Goal: Information Seeking & Learning: Learn about a topic

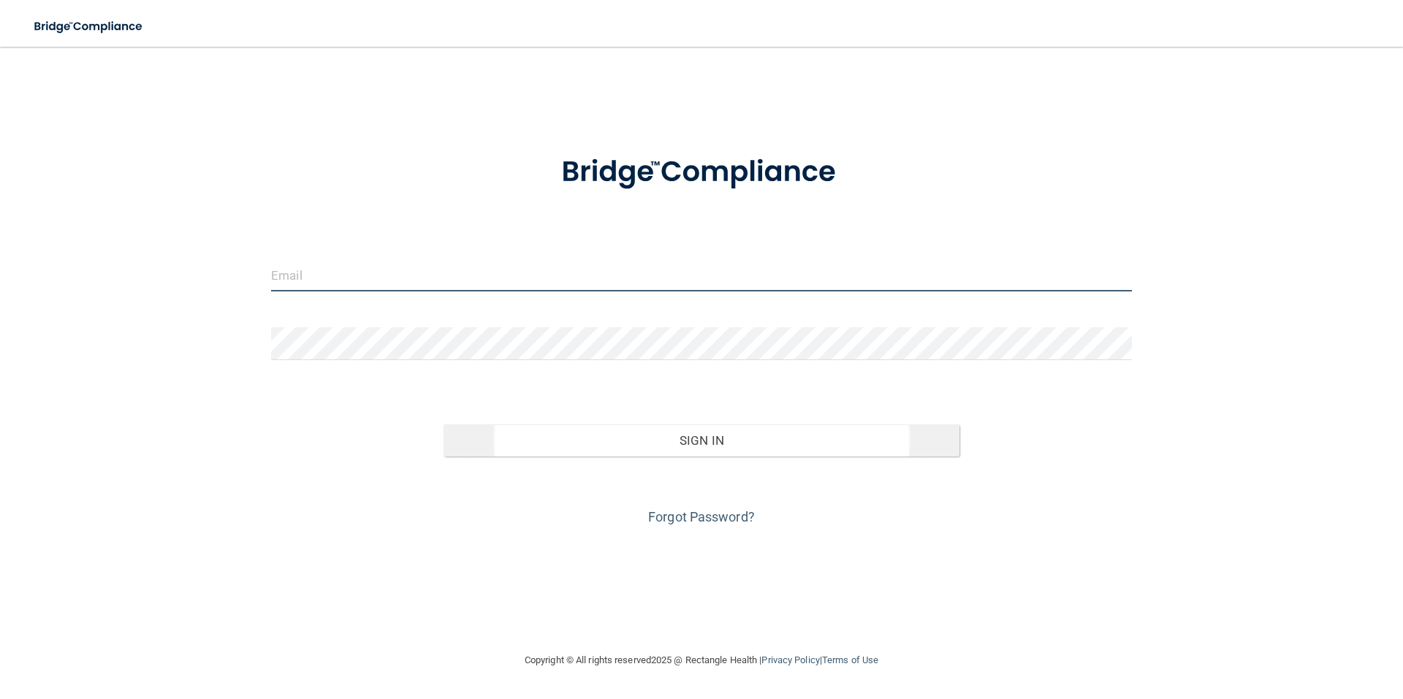
type input "[EMAIL_ADDRESS][DOMAIN_NAME]"
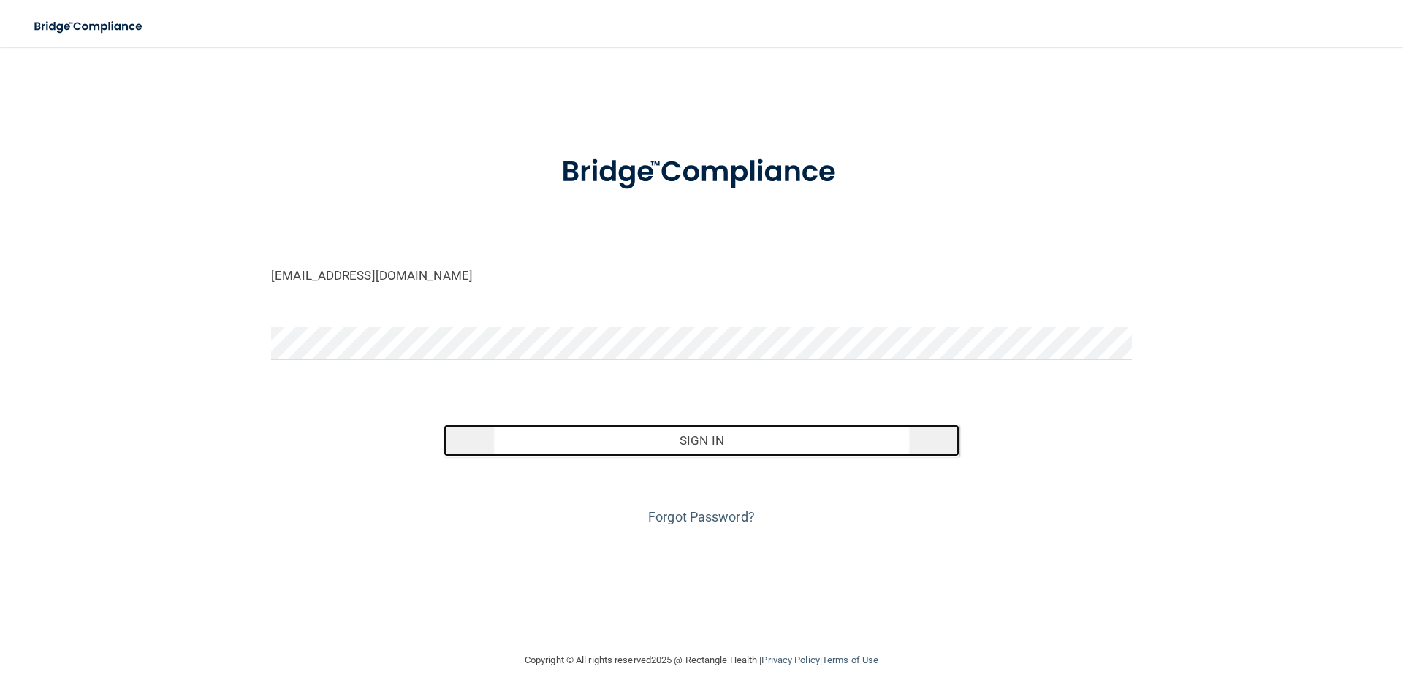
click at [750, 447] on button "Sign In" at bounding box center [702, 441] width 517 height 32
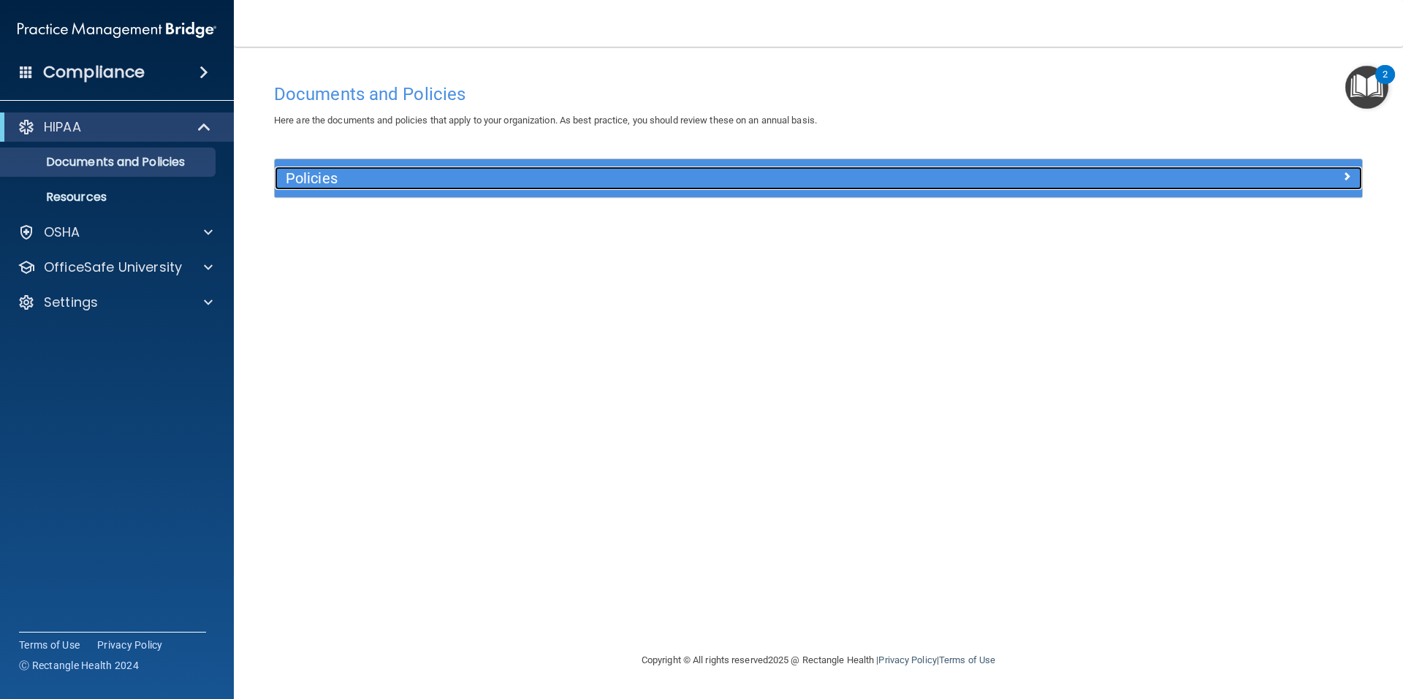
click at [517, 179] on h5 "Policies" at bounding box center [683, 178] width 794 height 16
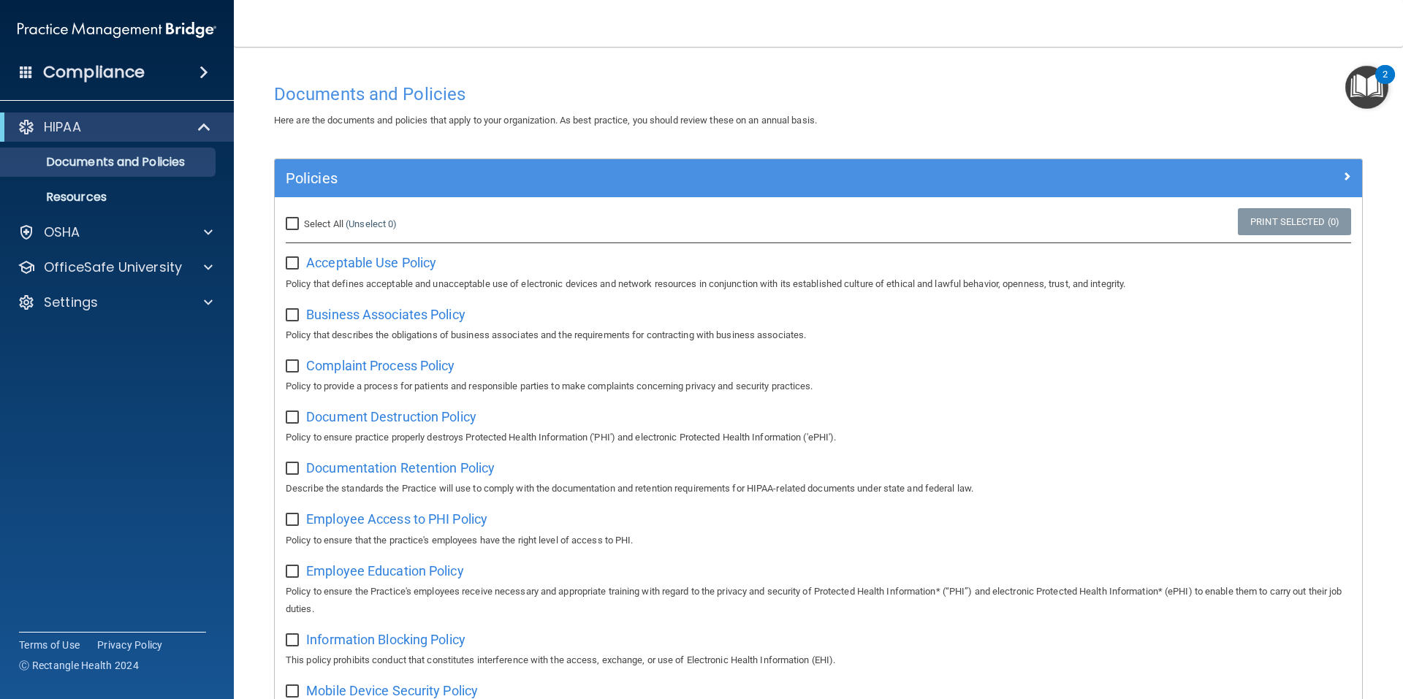
click at [293, 224] on input "Select All (Unselect 0) Unselect All" at bounding box center [294, 225] width 17 height 12
checkbox input "true"
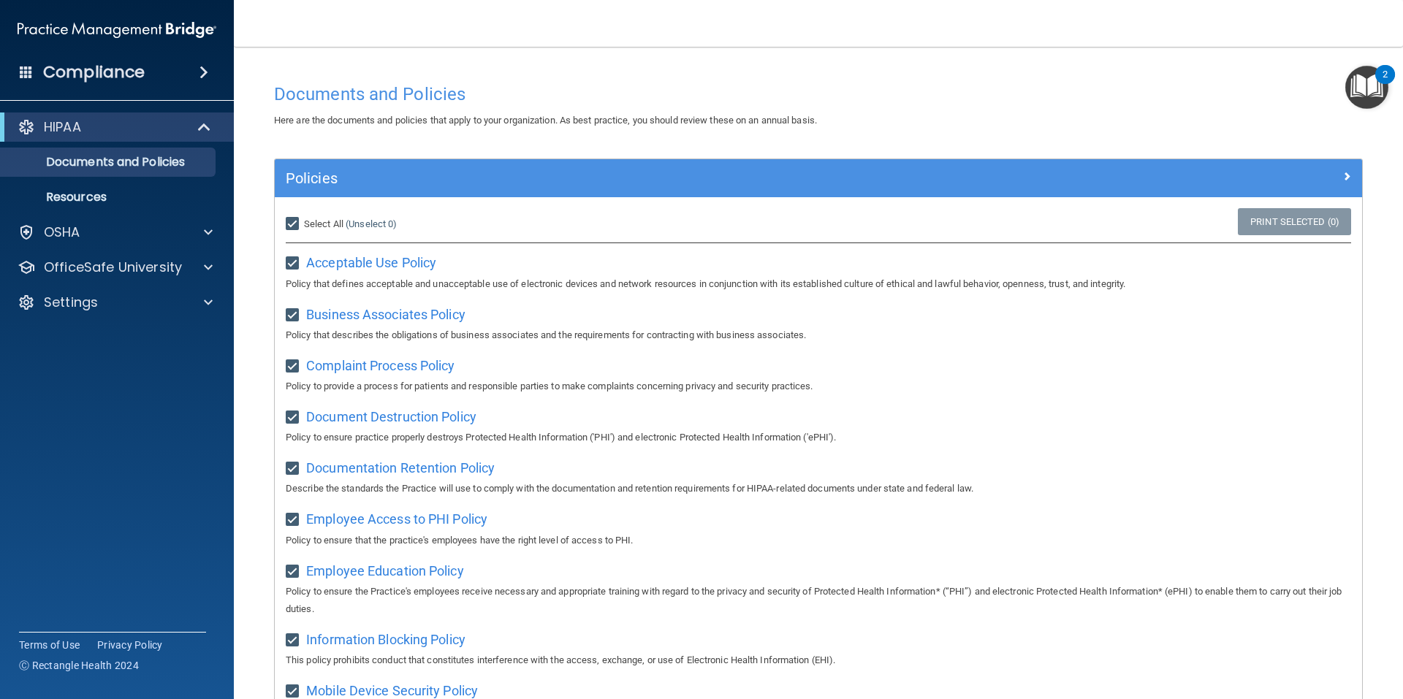
checkbox input "true"
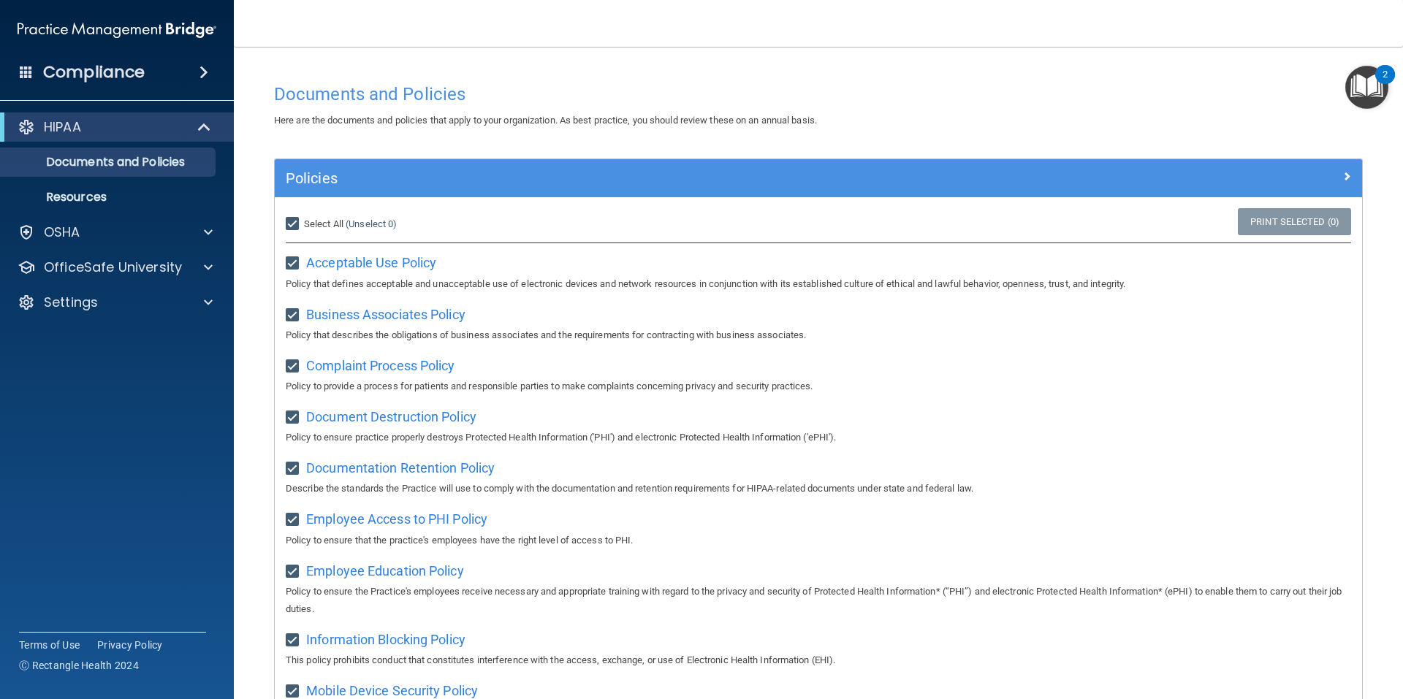
checkbox input "true"
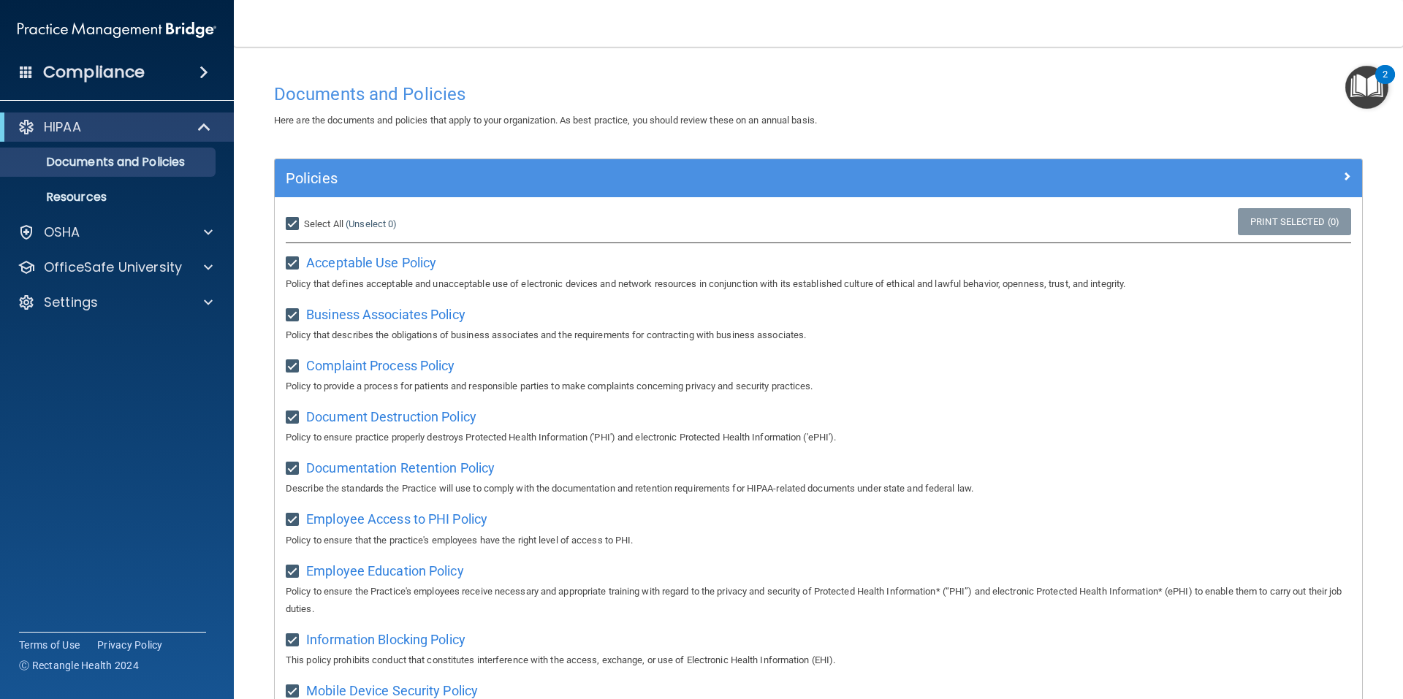
checkbox input "true"
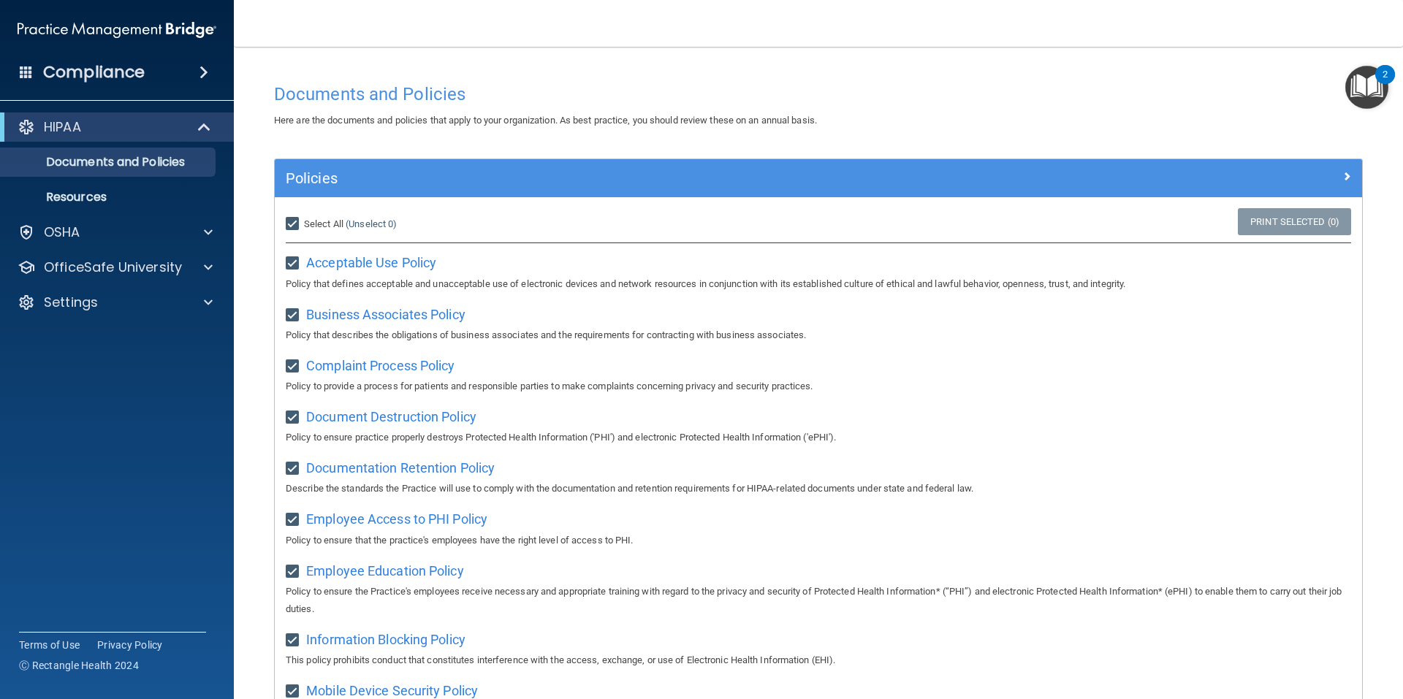
checkbox input "true"
click at [291, 222] on input "Select All (Unselect 21) Unselect All" at bounding box center [294, 225] width 17 height 12
checkbox input "false"
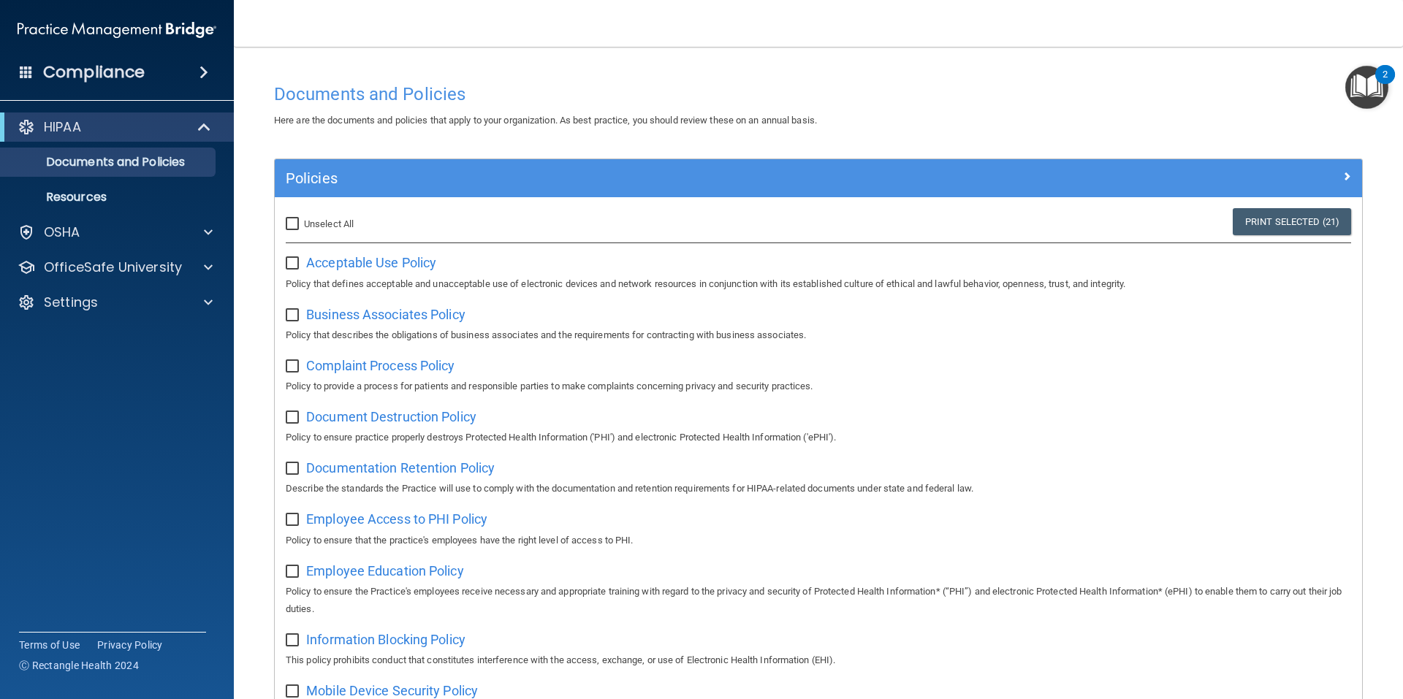
checkbox input "false"
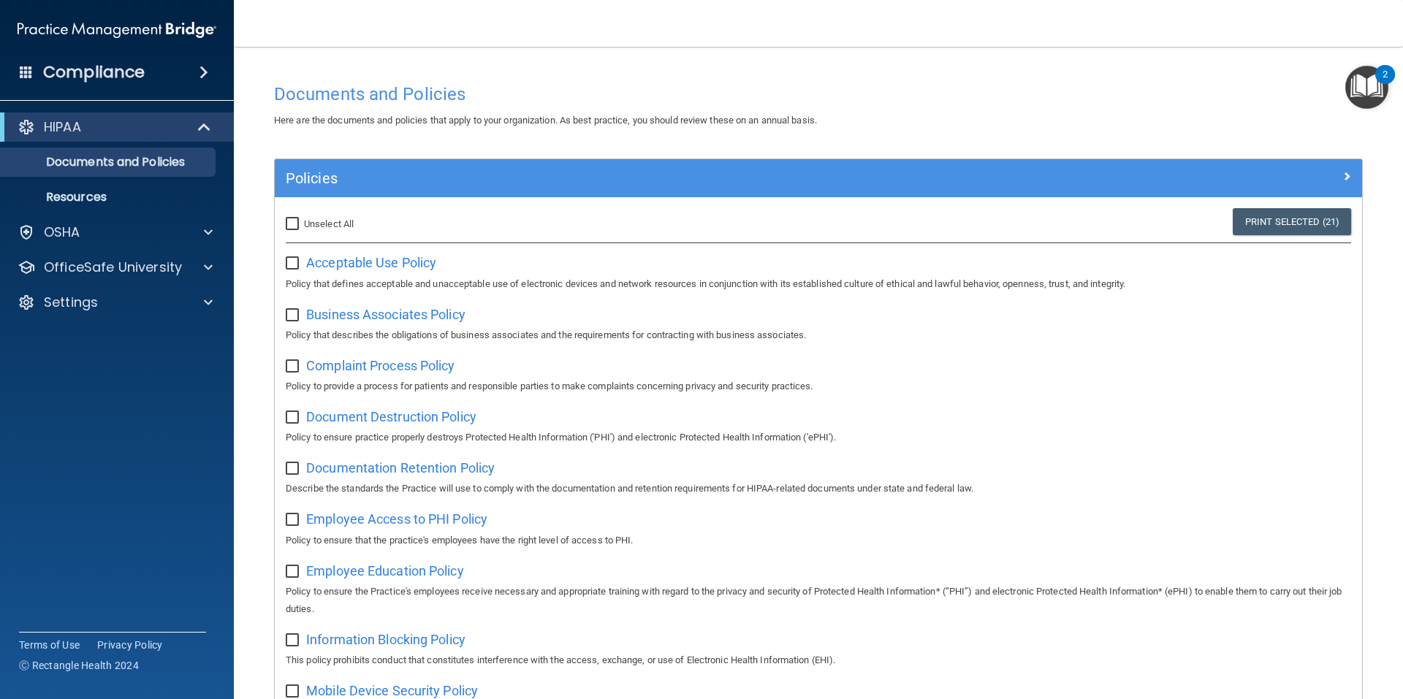
checkbox input "false"
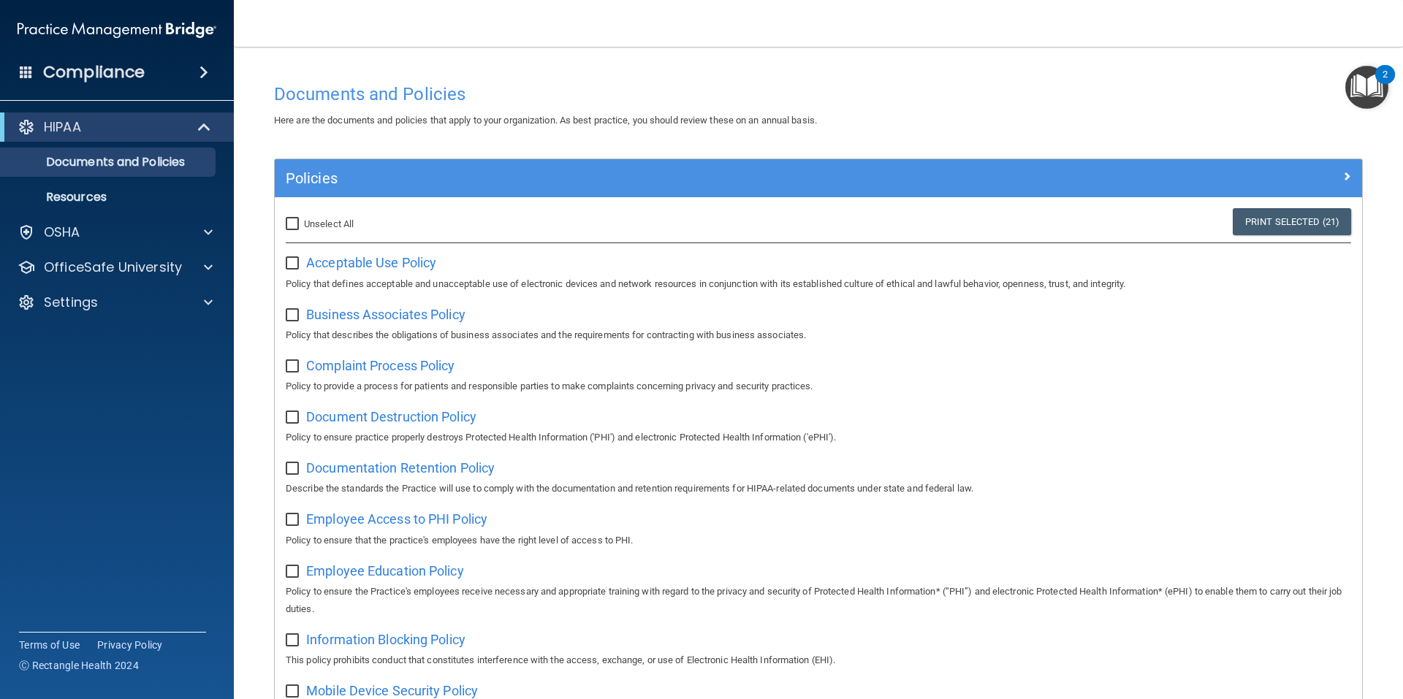
checkbox input "false"
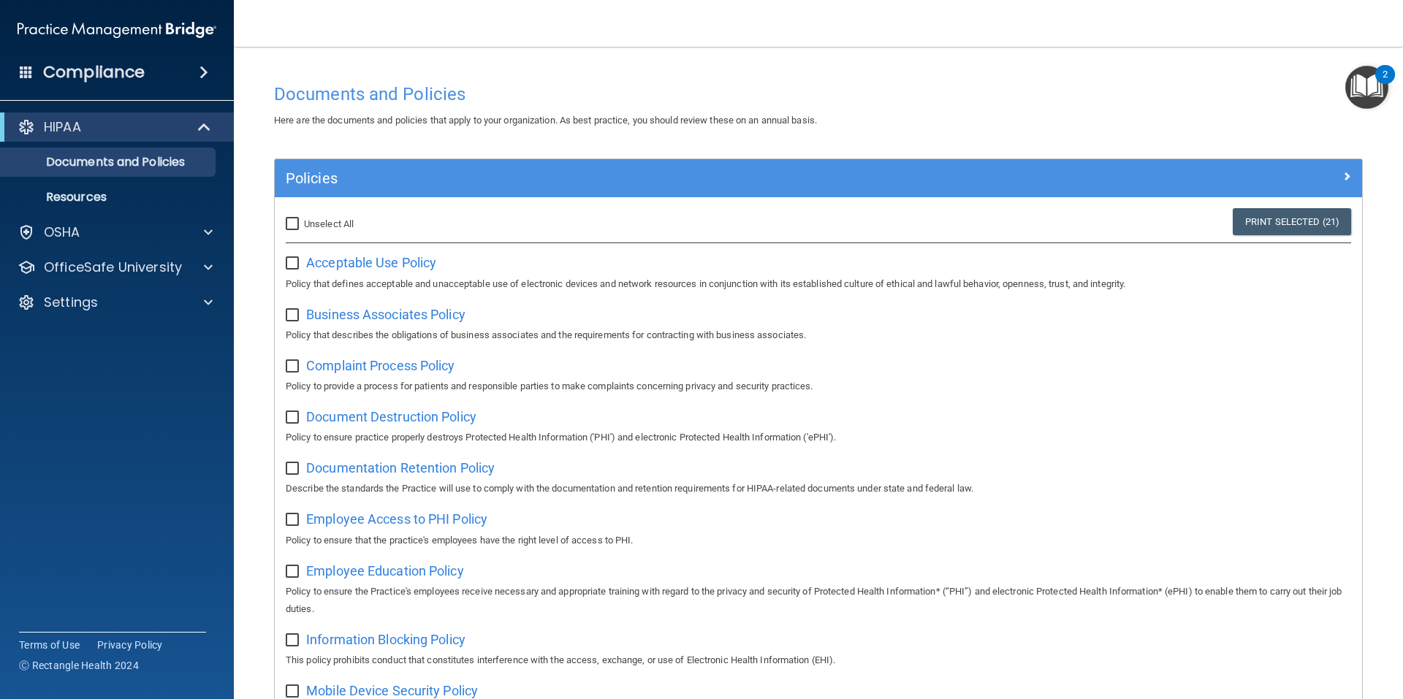
checkbox input "false"
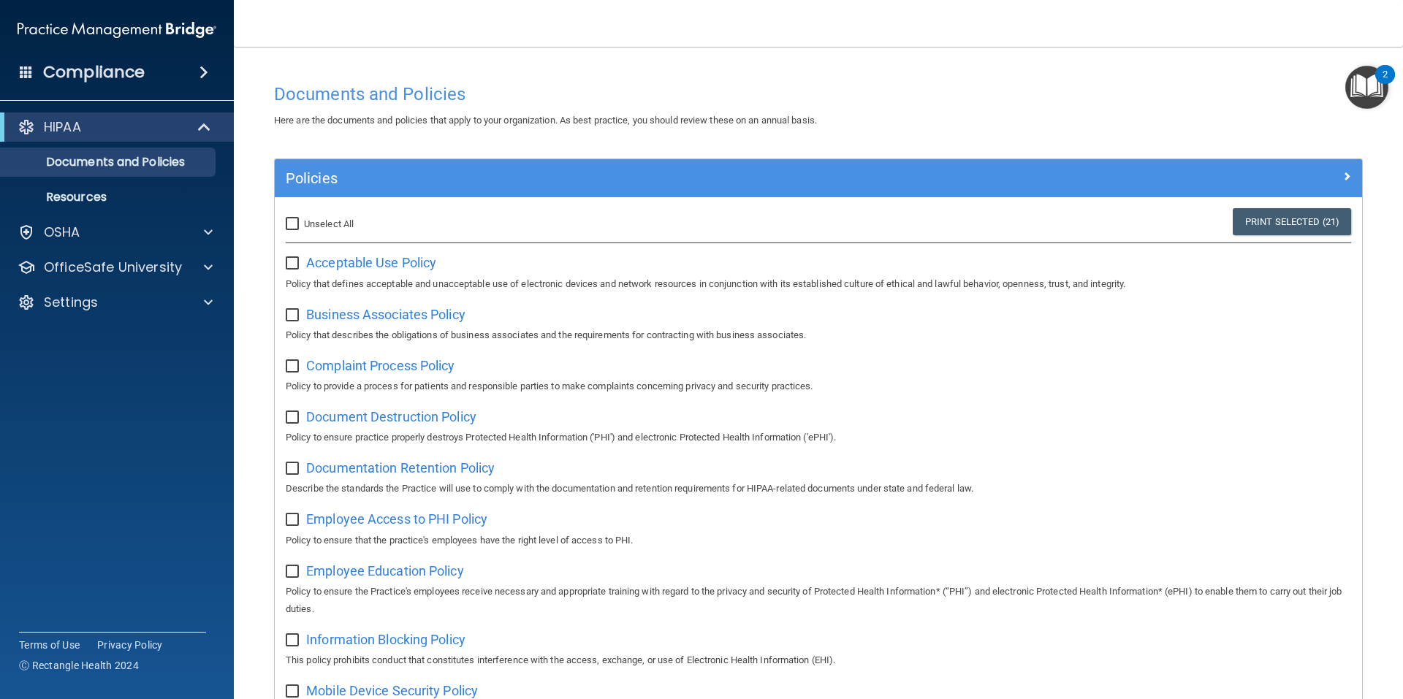
checkbox input "false"
click at [332, 260] on span "Acceptable Use Policy" at bounding box center [371, 262] width 130 height 15
click at [123, 200] on p "Resources" at bounding box center [110, 197] width 200 height 15
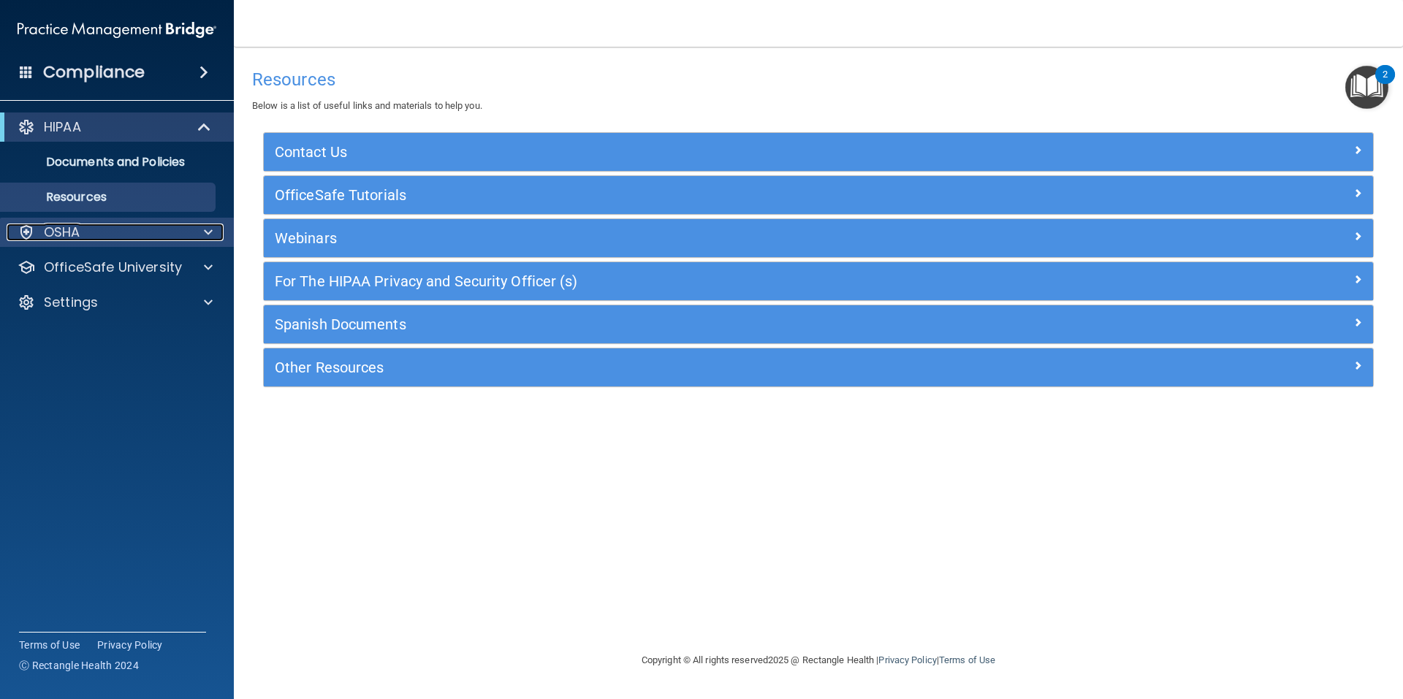
click at [122, 229] on div "OSHA" at bounding box center [97, 233] width 181 height 18
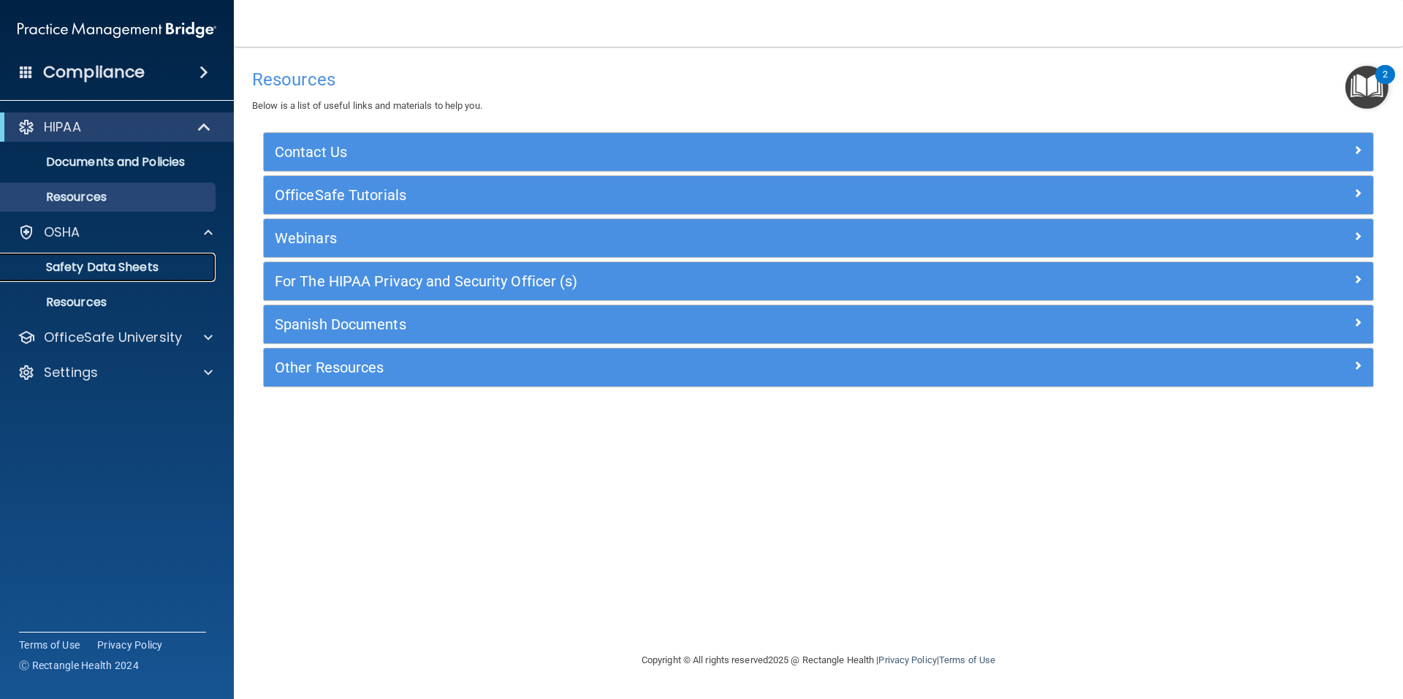
click at [122, 260] on p "Safety Data Sheets" at bounding box center [110, 267] width 200 height 15
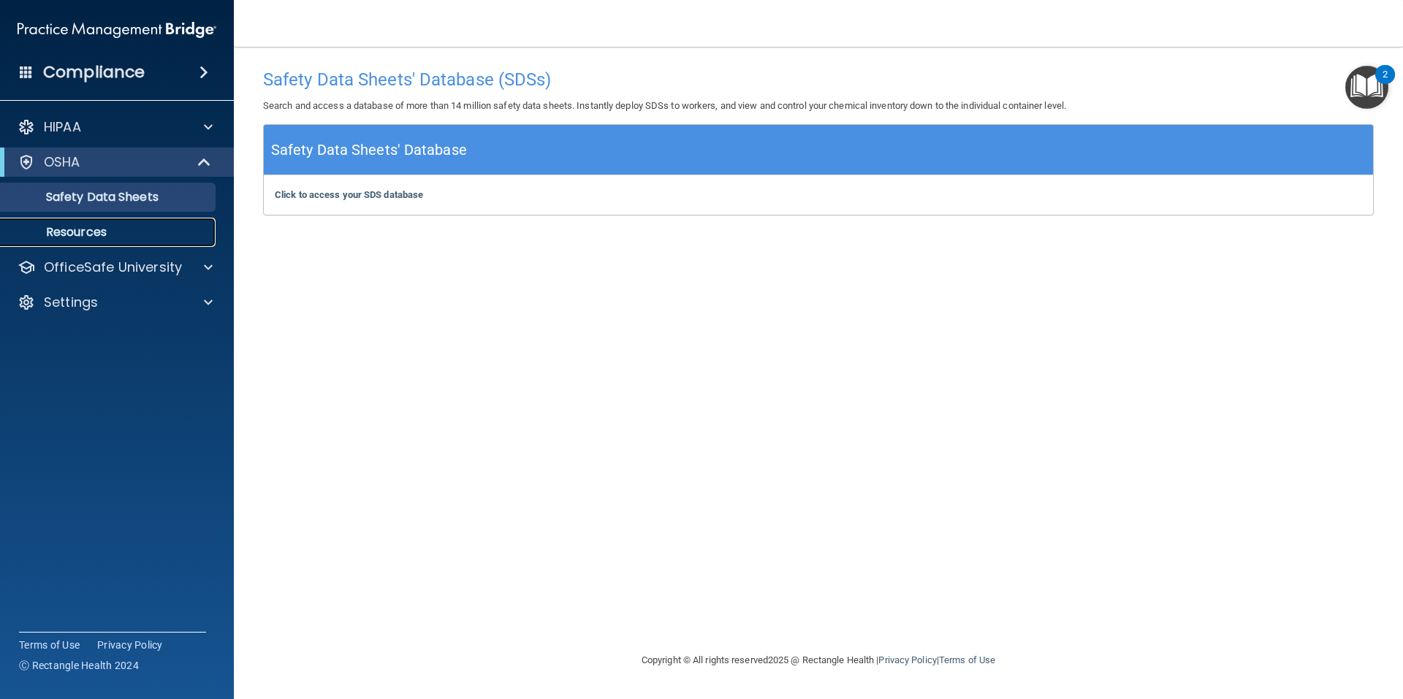
click at [111, 225] on p "Resources" at bounding box center [110, 232] width 200 height 15
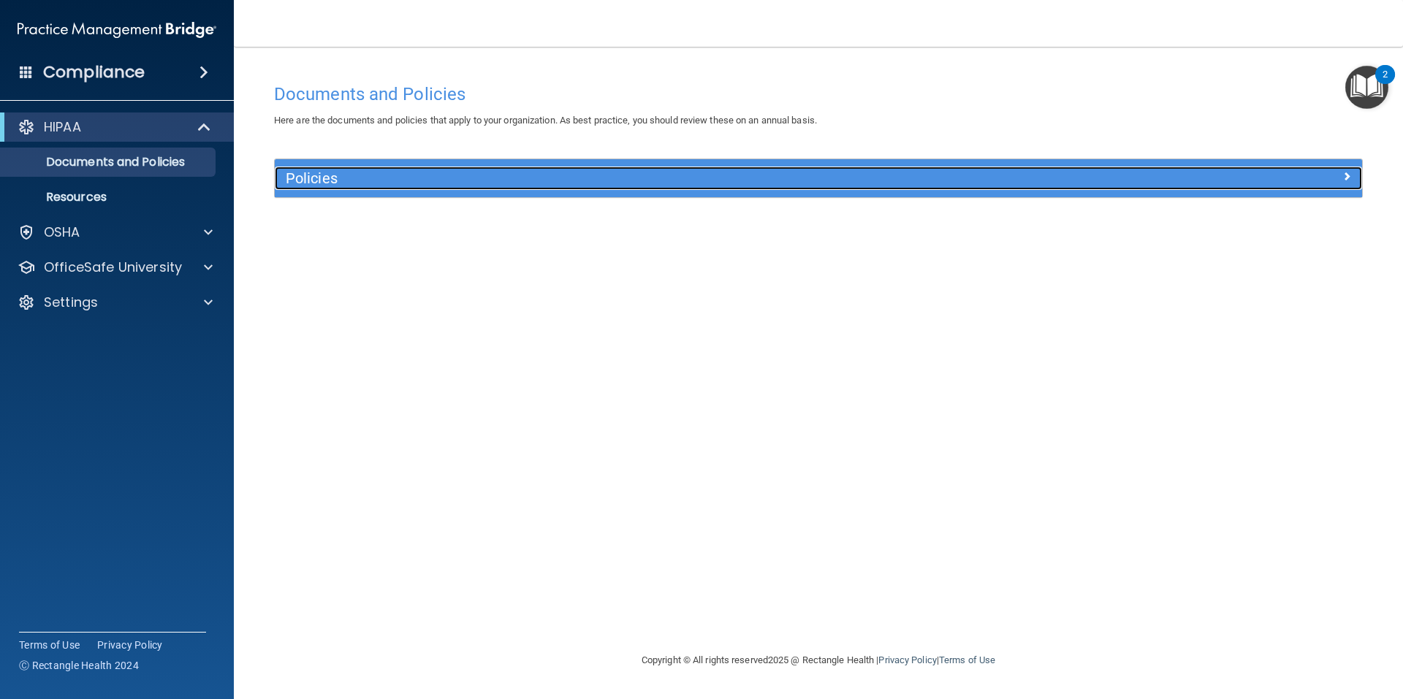
click at [433, 175] on h5 "Policies" at bounding box center [683, 178] width 794 height 16
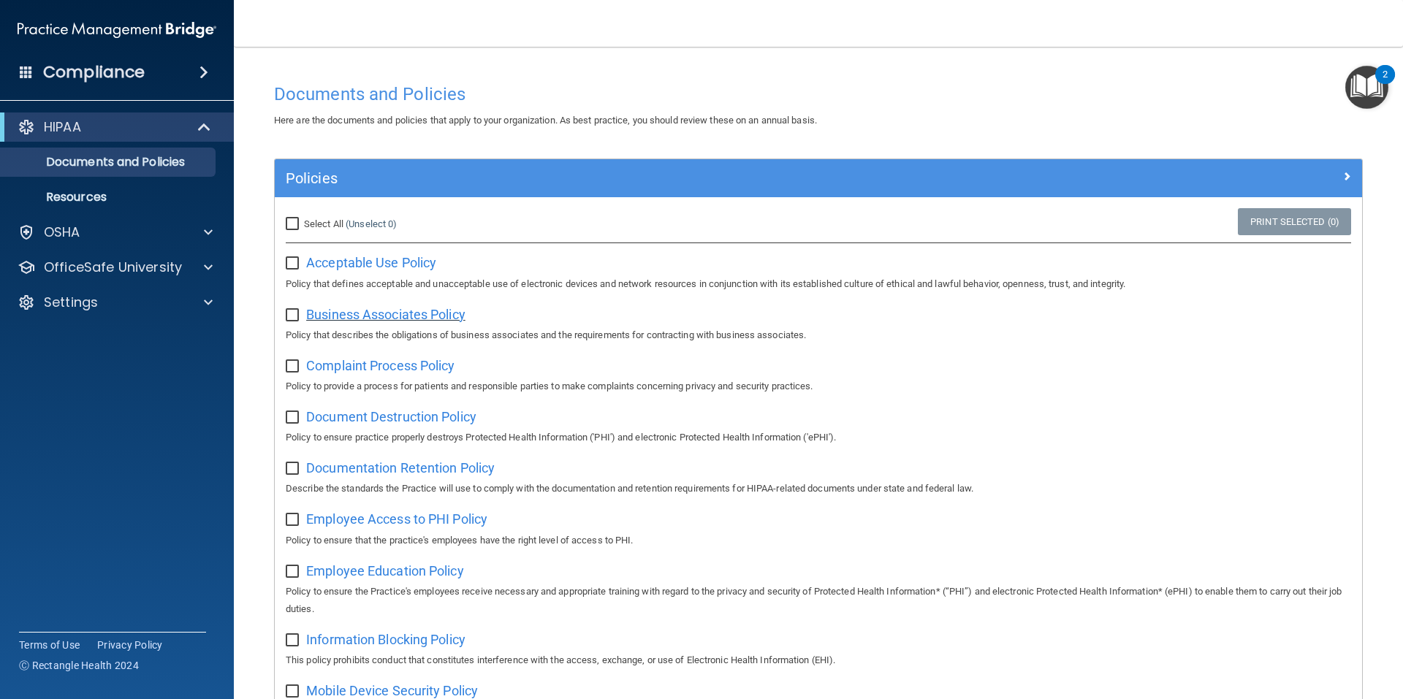
click at [371, 314] on span "Business Associates Policy" at bounding box center [385, 314] width 159 height 15
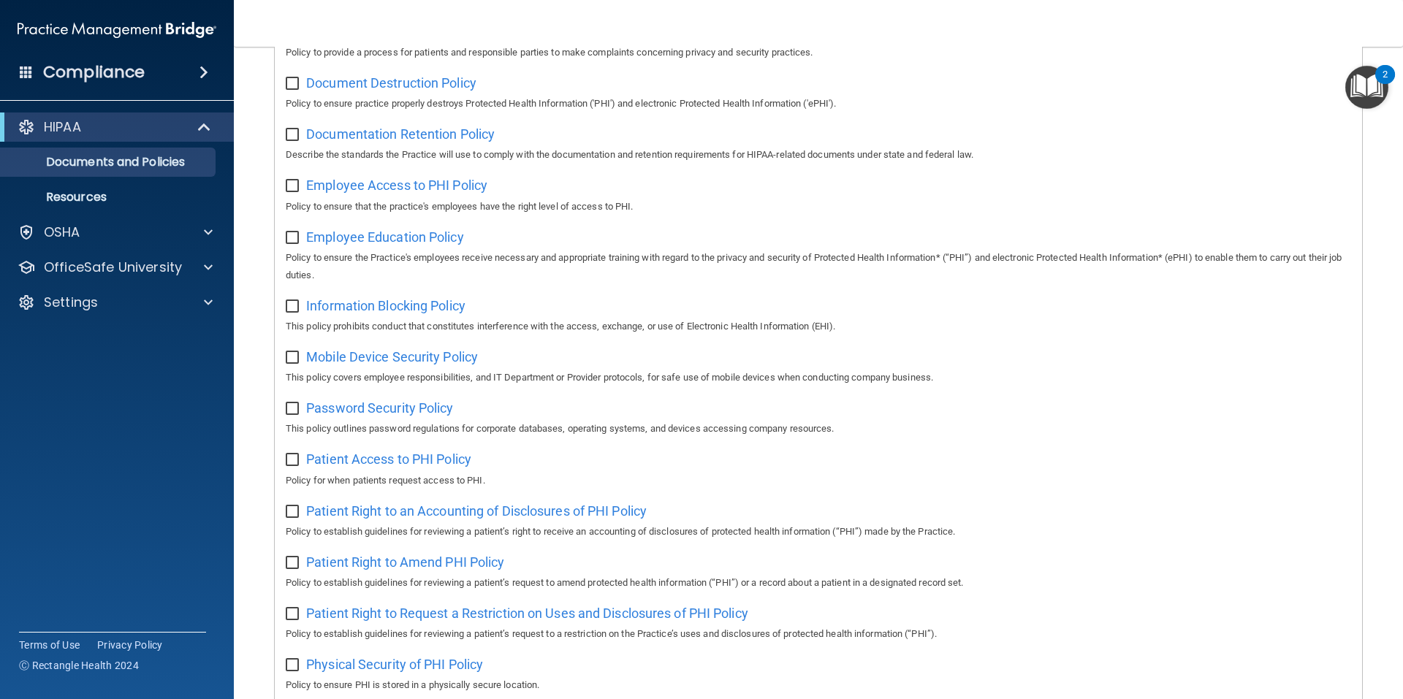
scroll to position [279, 0]
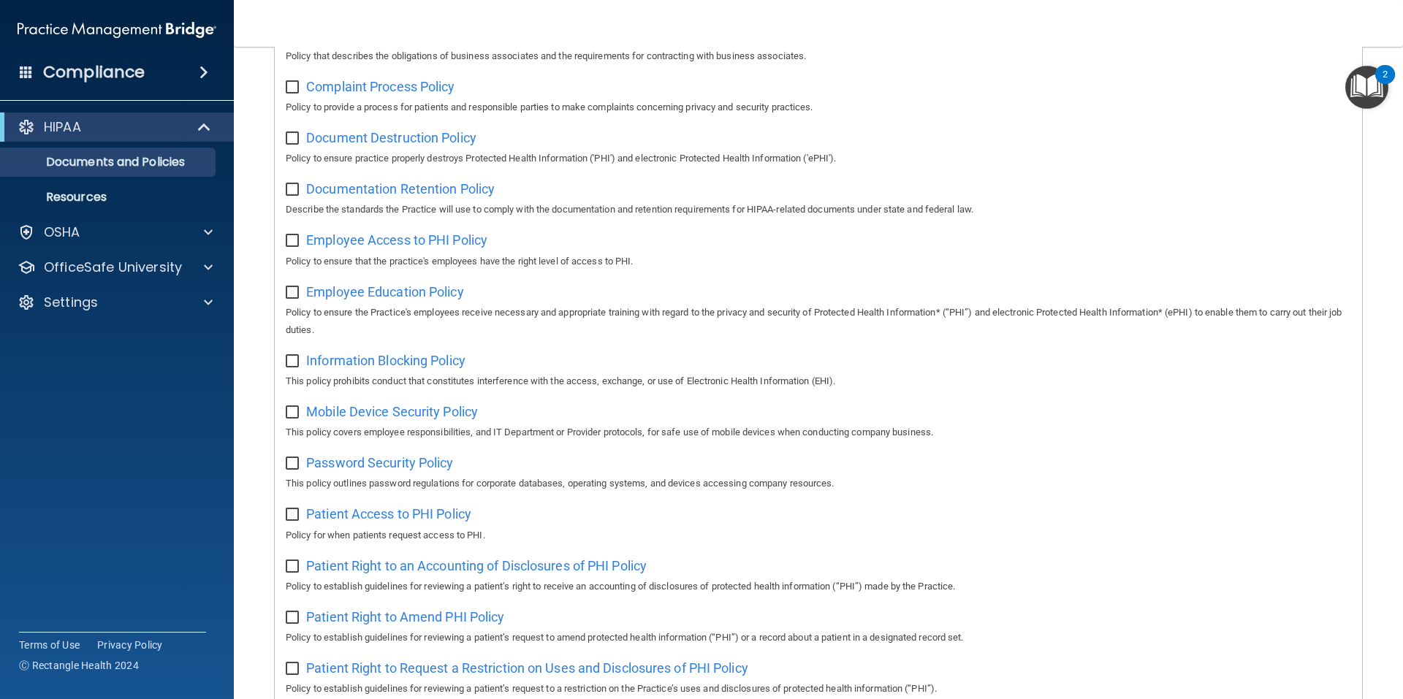
click at [1364, 91] on img "Open Resource Center, 2 new notifications" at bounding box center [1366, 87] width 43 height 43
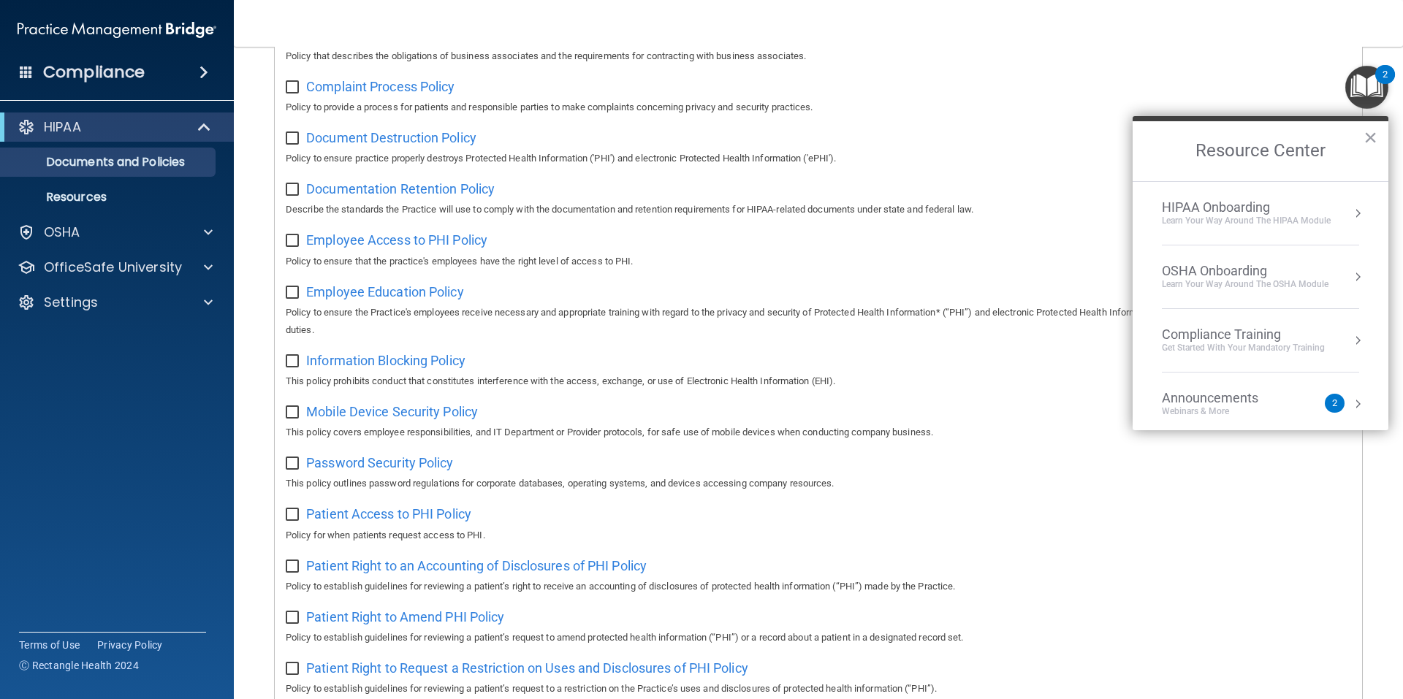
click at [1237, 403] on div "Announcements" at bounding box center [1225, 398] width 126 height 16
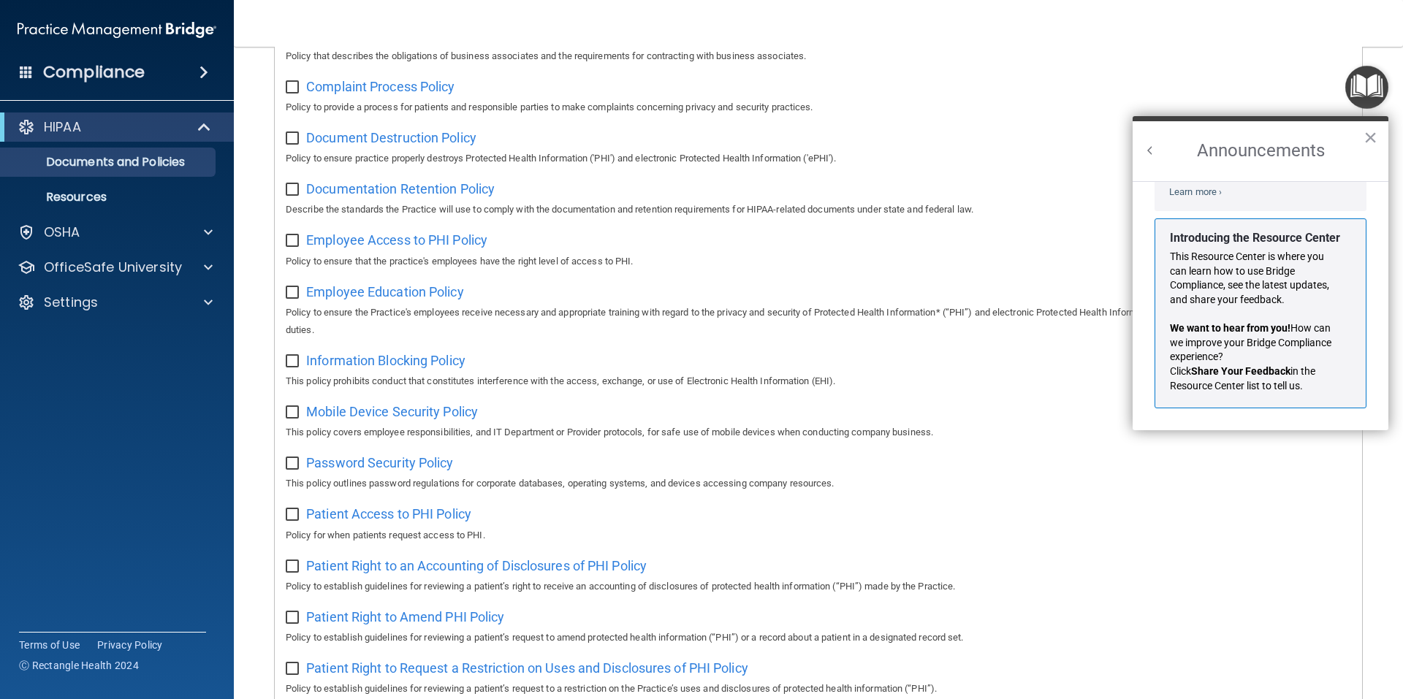
scroll to position [257, 0]
click at [1270, 292] on p "This Resource Center is where you can learn how to use Bridge Compliance, see t…" at bounding box center [1255, 277] width 170 height 57
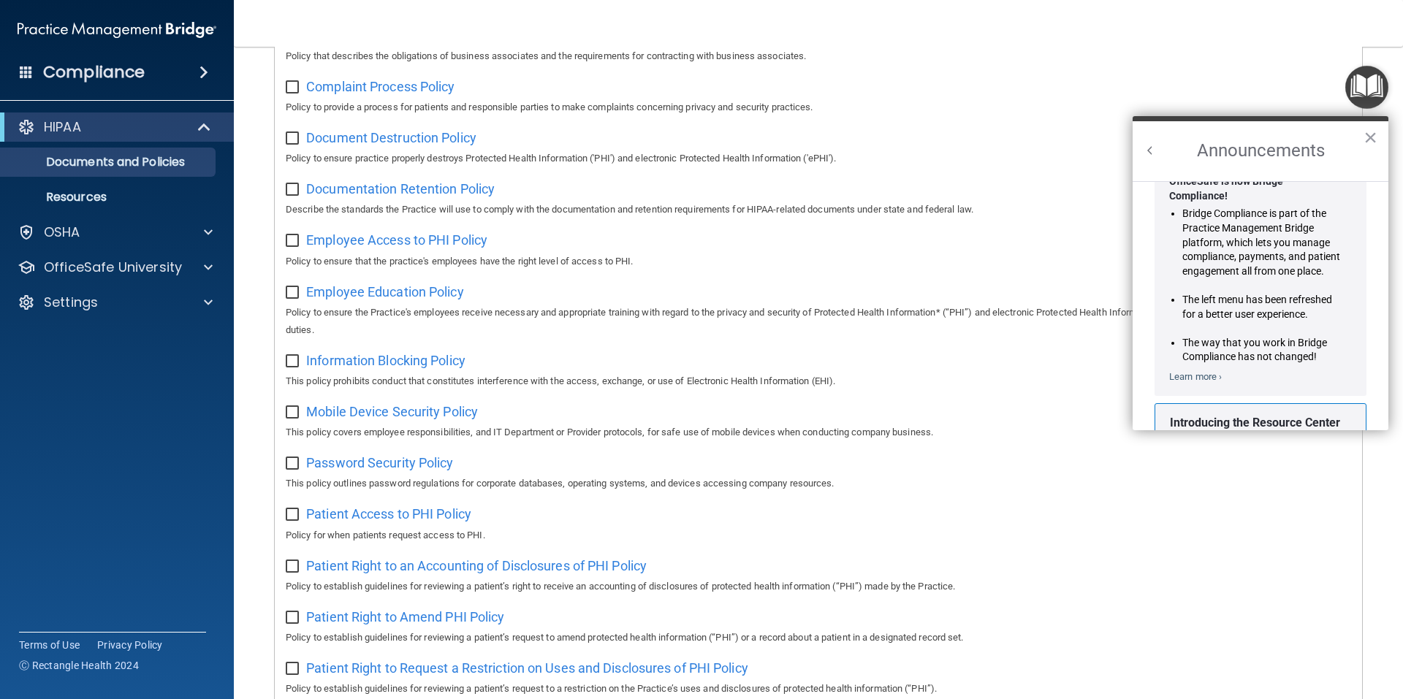
scroll to position [0, 0]
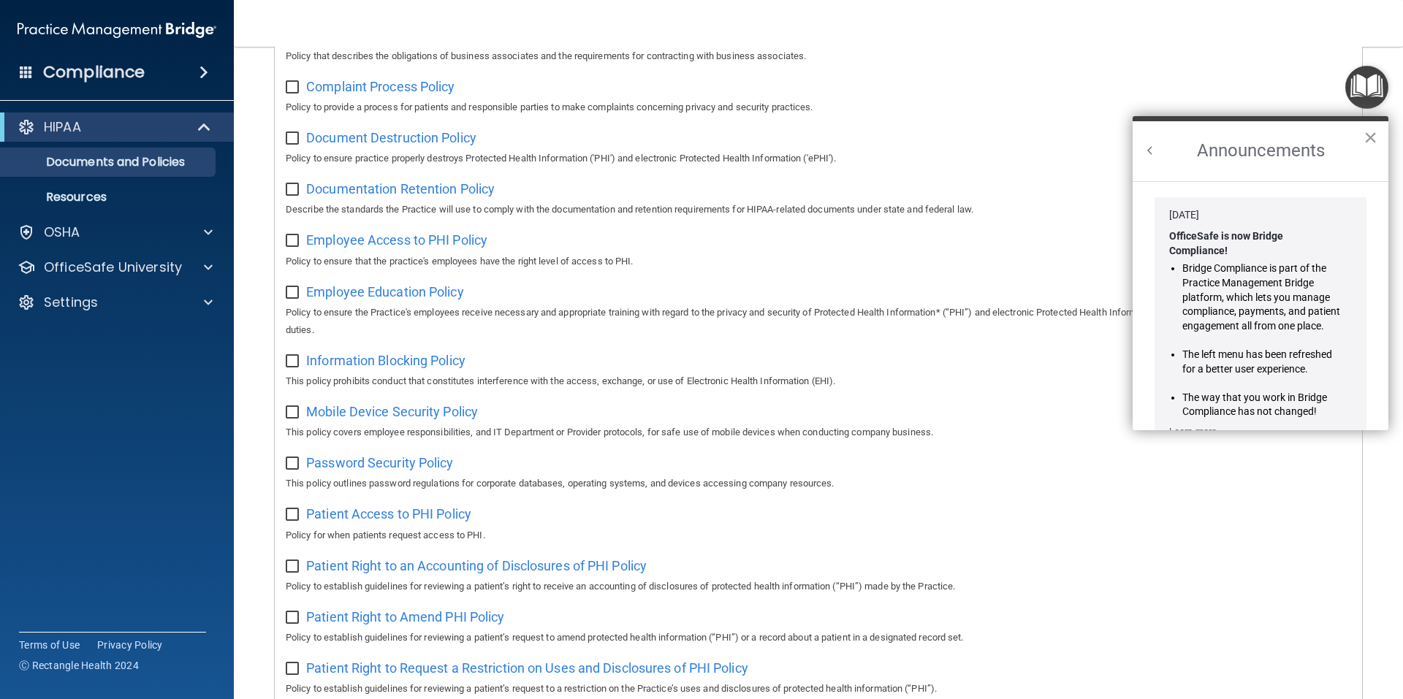
click at [1375, 128] on button "×" at bounding box center [1371, 137] width 14 height 23
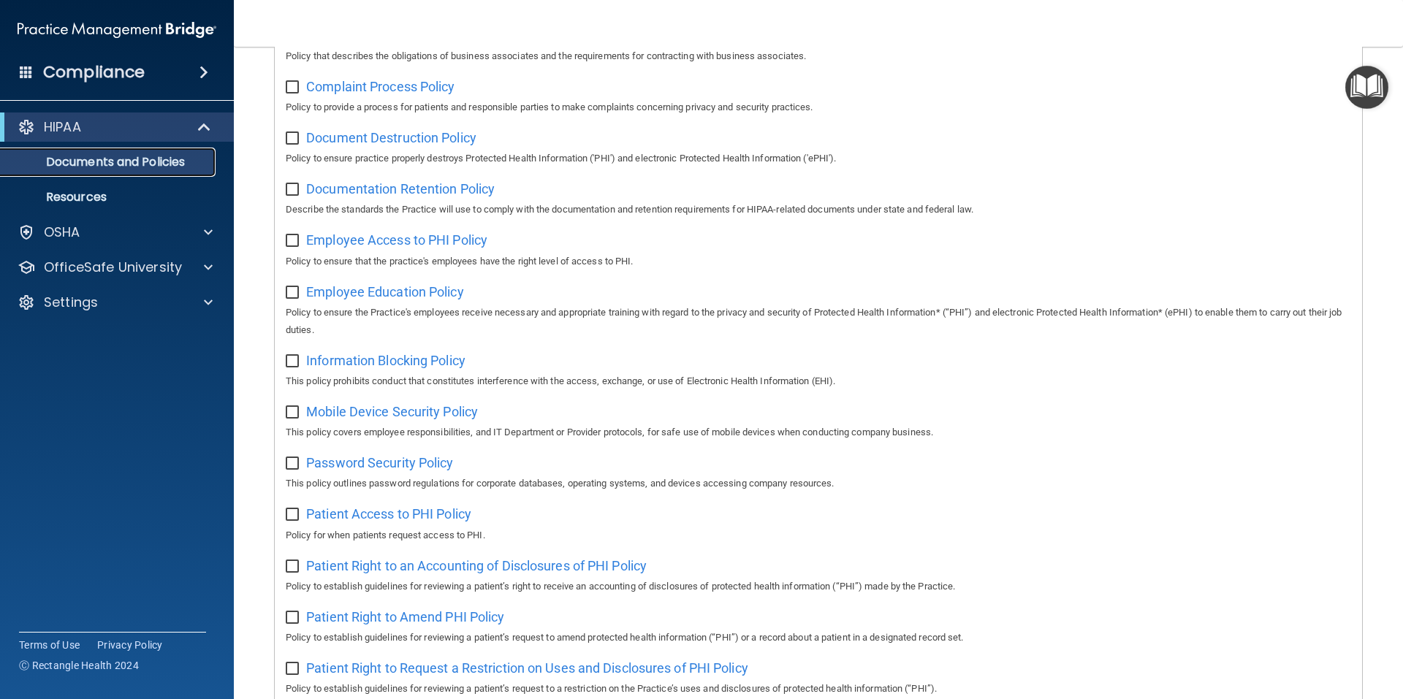
click at [121, 159] on p "Documents and Policies" at bounding box center [110, 162] width 200 height 15
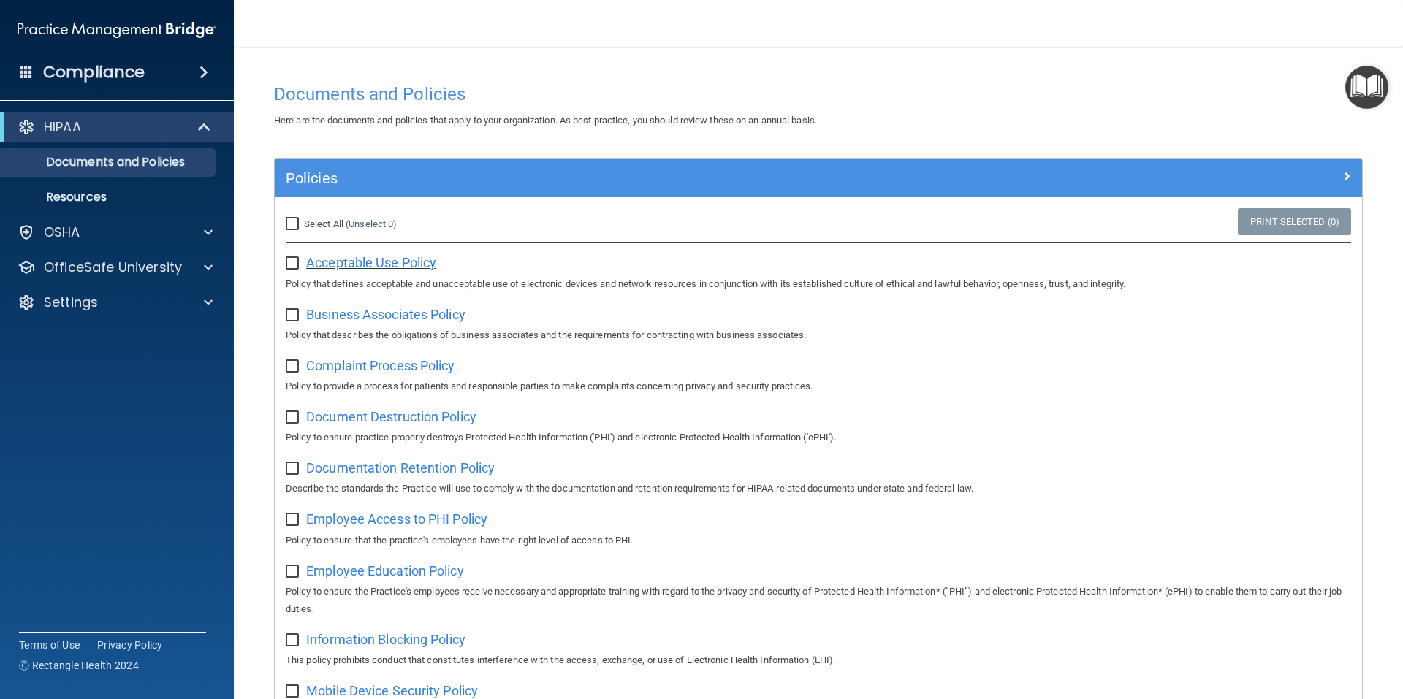
click at [371, 267] on span "Acceptable Use Policy" at bounding box center [371, 262] width 130 height 15
click at [396, 313] on span "Business Associates Policy" at bounding box center [385, 314] width 159 height 15
click at [398, 366] on span "Complaint Process Policy" at bounding box center [380, 365] width 148 height 15
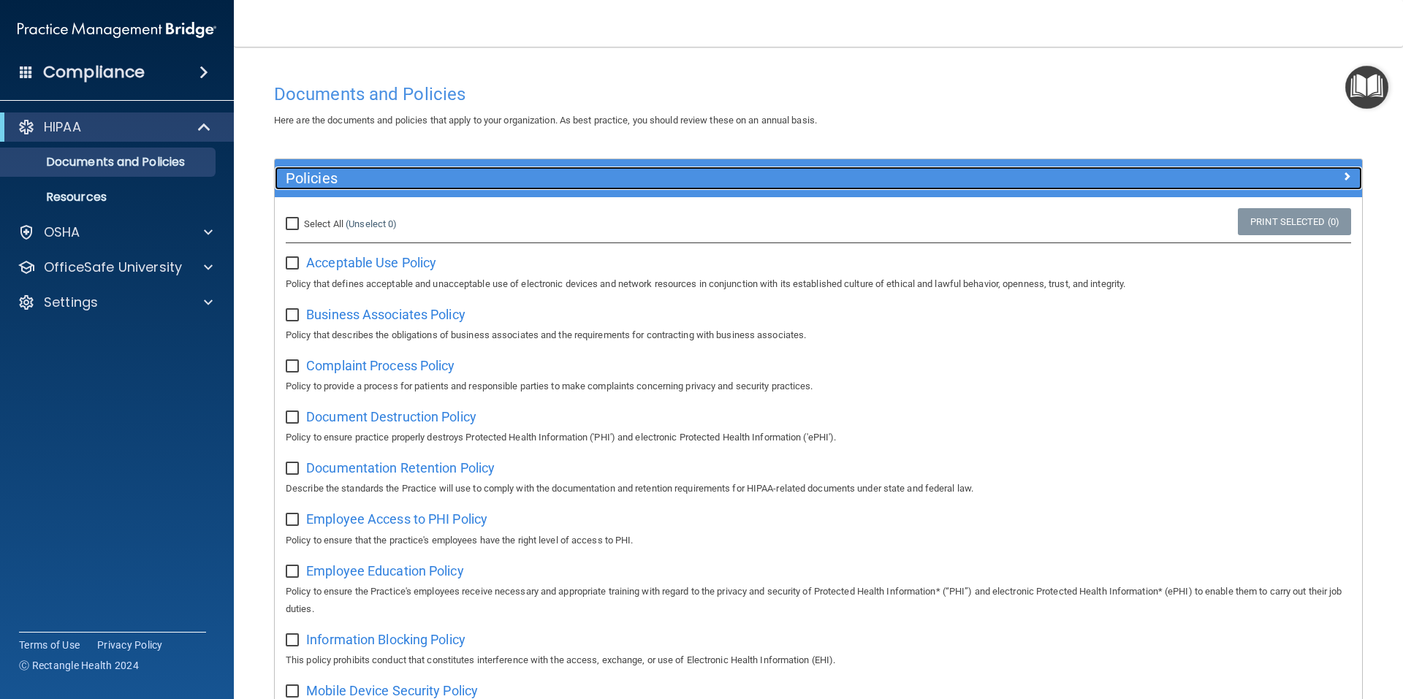
click at [1343, 173] on span at bounding box center [1347, 176] width 9 height 18
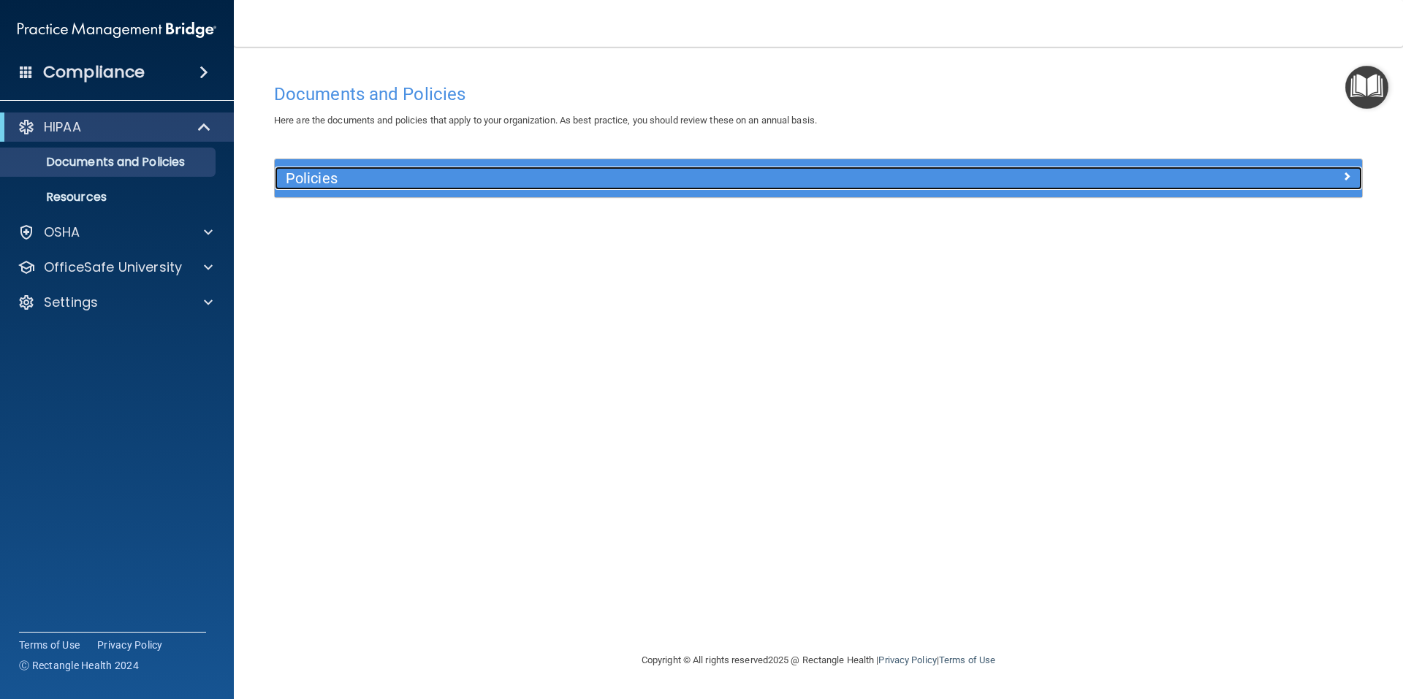
click at [1340, 172] on div at bounding box center [1226, 176] width 272 height 18
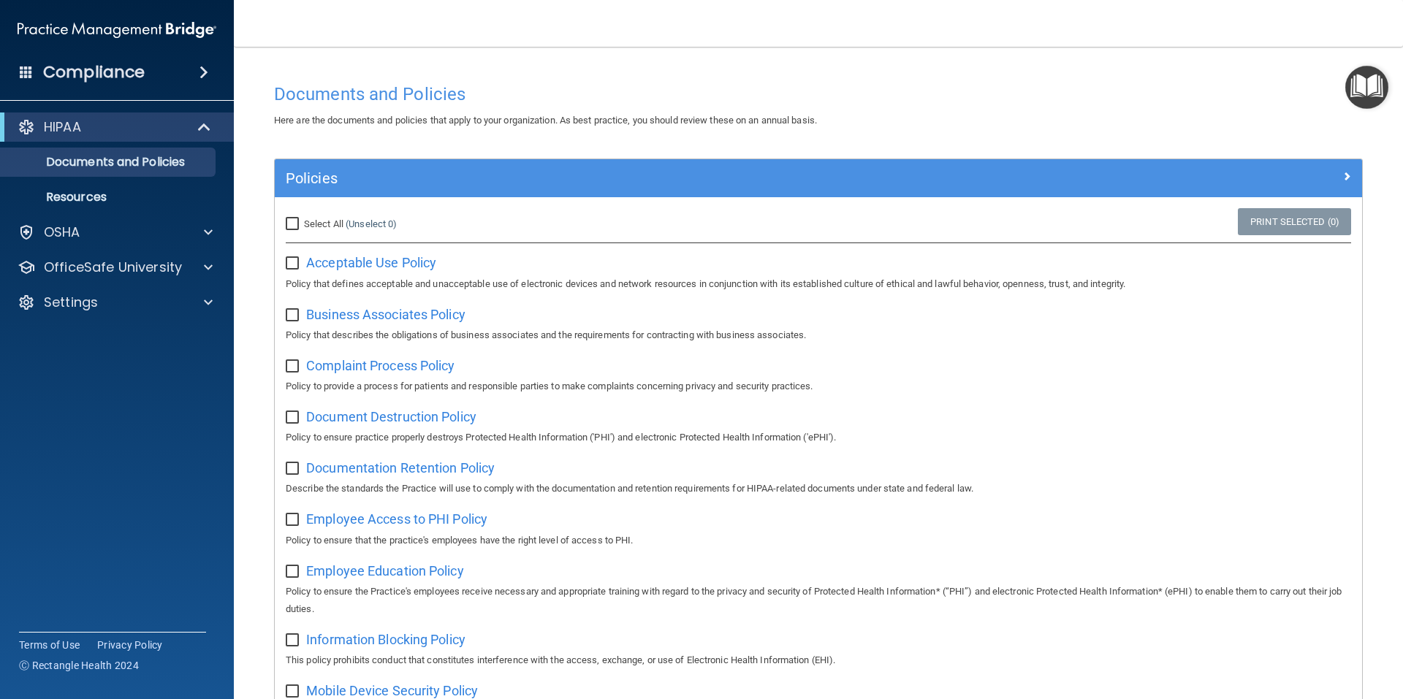
click at [205, 69] on span at bounding box center [204, 73] width 9 height 18
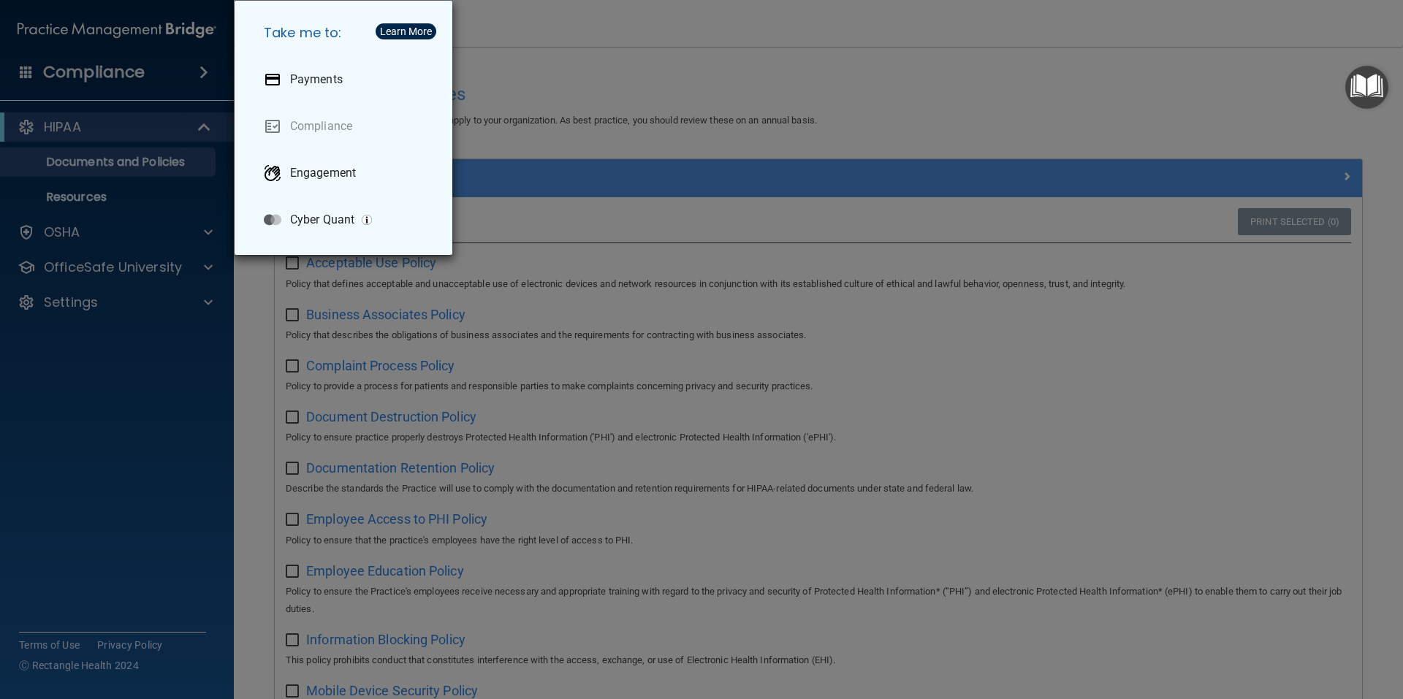
click at [219, 74] on div "Take me to: Payments Compliance Engagement Cyber Quant" at bounding box center [701, 349] width 1403 height 699
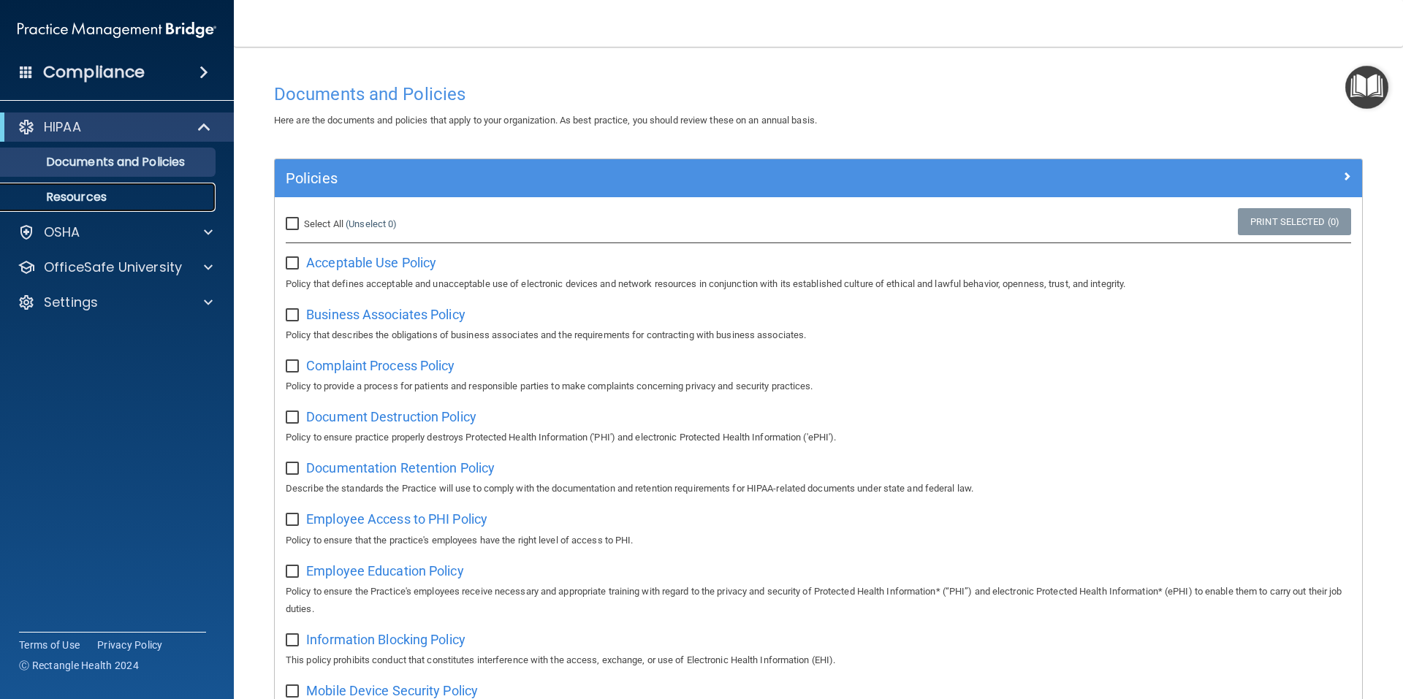
click at [120, 187] on link "Resources" at bounding box center [100, 197] width 230 height 29
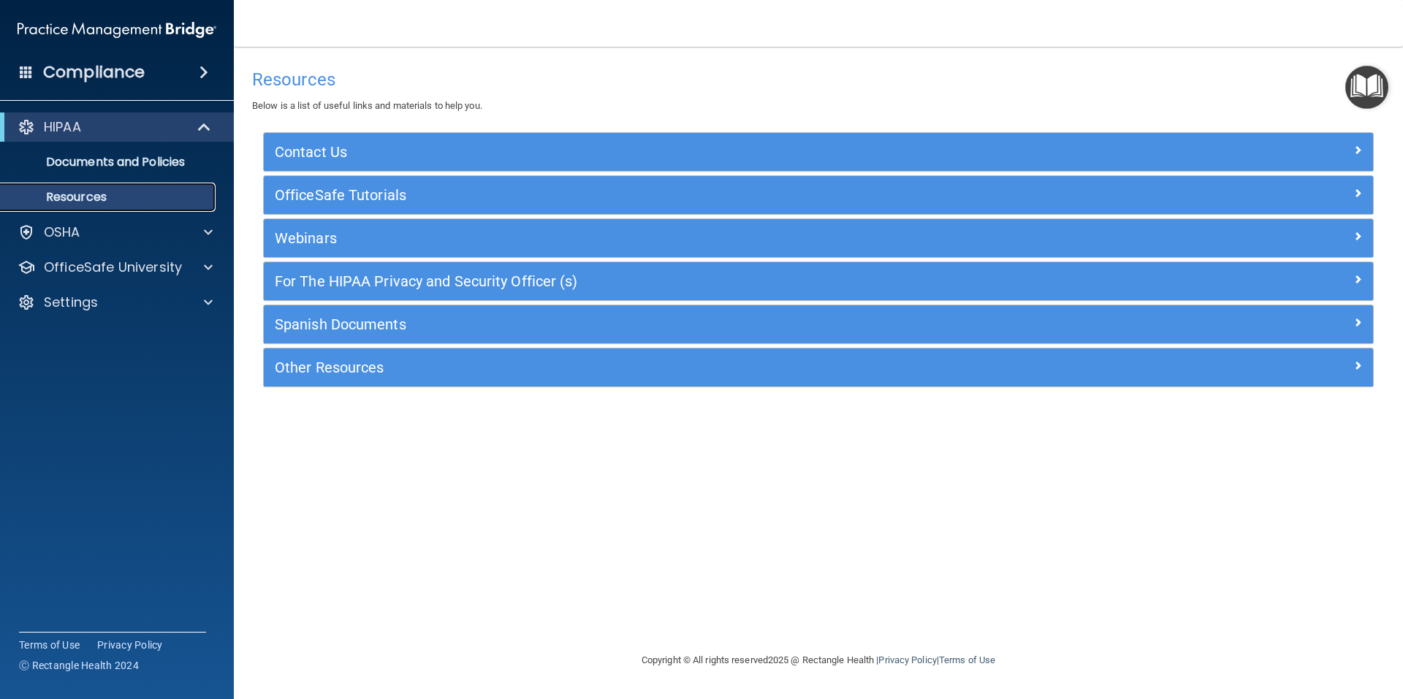
click at [176, 199] on p "Resources" at bounding box center [110, 197] width 200 height 15
click at [159, 152] on link "Documents and Policies" at bounding box center [100, 162] width 230 height 29
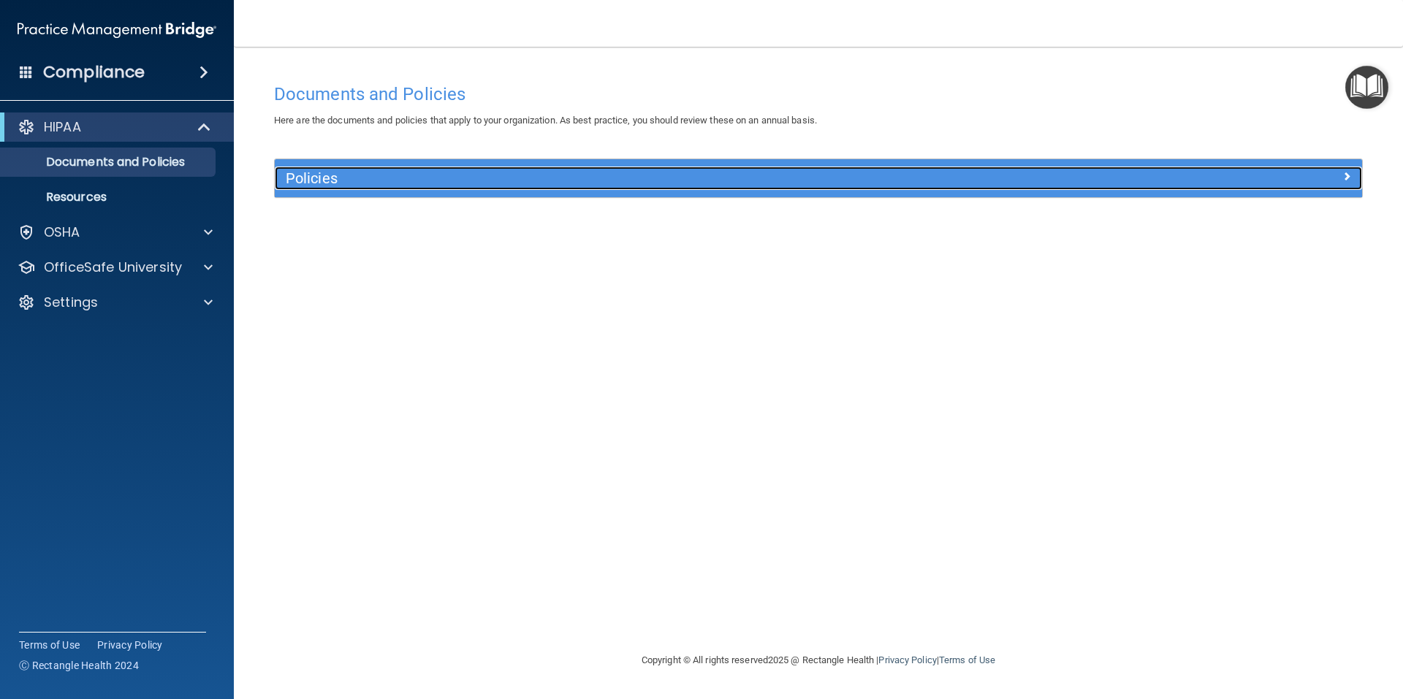
click at [629, 183] on h5 "Policies" at bounding box center [683, 178] width 794 height 16
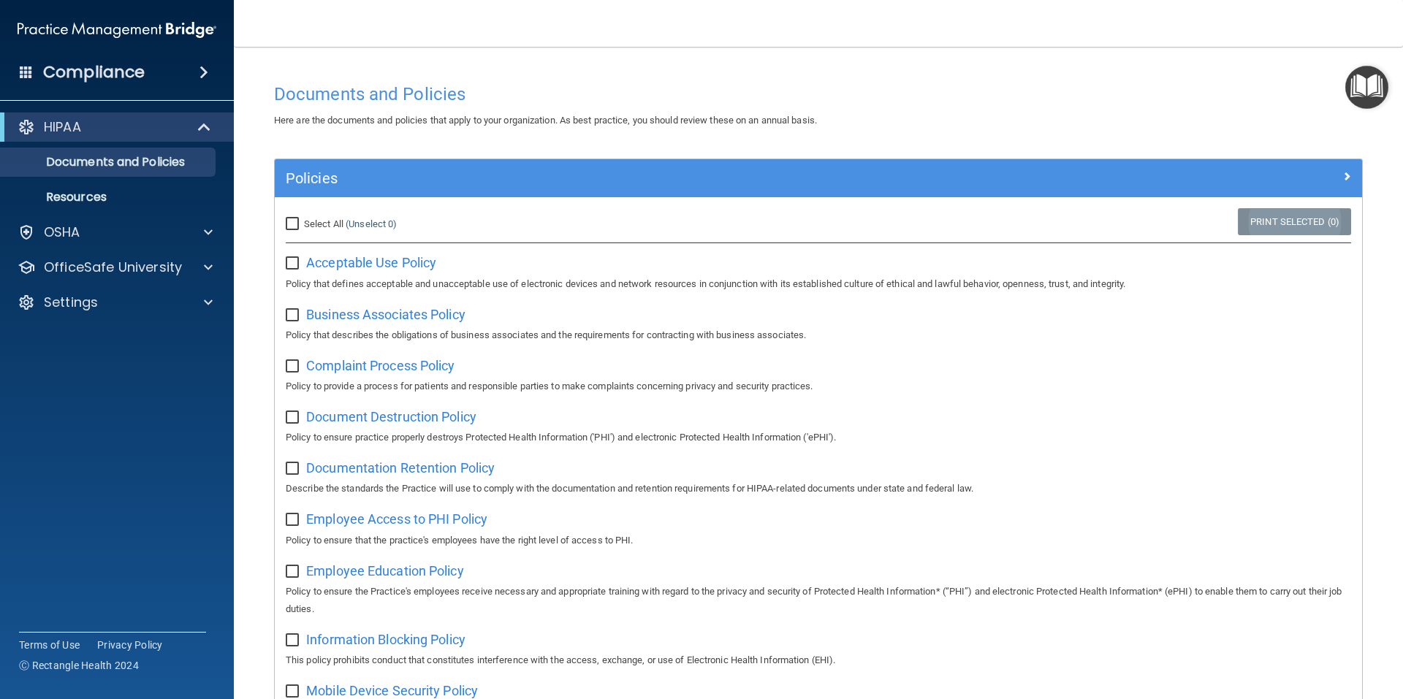
click at [1263, 227] on link "Print Selected (0)" at bounding box center [1294, 221] width 113 height 27
click at [287, 225] on input "Select All (Unselect 0) Unselect All" at bounding box center [294, 225] width 17 height 12
checkbox input "true"
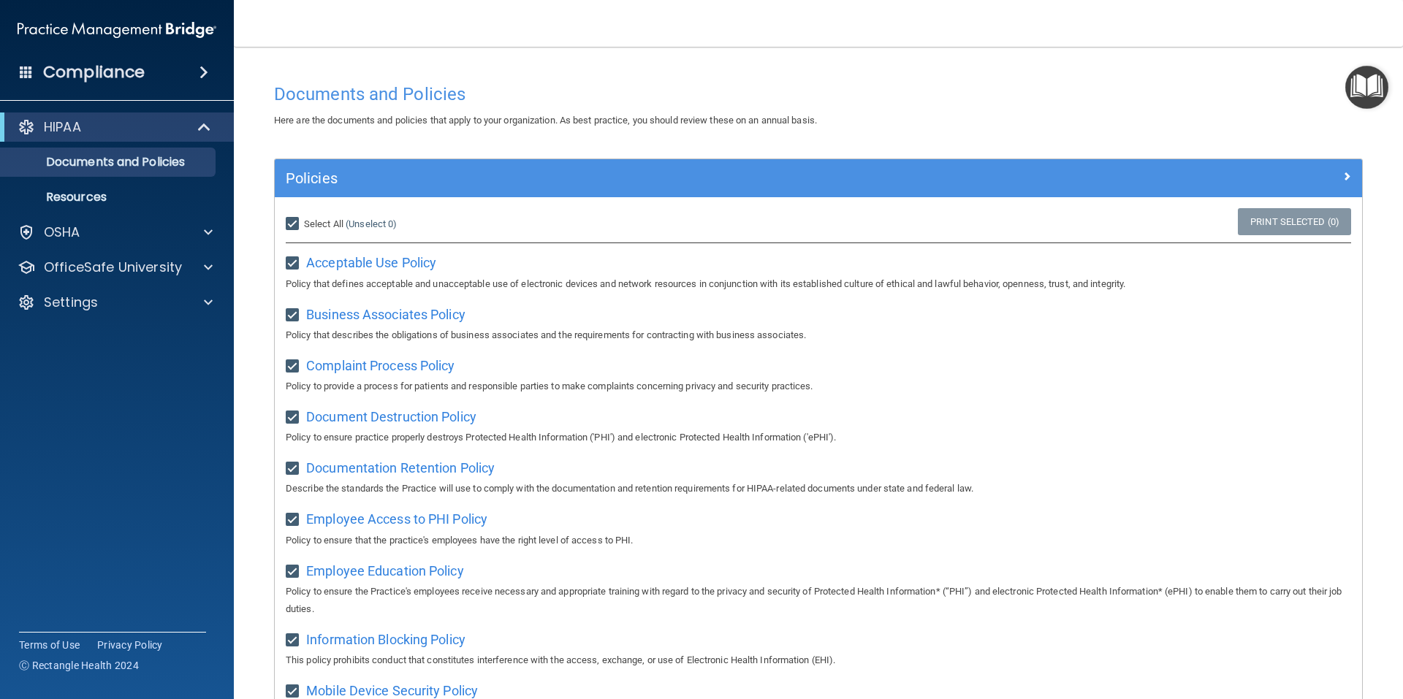
checkbox input "true"
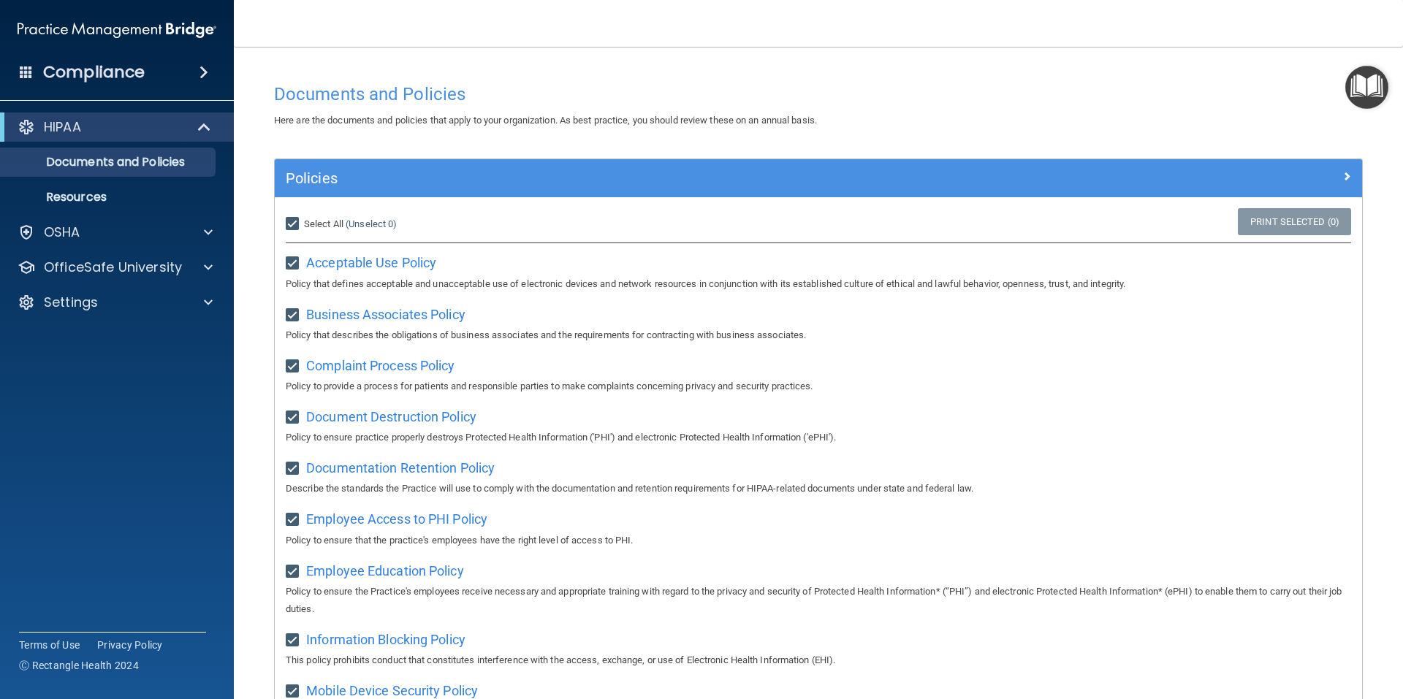
checkbox input "true"
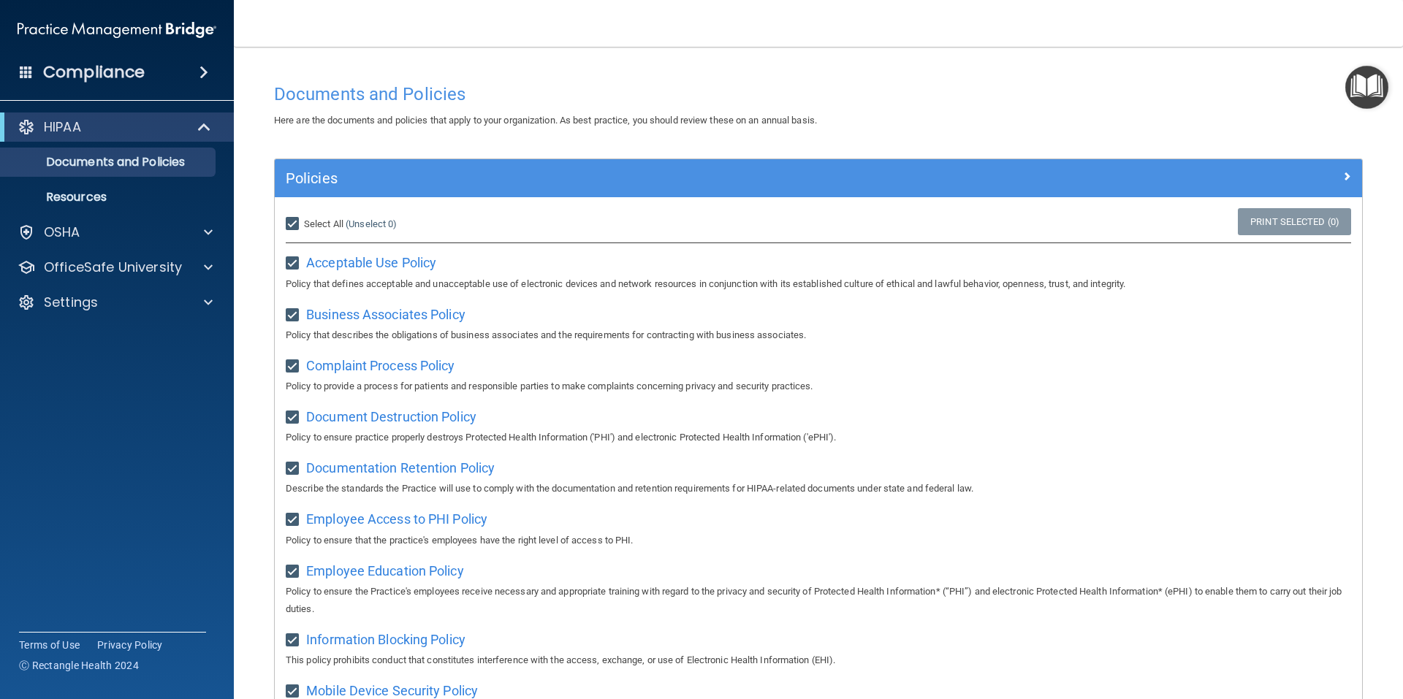
checkbox input "true"
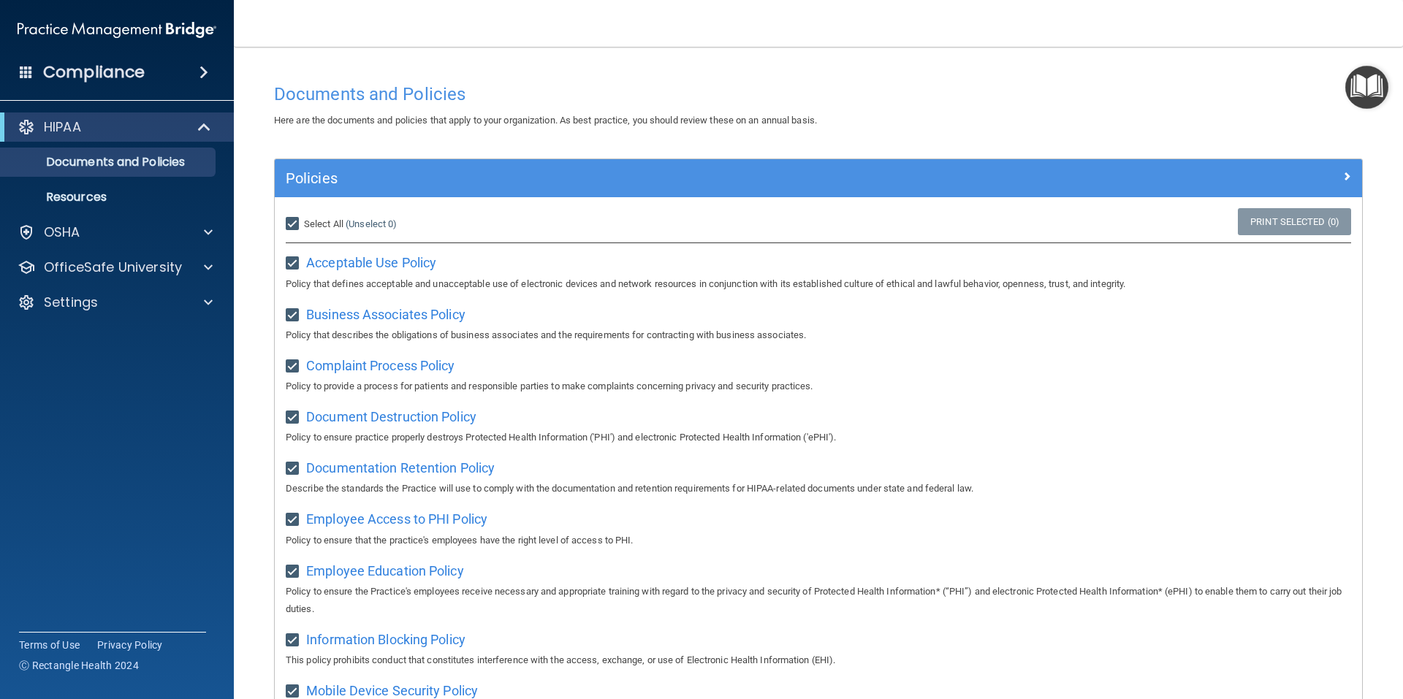
checkbox input "true"
click at [1286, 224] on link "Print Selected (21)" at bounding box center [1292, 221] width 118 height 27
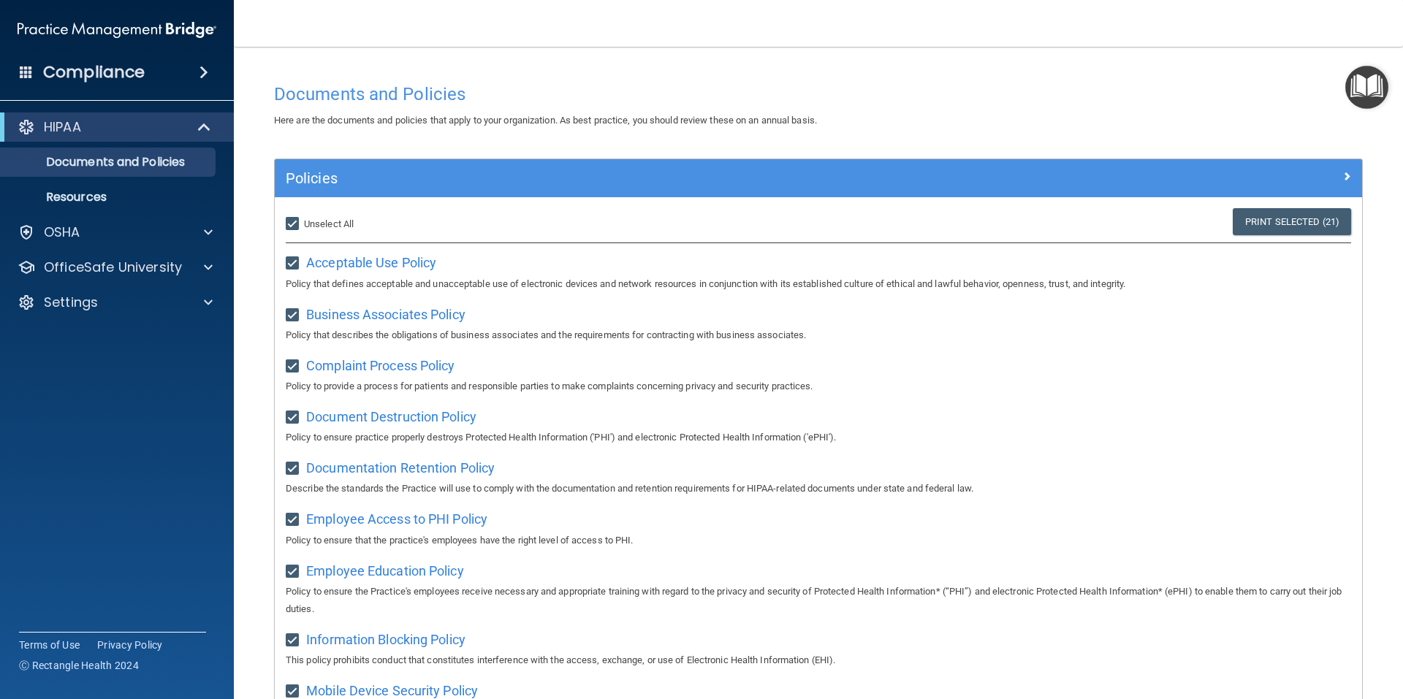
click at [294, 219] on input "Select All (Unselect 21) Unselect All" at bounding box center [294, 225] width 17 height 12
checkbox input "false"
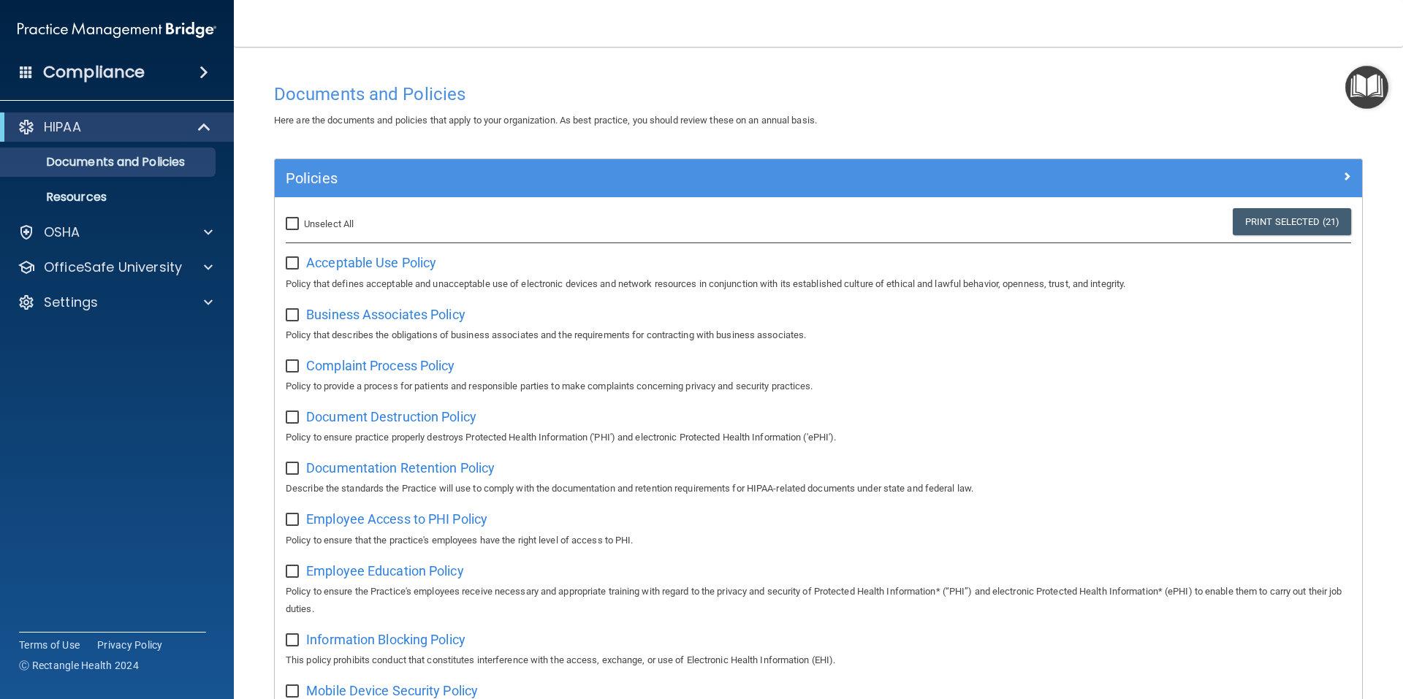
checkbox input "false"
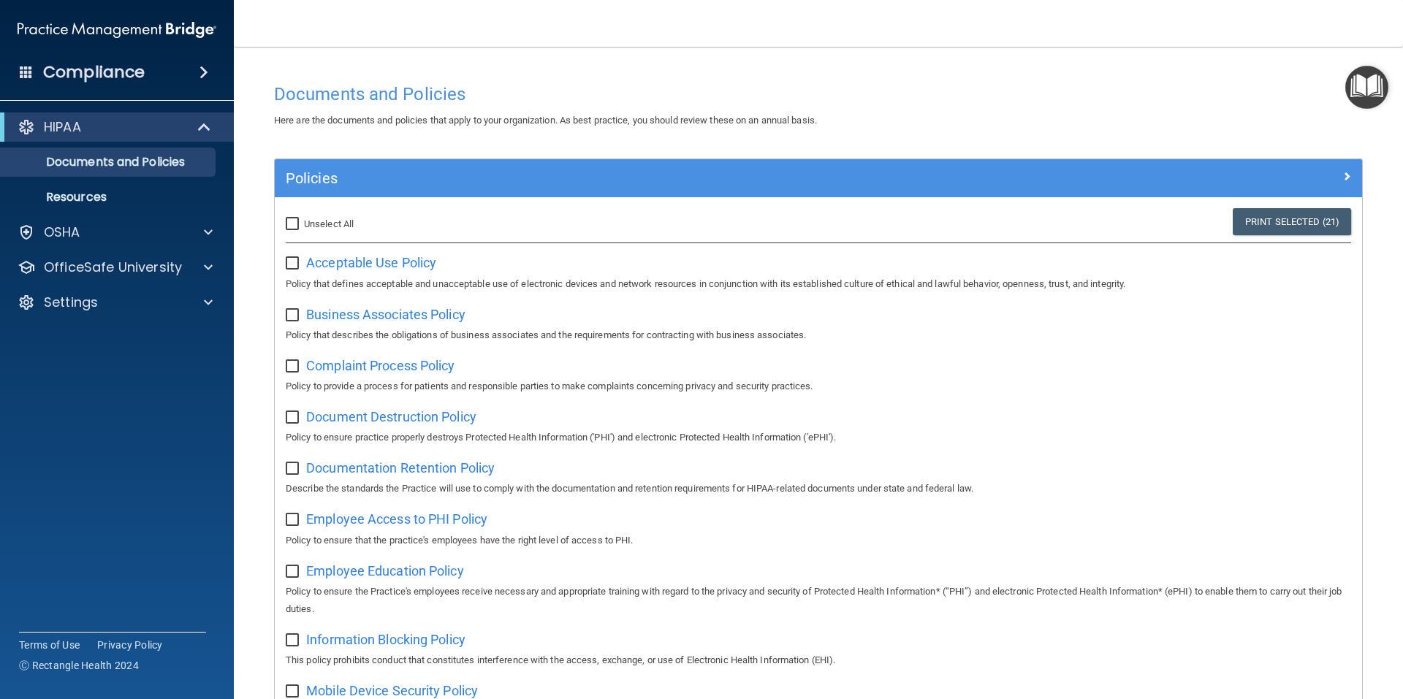
checkbox input "false"
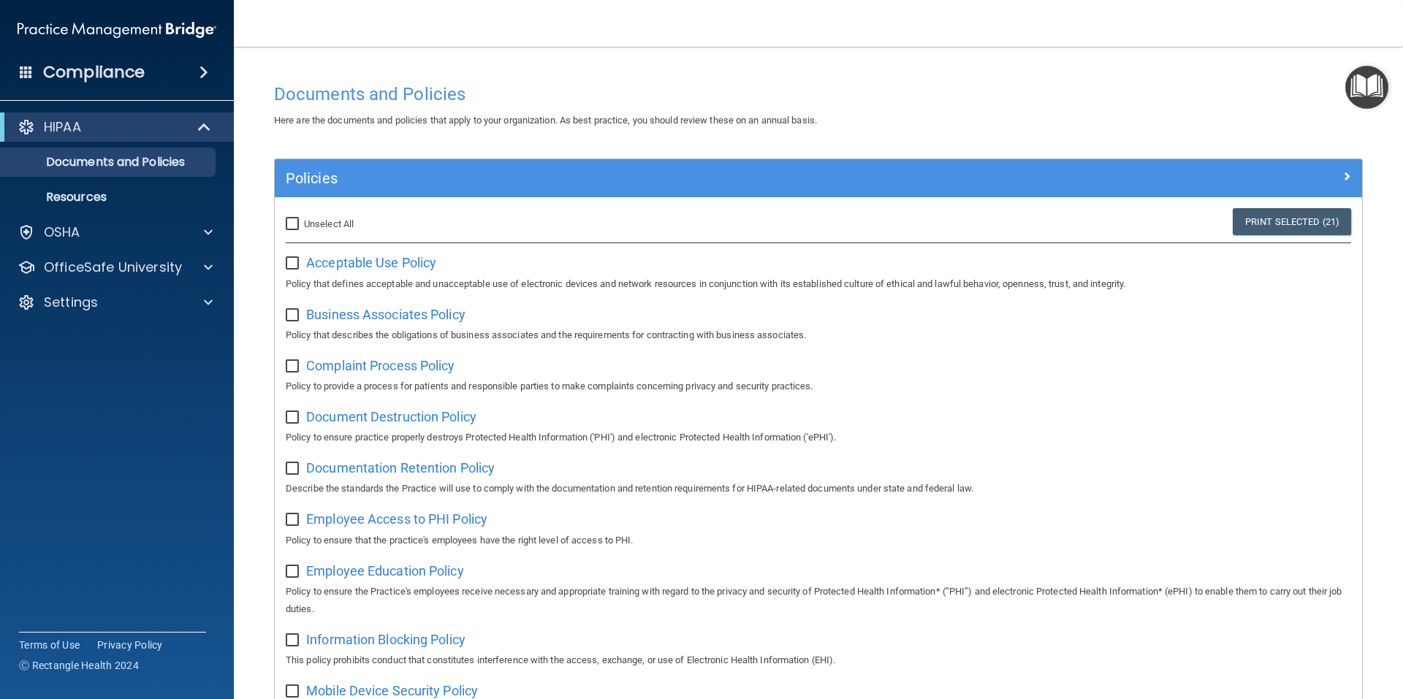
checkbox input "false"
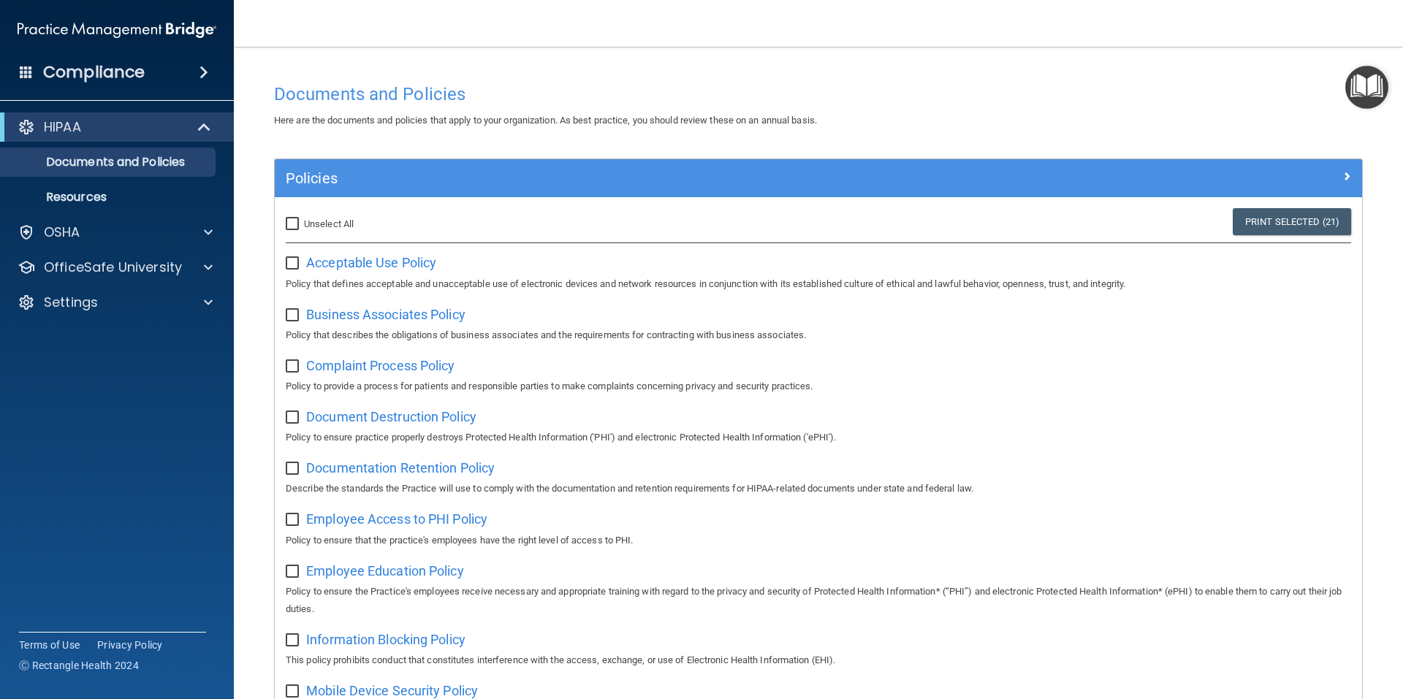
checkbox input "false"
click at [75, 195] on p "Resources" at bounding box center [110, 197] width 200 height 15
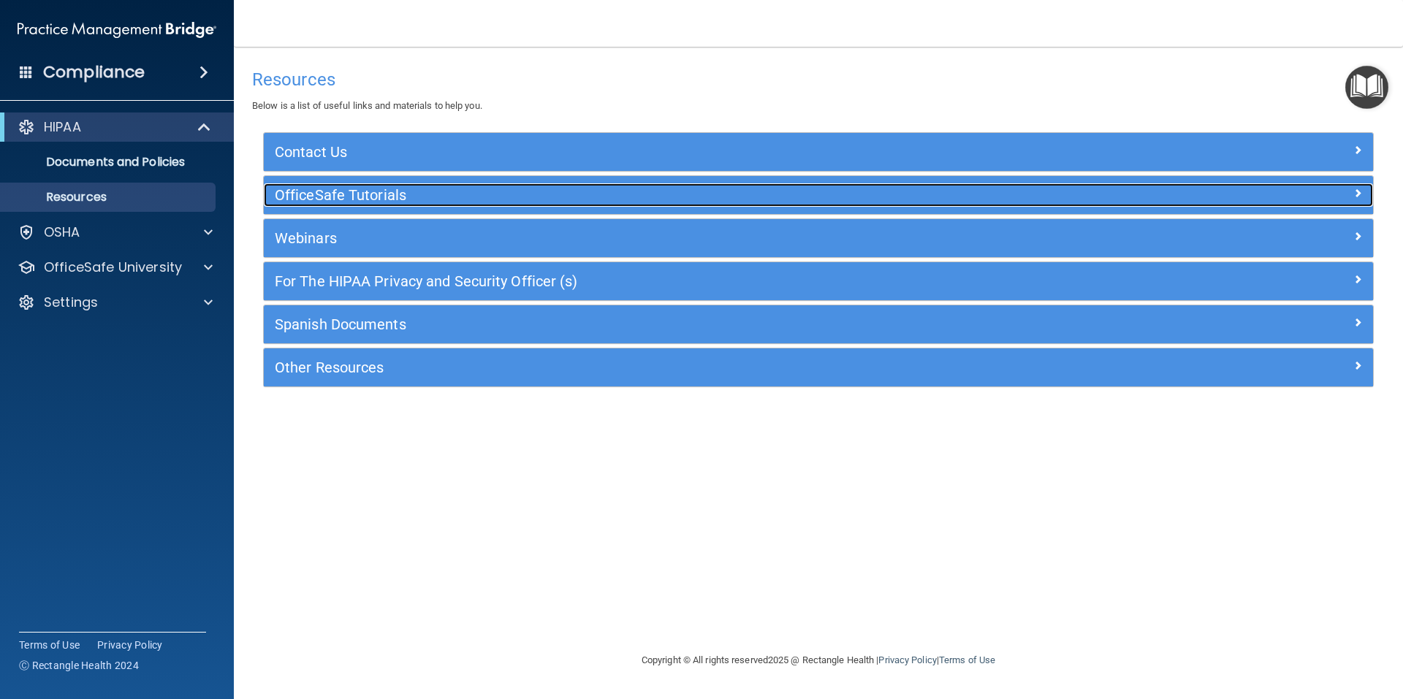
click at [343, 191] on h5 "OfficeSafe Tutorials" at bounding box center [680, 195] width 811 height 16
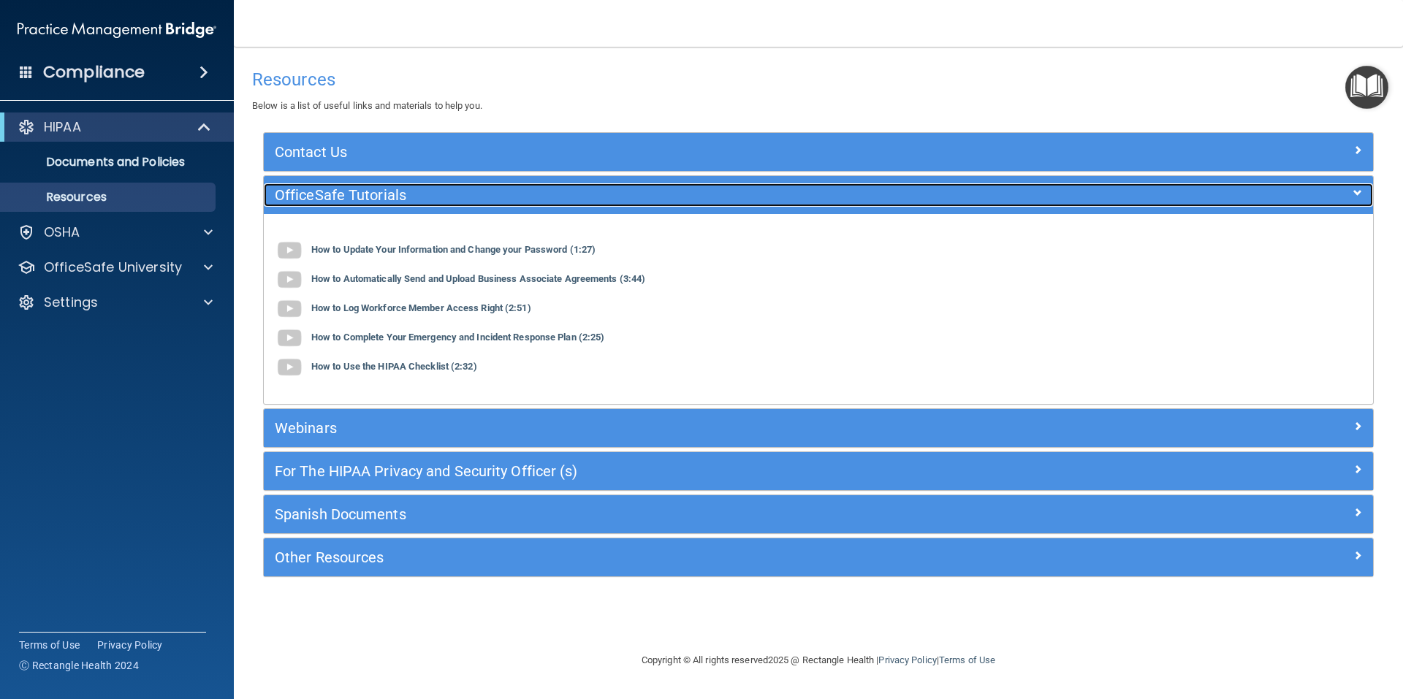
click at [343, 191] on h5 "OfficeSafe Tutorials" at bounding box center [680, 195] width 811 height 16
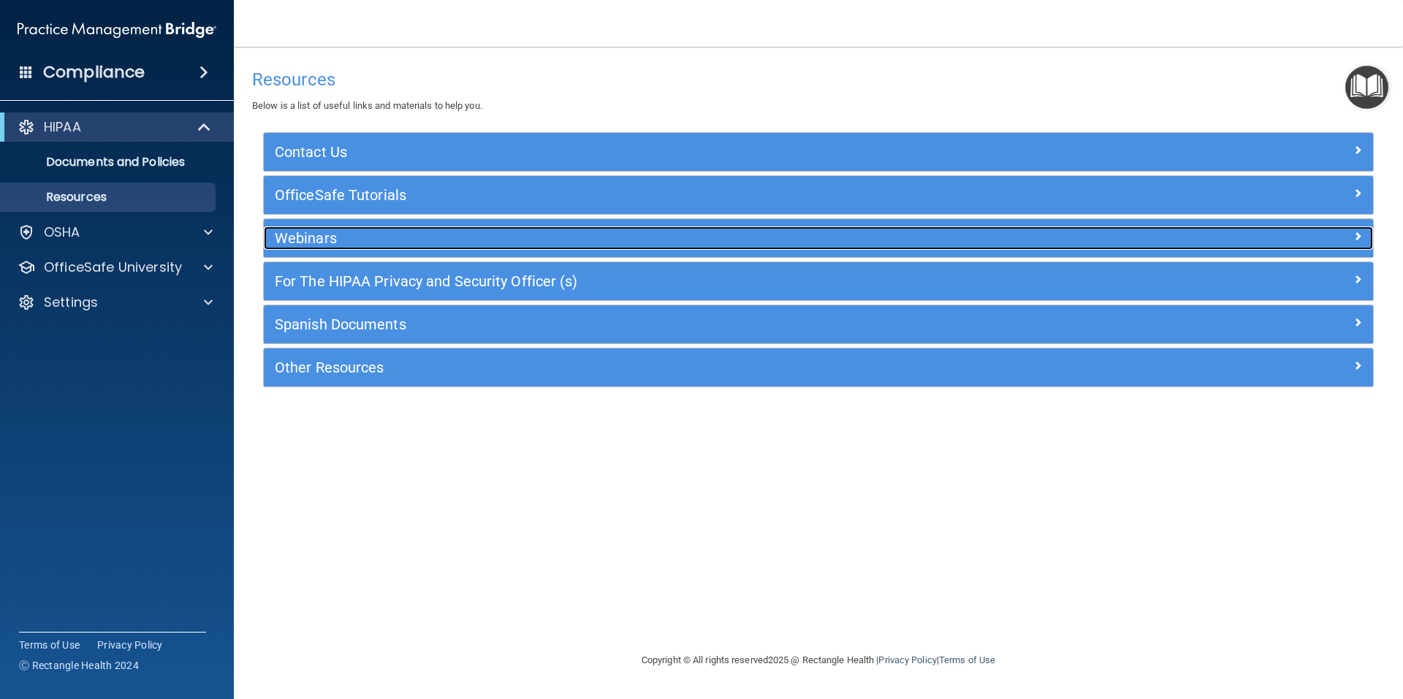
click at [330, 230] on h5 "Webinars" at bounding box center [680, 238] width 811 height 16
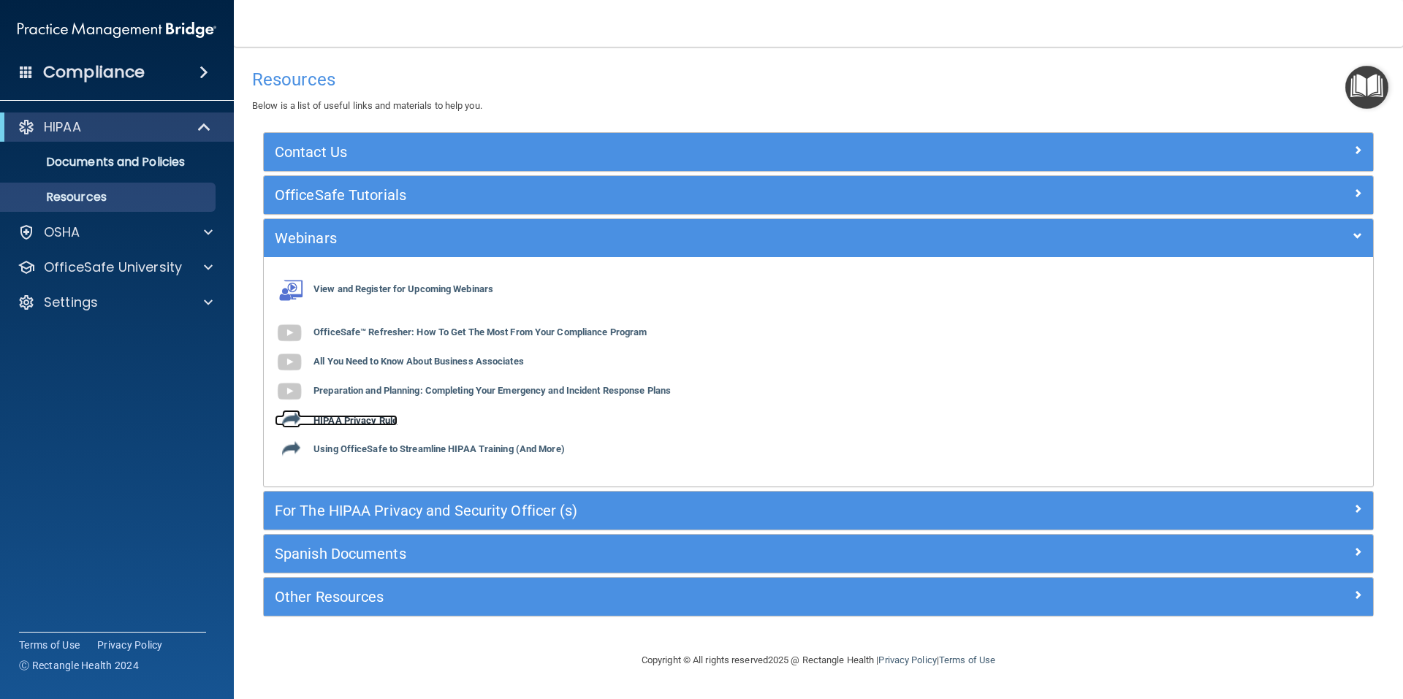
click at [339, 417] on b "HIPAA Privacy Rule" at bounding box center [356, 420] width 84 height 11
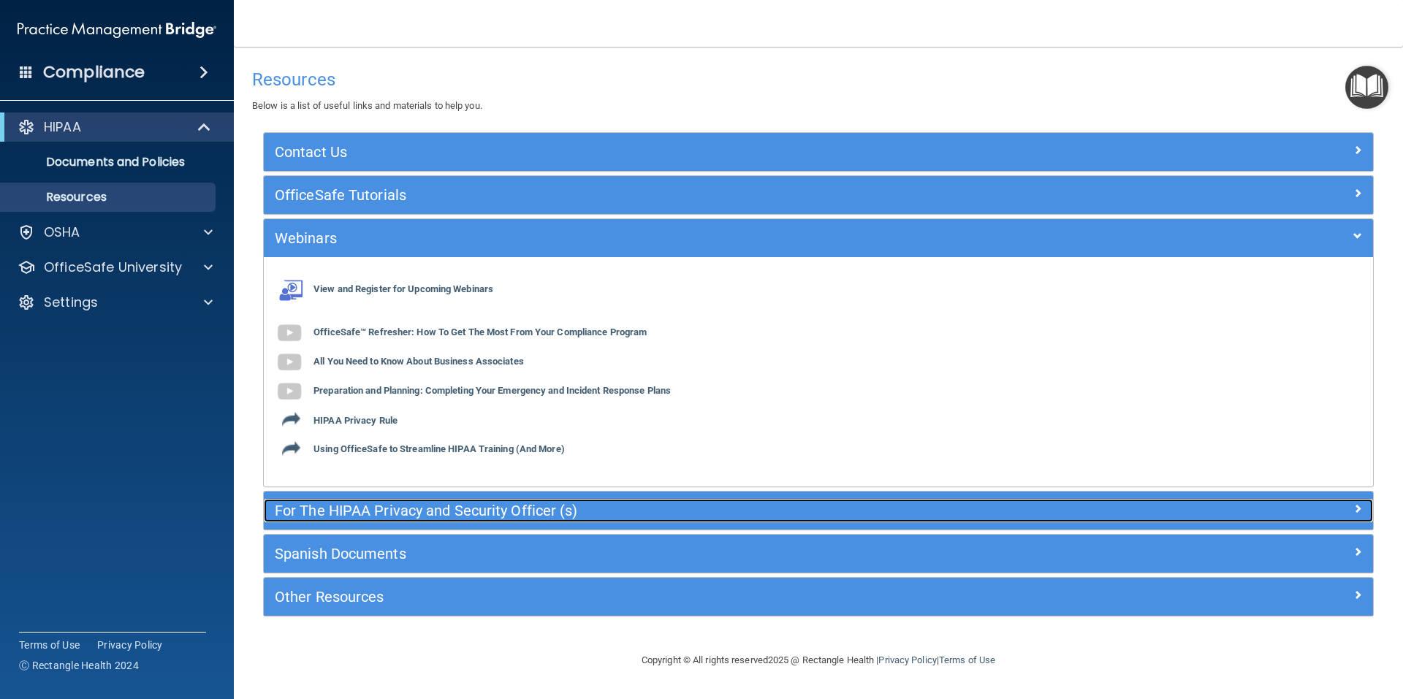
click at [523, 506] on h5 "For The HIPAA Privacy and Security Officer (s)" at bounding box center [680, 511] width 811 height 16
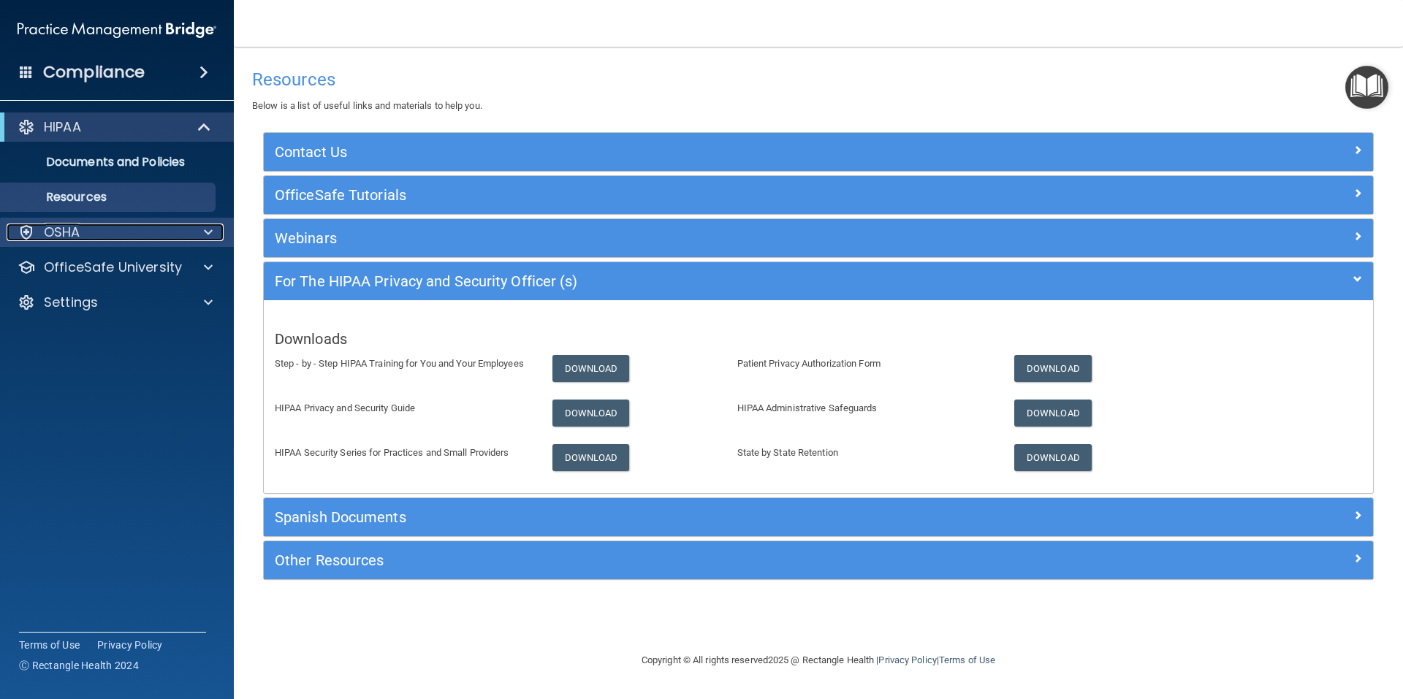
click at [202, 232] on div at bounding box center [206, 233] width 37 height 18
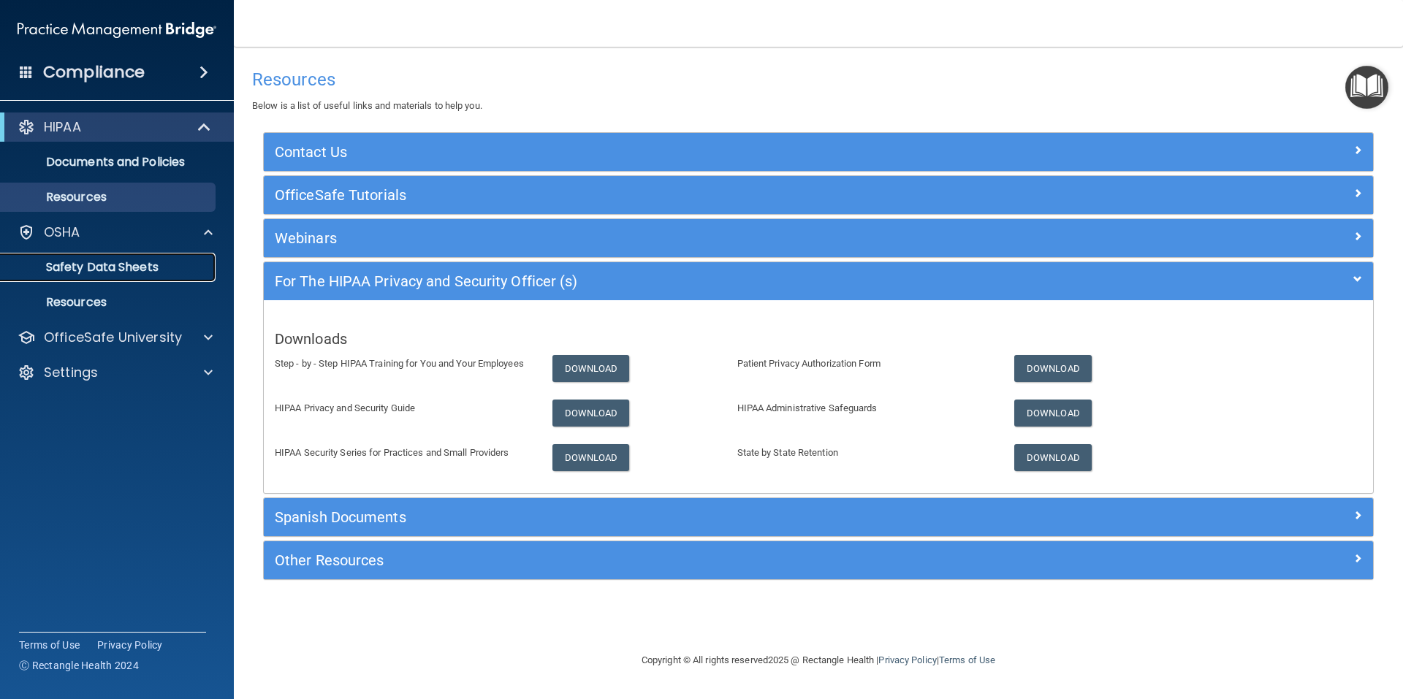
click at [137, 267] on p "Safety Data Sheets" at bounding box center [110, 267] width 200 height 15
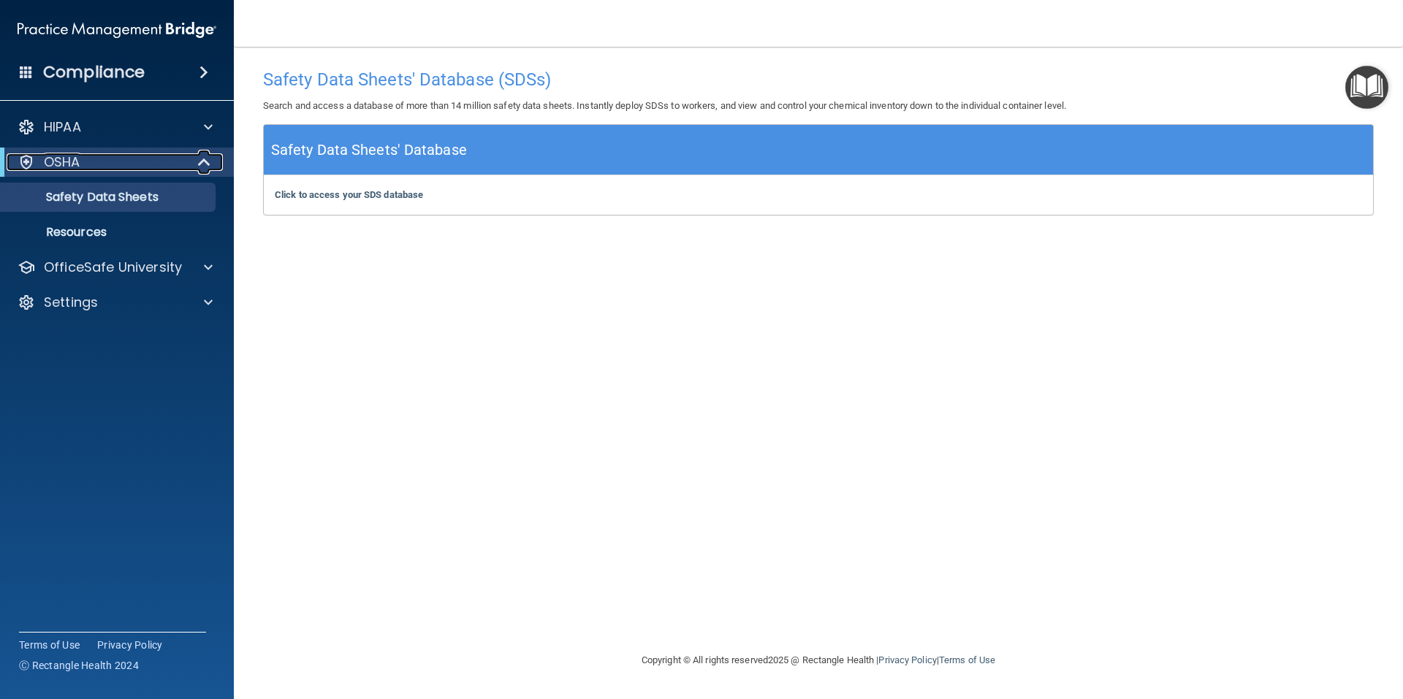
click at [203, 153] on span at bounding box center [206, 162] width 12 height 18
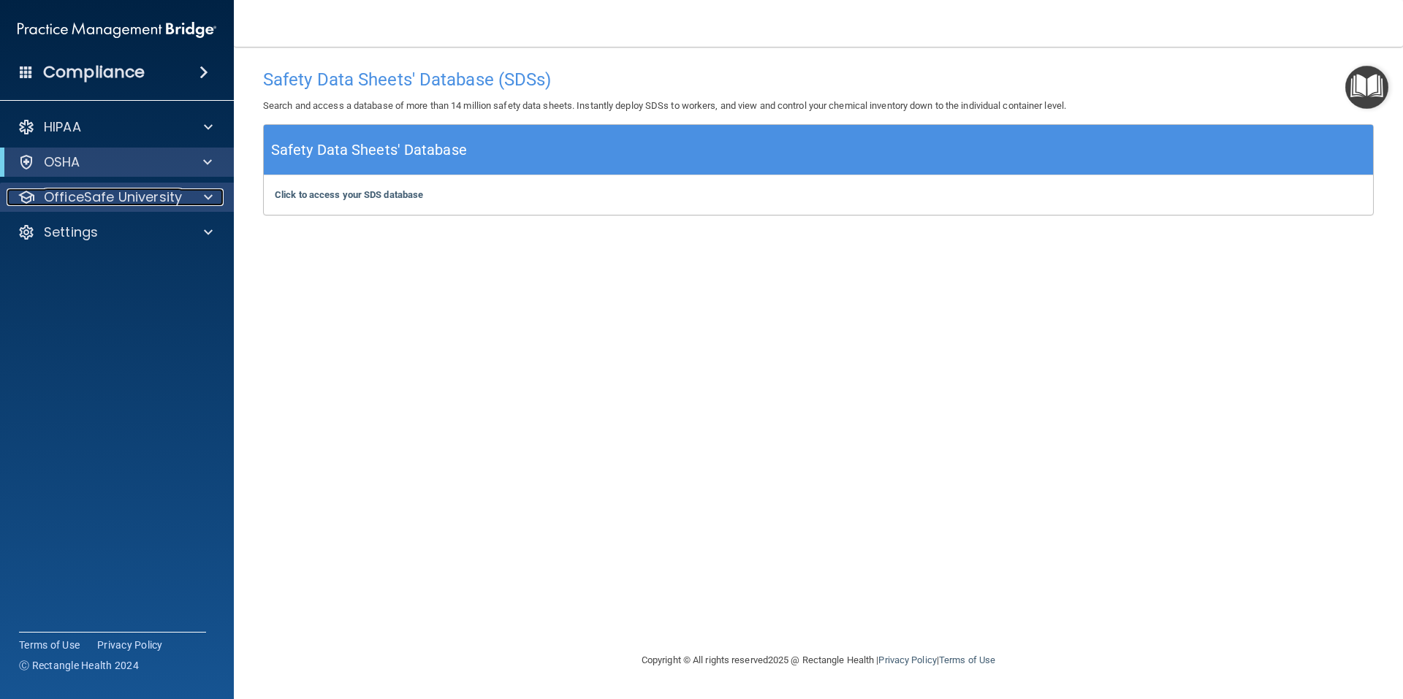
click at [208, 198] on span at bounding box center [208, 198] width 9 height 18
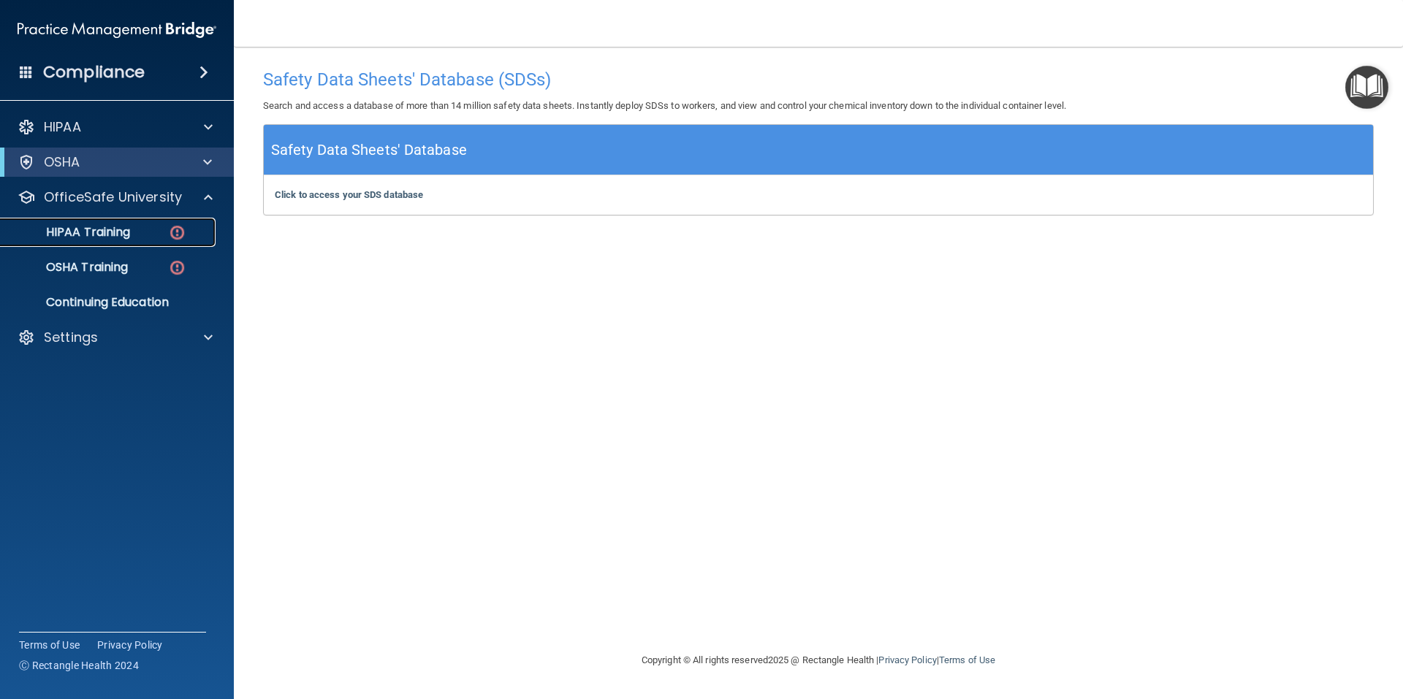
click at [105, 227] on p "HIPAA Training" at bounding box center [70, 232] width 121 height 15
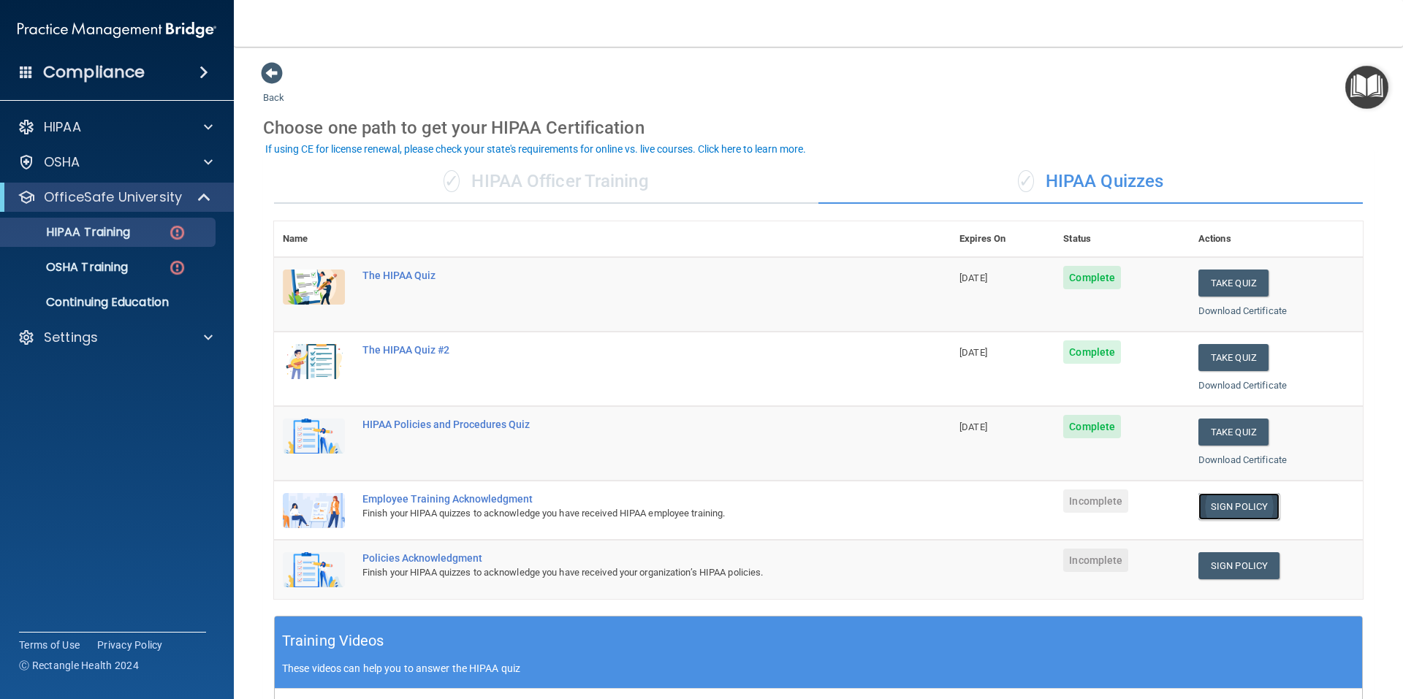
click at [1218, 501] on link "Sign Policy" at bounding box center [1239, 506] width 81 height 27
click at [1231, 565] on link "Sign Policy" at bounding box center [1239, 566] width 81 height 27
click at [100, 231] on p "HIPAA Training" at bounding box center [70, 232] width 121 height 15
click at [100, 195] on p "OfficeSafe University" at bounding box center [113, 198] width 138 height 18
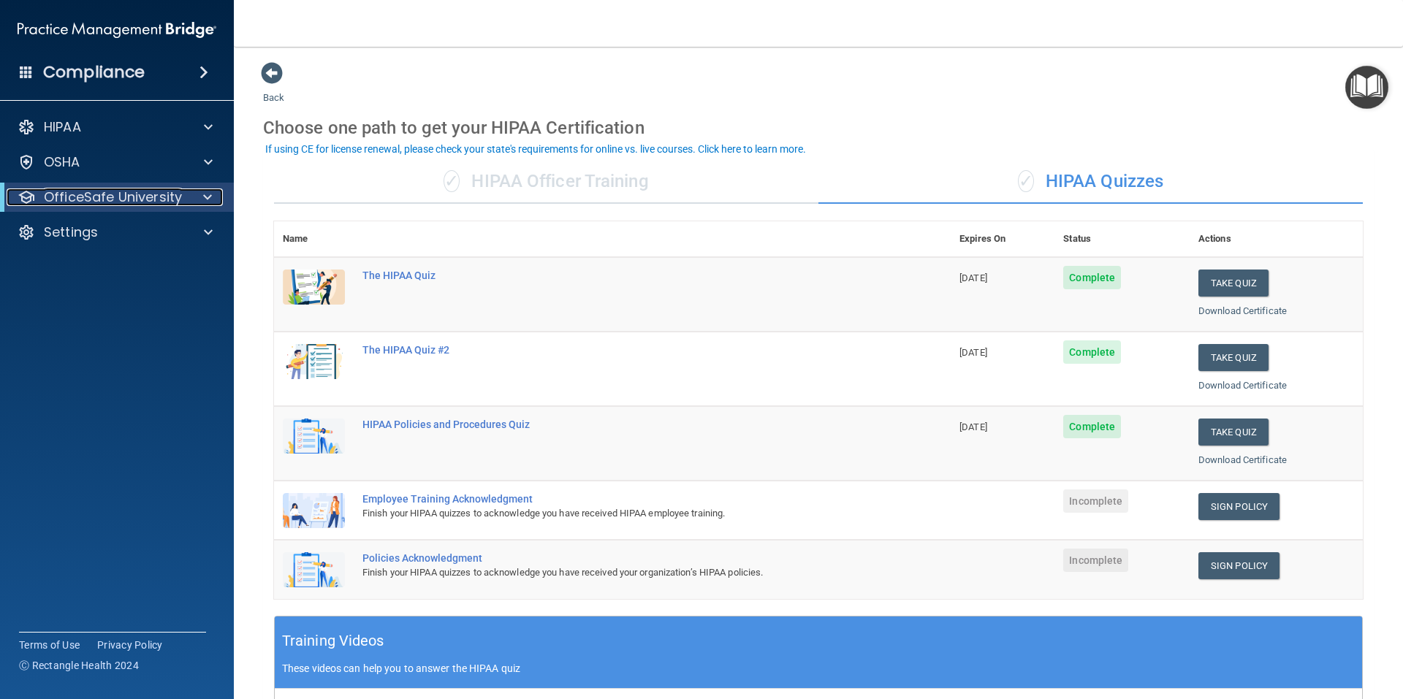
click at [100, 195] on p "OfficeSafe University" at bounding box center [113, 198] width 138 height 18
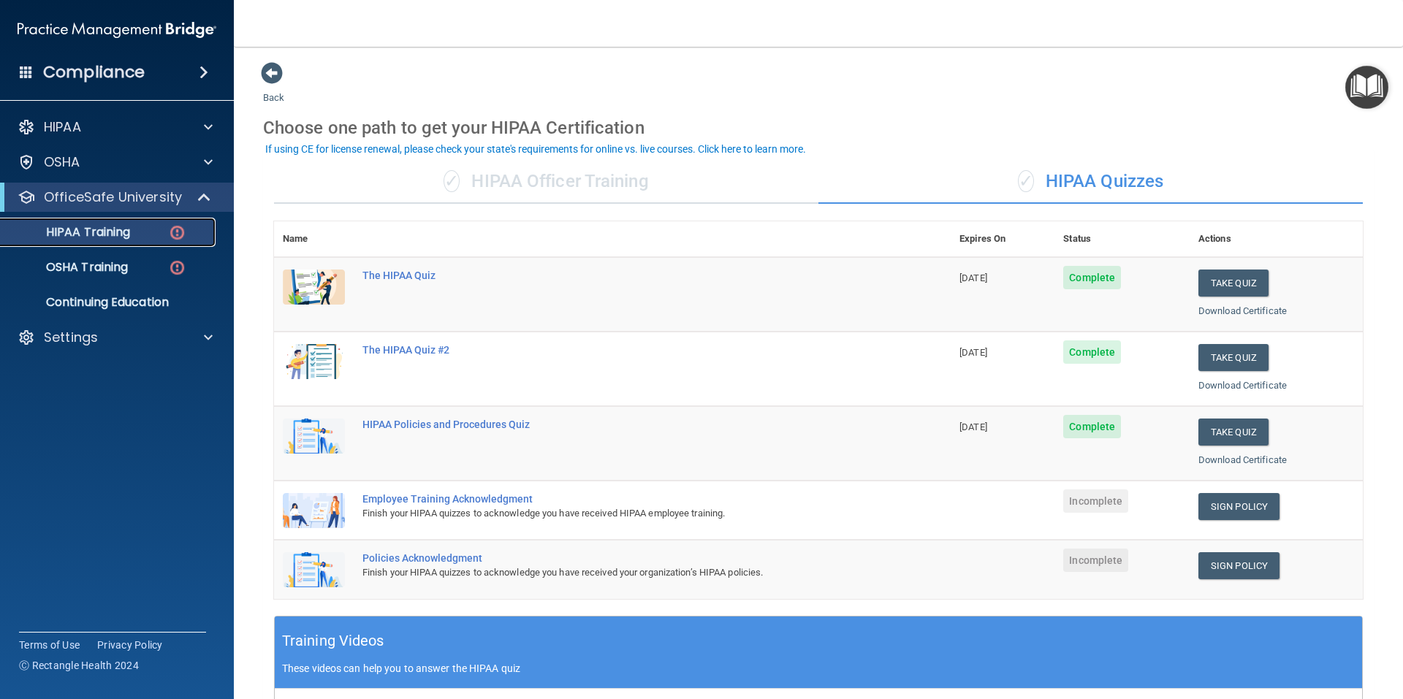
click at [103, 229] on p "HIPAA Training" at bounding box center [70, 232] width 121 height 15
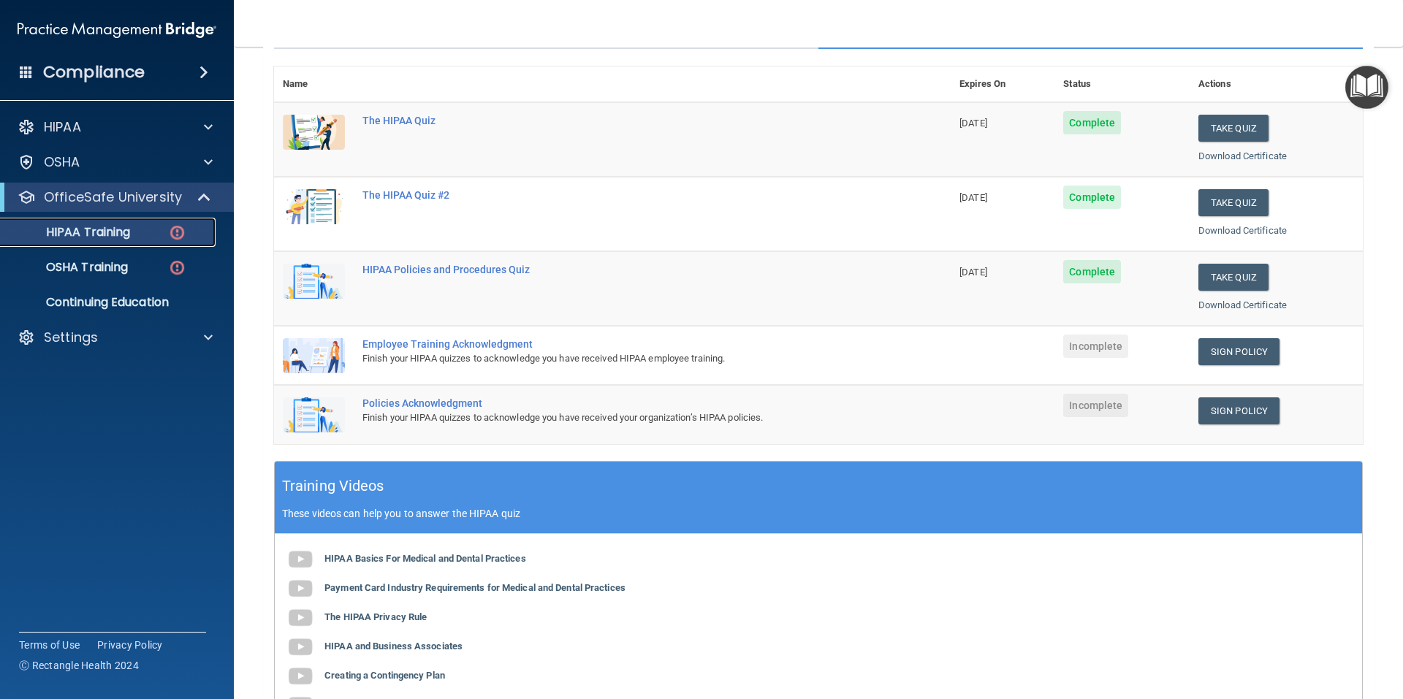
scroll to position [127, 0]
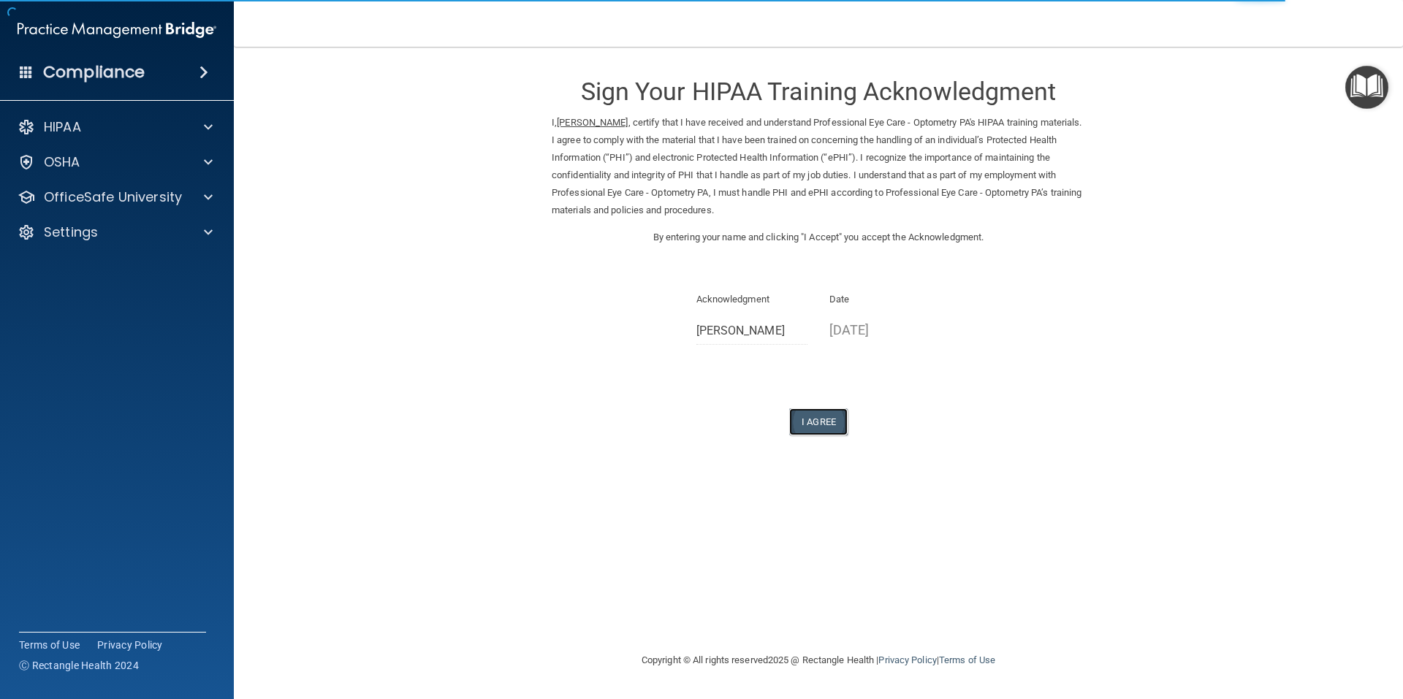
click at [827, 418] on button "I Agree" at bounding box center [818, 422] width 58 height 27
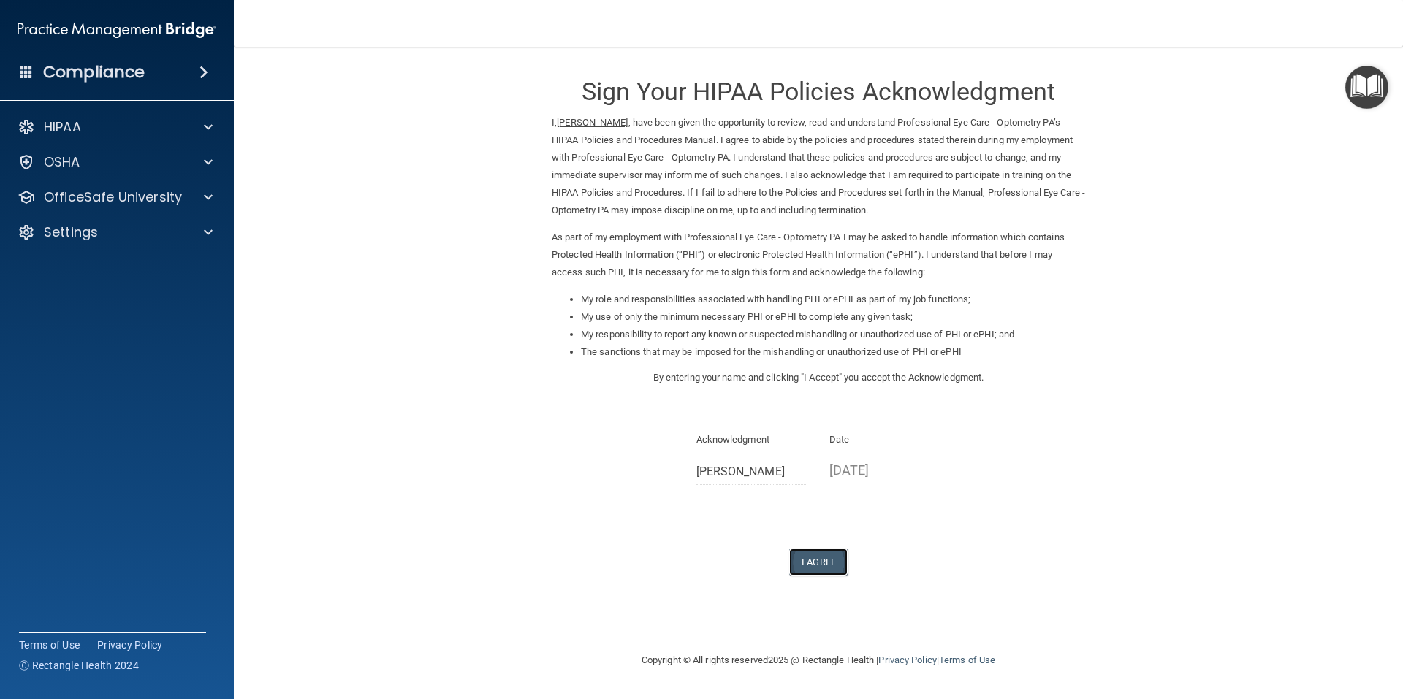
click at [813, 563] on button "I Agree" at bounding box center [818, 562] width 58 height 27
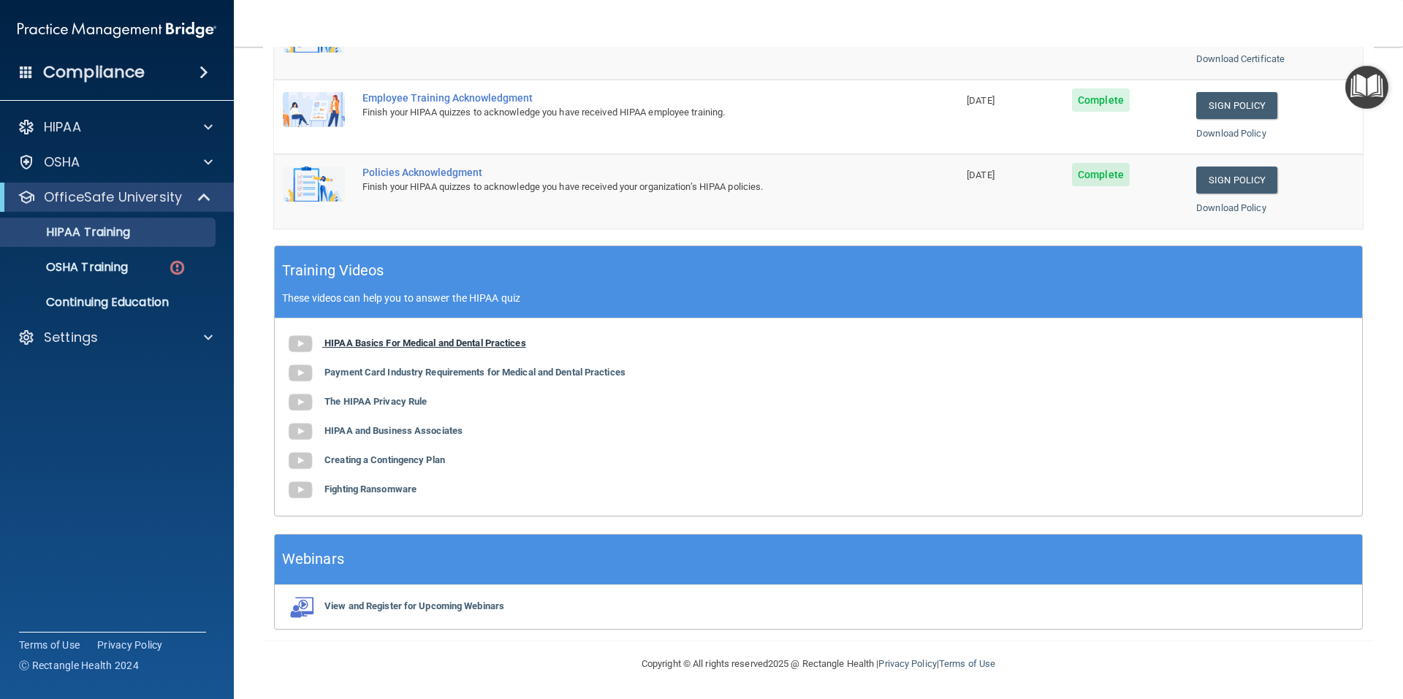
scroll to position [158, 0]
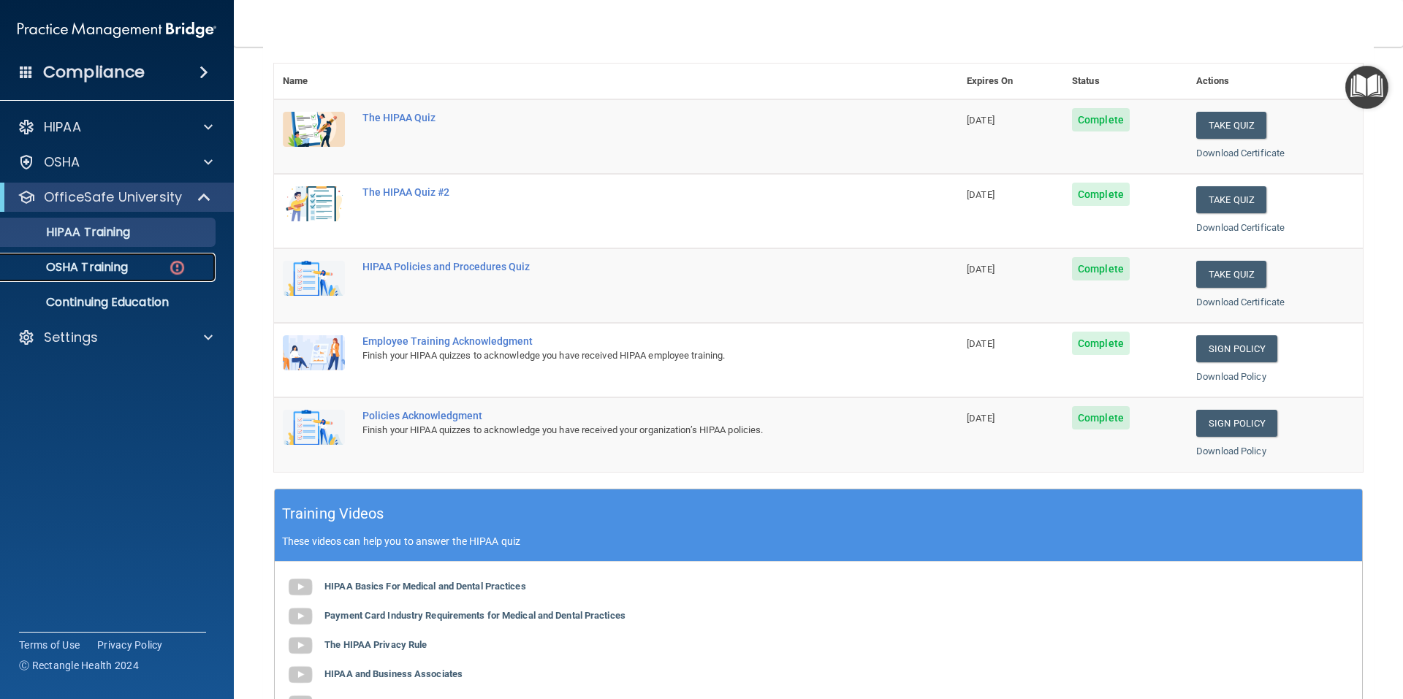
click at [104, 260] on p "OSHA Training" at bounding box center [69, 267] width 118 height 15
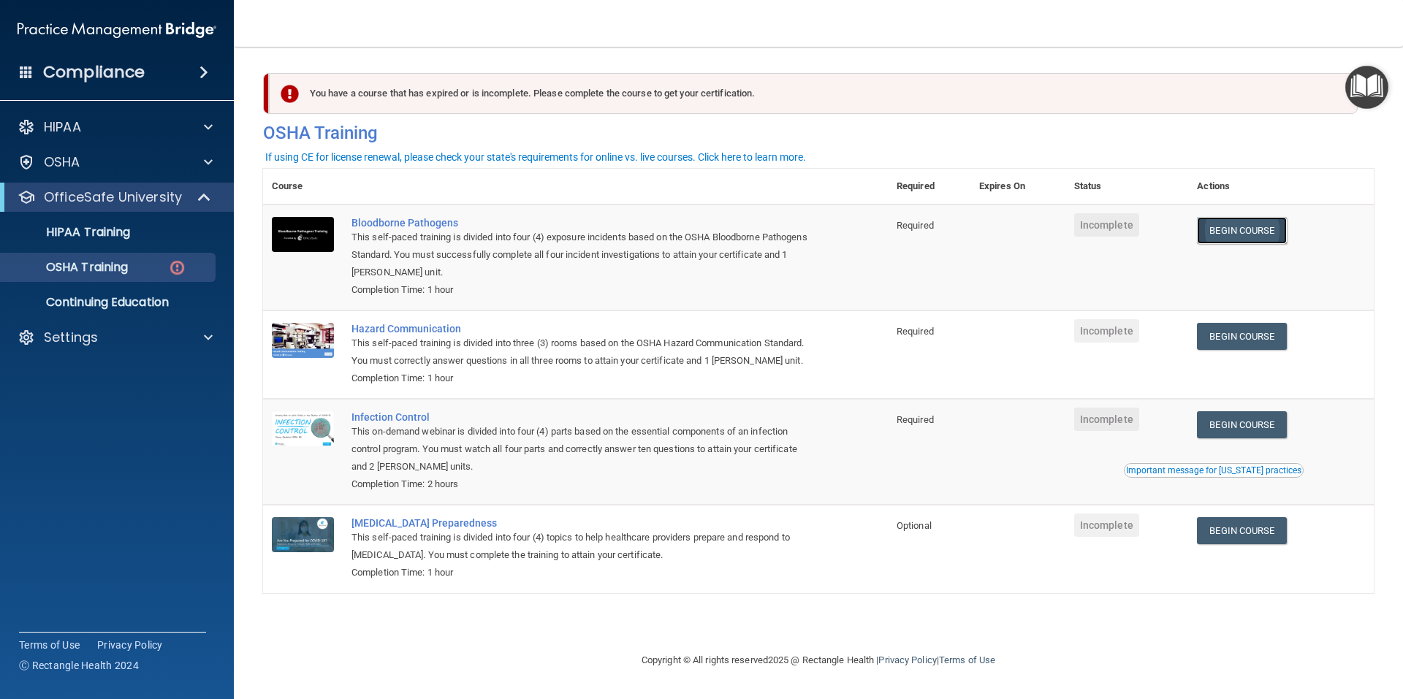
click at [1264, 229] on link "Begin Course" at bounding box center [1241, 230] width 89 height 27
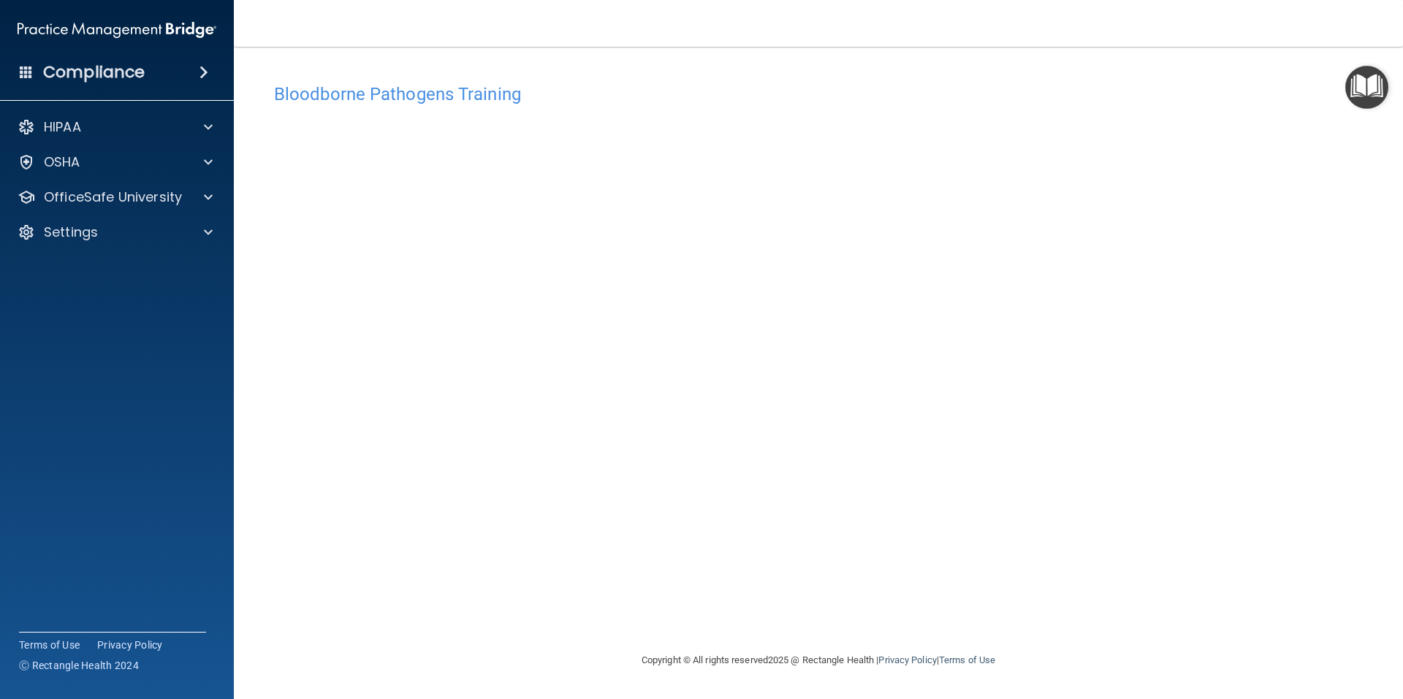
click at [845, 585] on div "Bloodborne Pathogens Training This course doesn’t expire until . Are you sure y…" at bounding box center [818, 364] width 1111 height 576
click at [124, 169] on div "OSHA" at bounding box center [97, 162] width 181 height 18
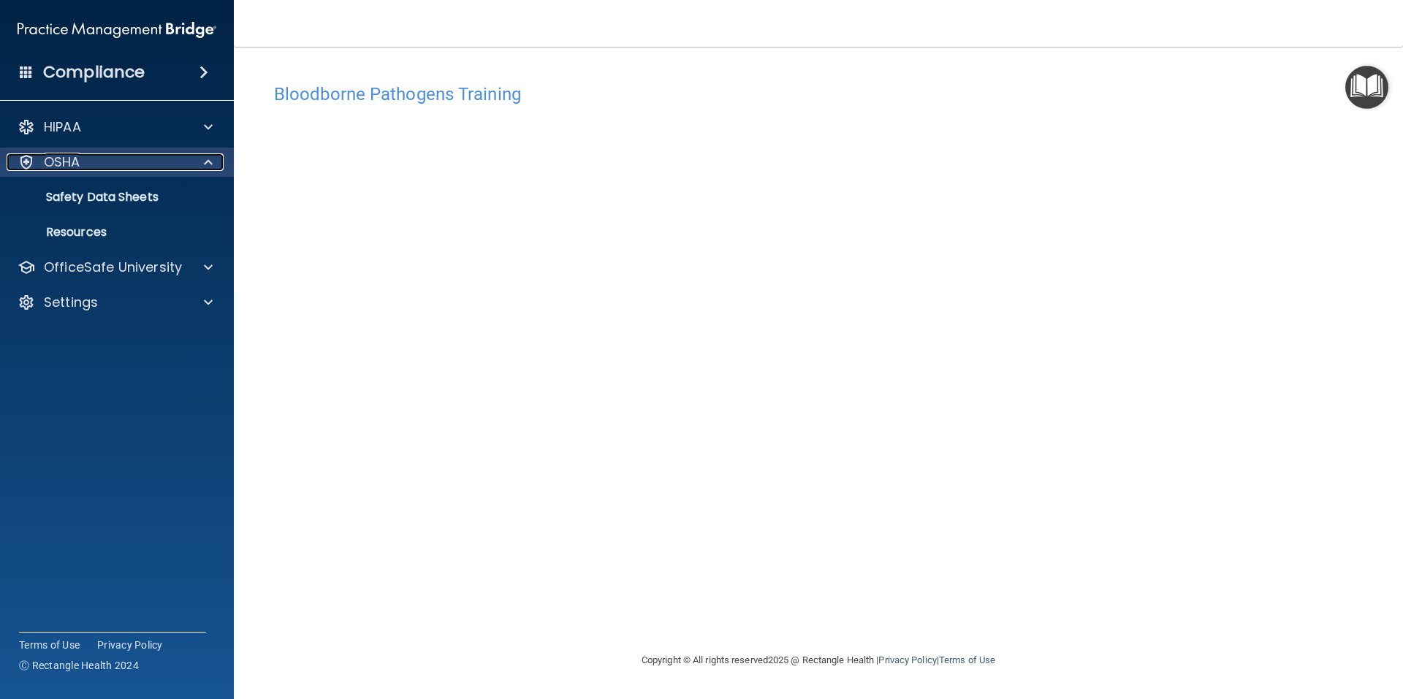
click at [124, 169] on div "OSHA" at bounding box center [97, 162] width 181 height 18
click at [207, 165] on span at bounding box center [208, 162] width 9 height 18
click at [207, 162] on span at bounding box center [208, 162] width 9 height 18
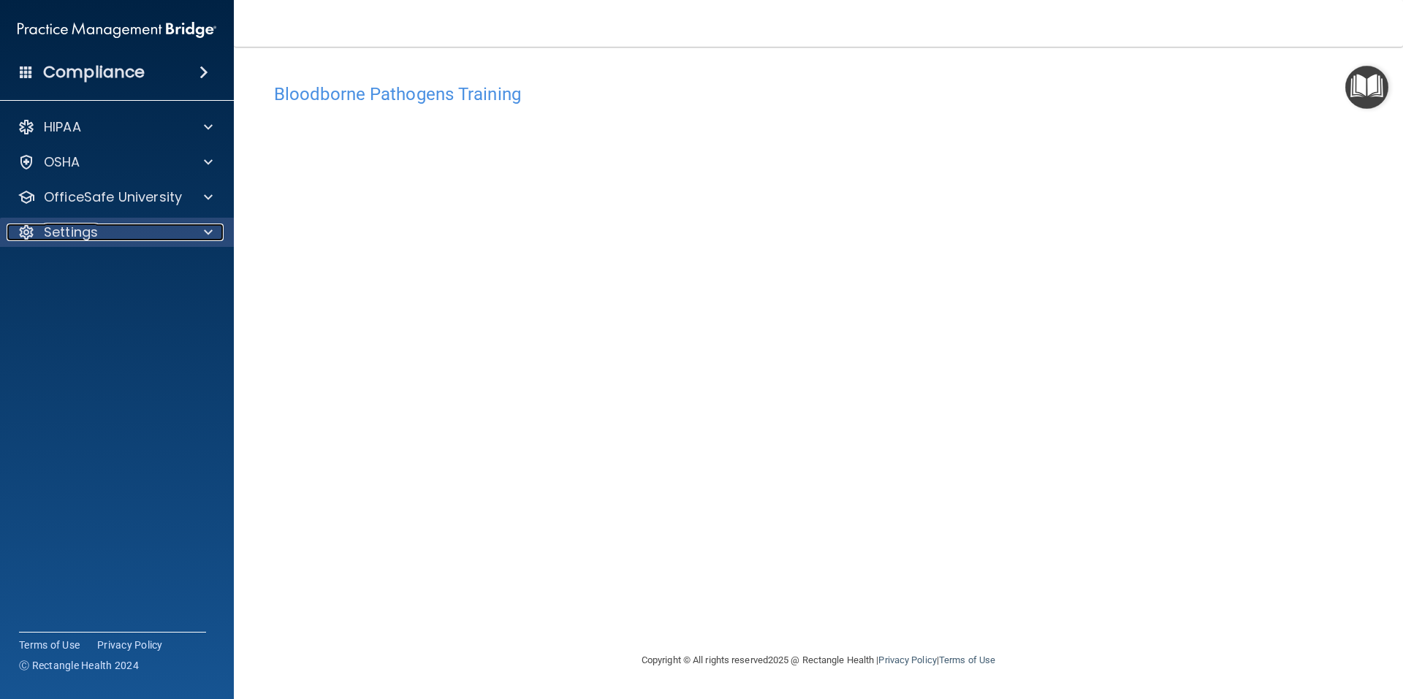
click at [208, 229] on span at bounding box center [208, 233] width 9 height 18
click at [207, 229] on span at bounding box center [208, 233] width 9 height 18
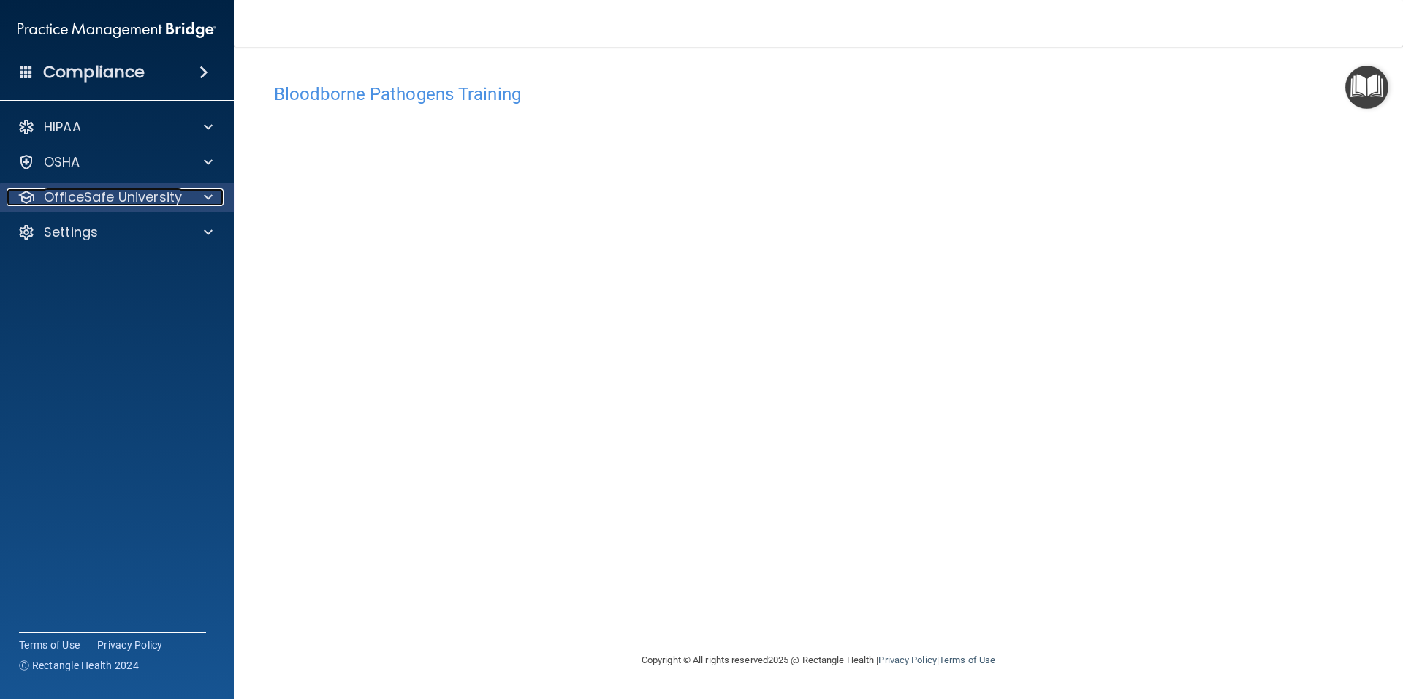
click at [208, 194] on span at bounding box center [208, 198] width 9 height 18
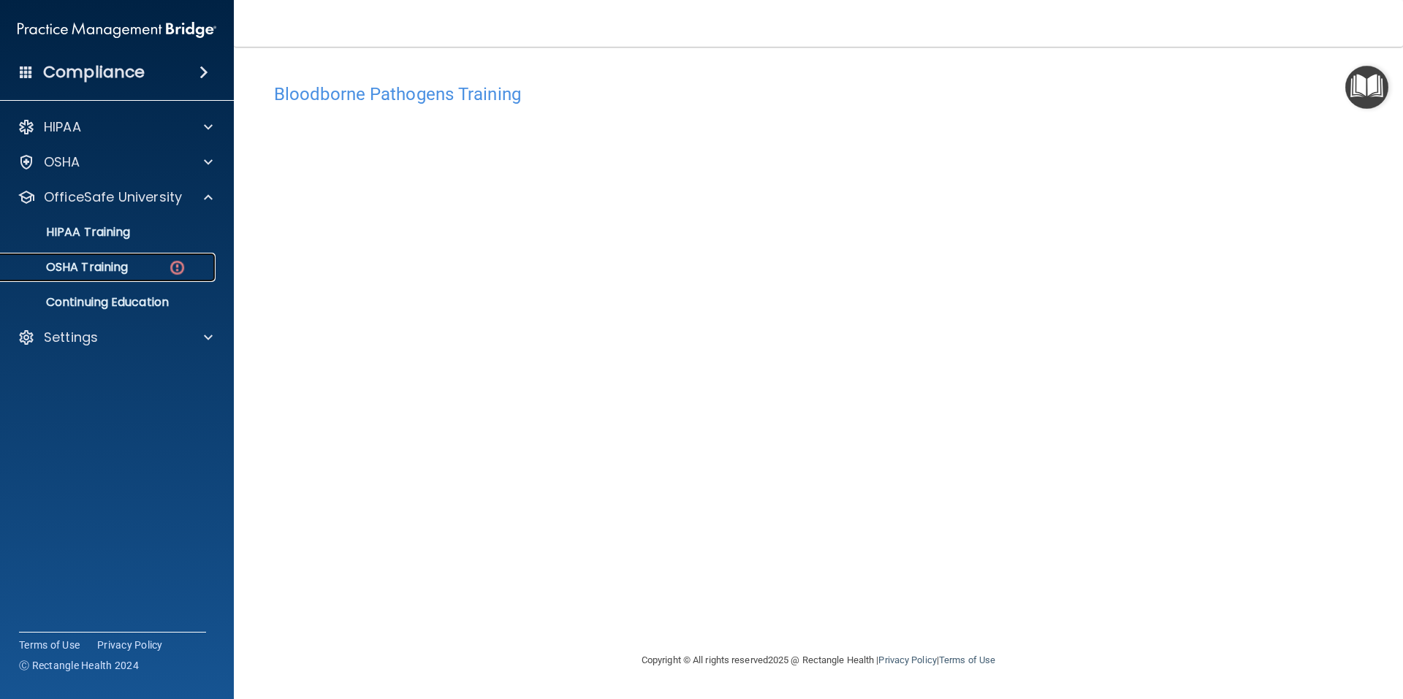
click at [96, 261] on p "OSHA Training" at bounding box center [69, 267] width 118 height 15
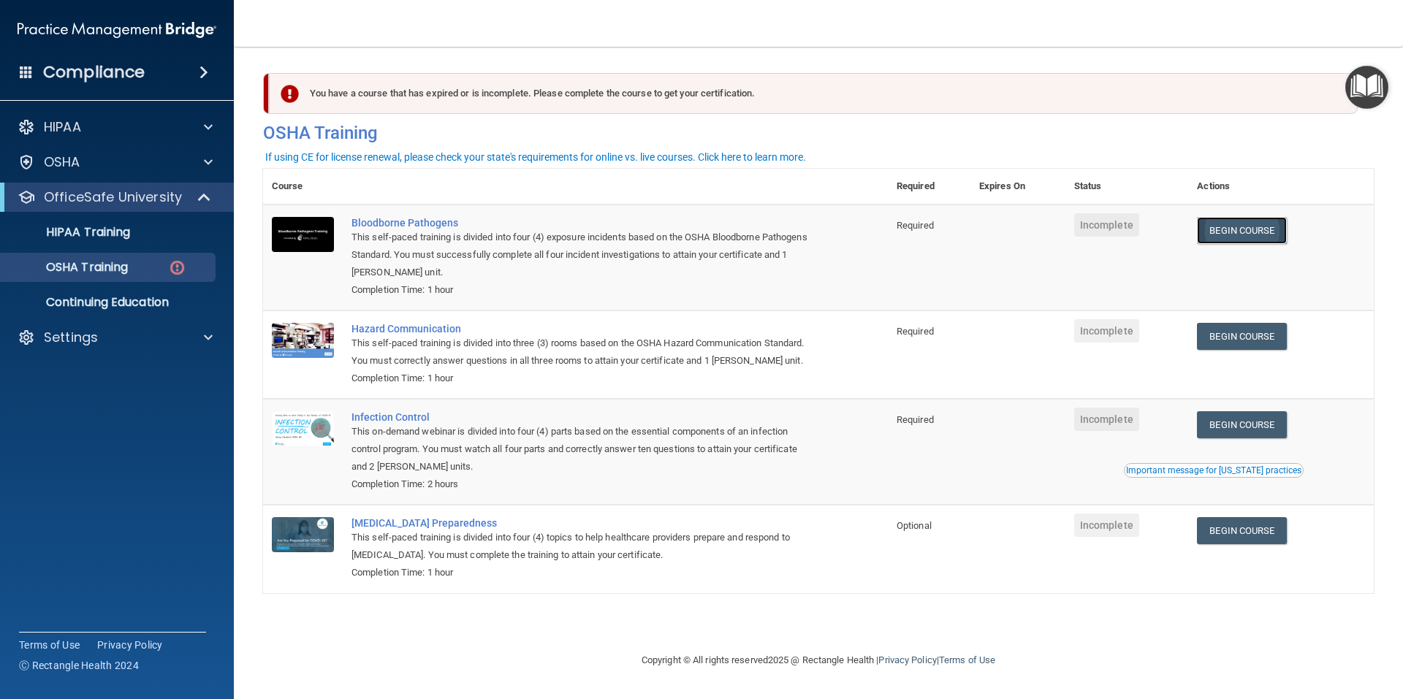
click at [1254, 229] on link "Begin Course" at bounding box center [1241, 230] width 89 height 27
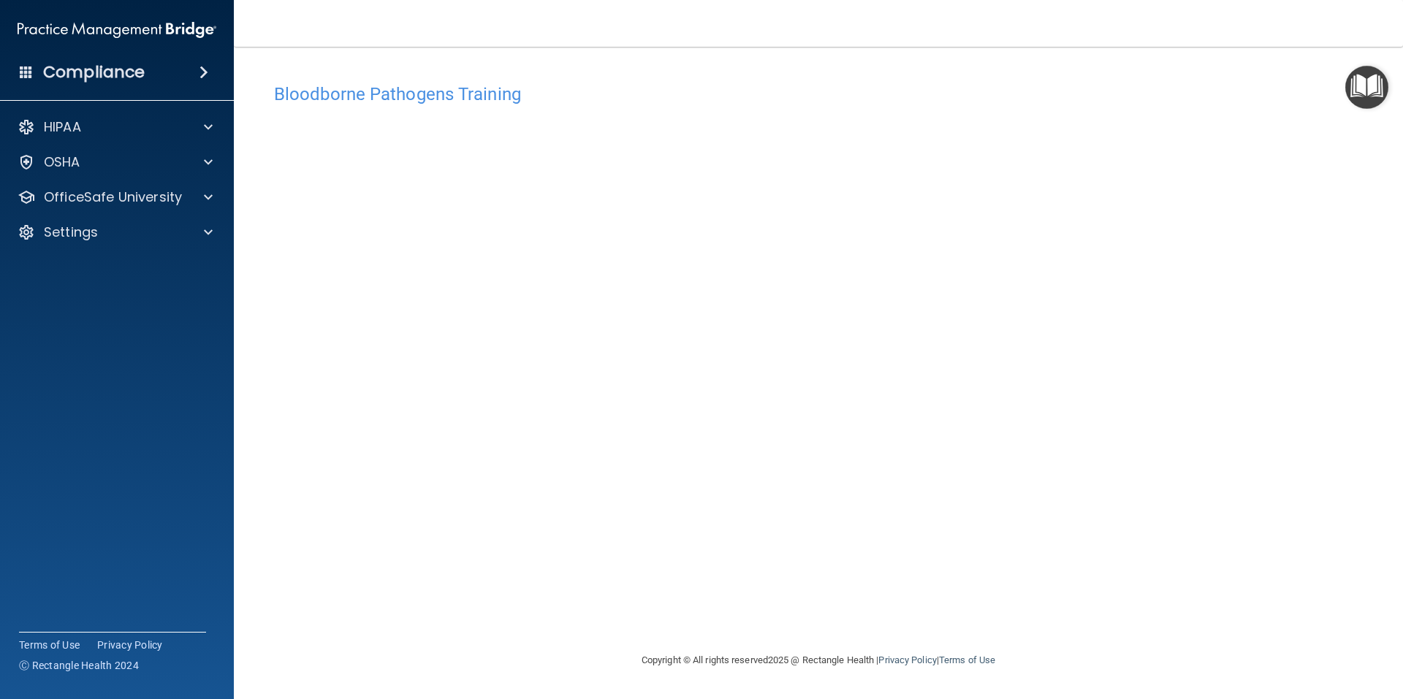
click at [1130, 75] on div "Bloodborne Pathogens Training This course doesn’t expire until . Are you sure y…" at bounding box center [818, 349] width 1111 height 576
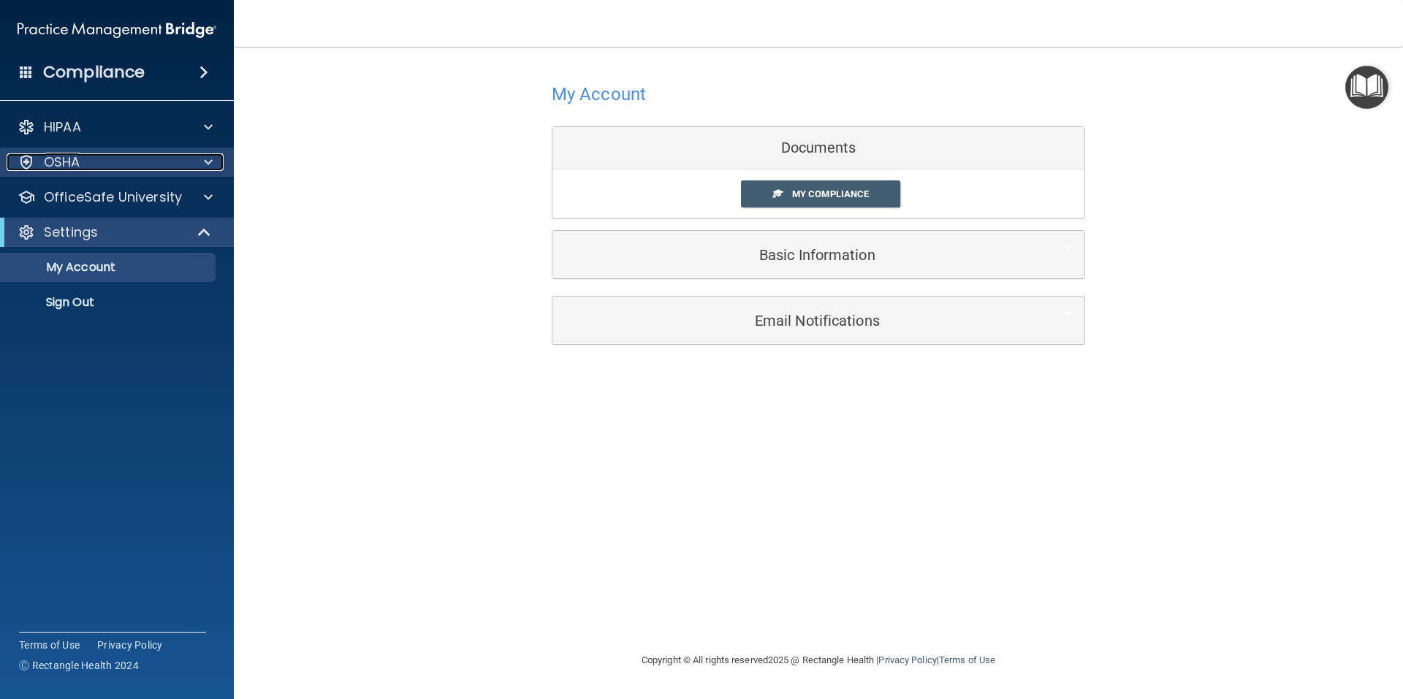
click at [210, 163] on span at bounding box center [208, 162] width 9 height 18
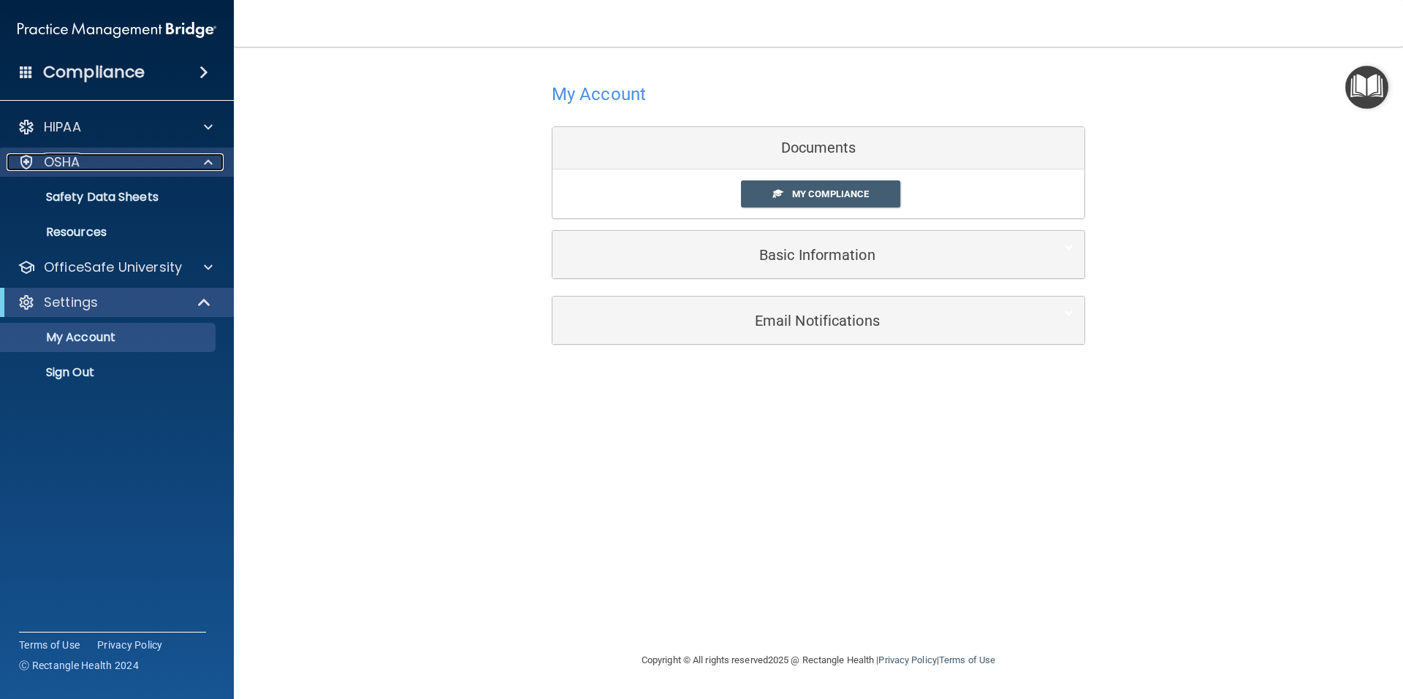
click at [210, 163] on span at bounding box center [208, 162] width 9 height 18
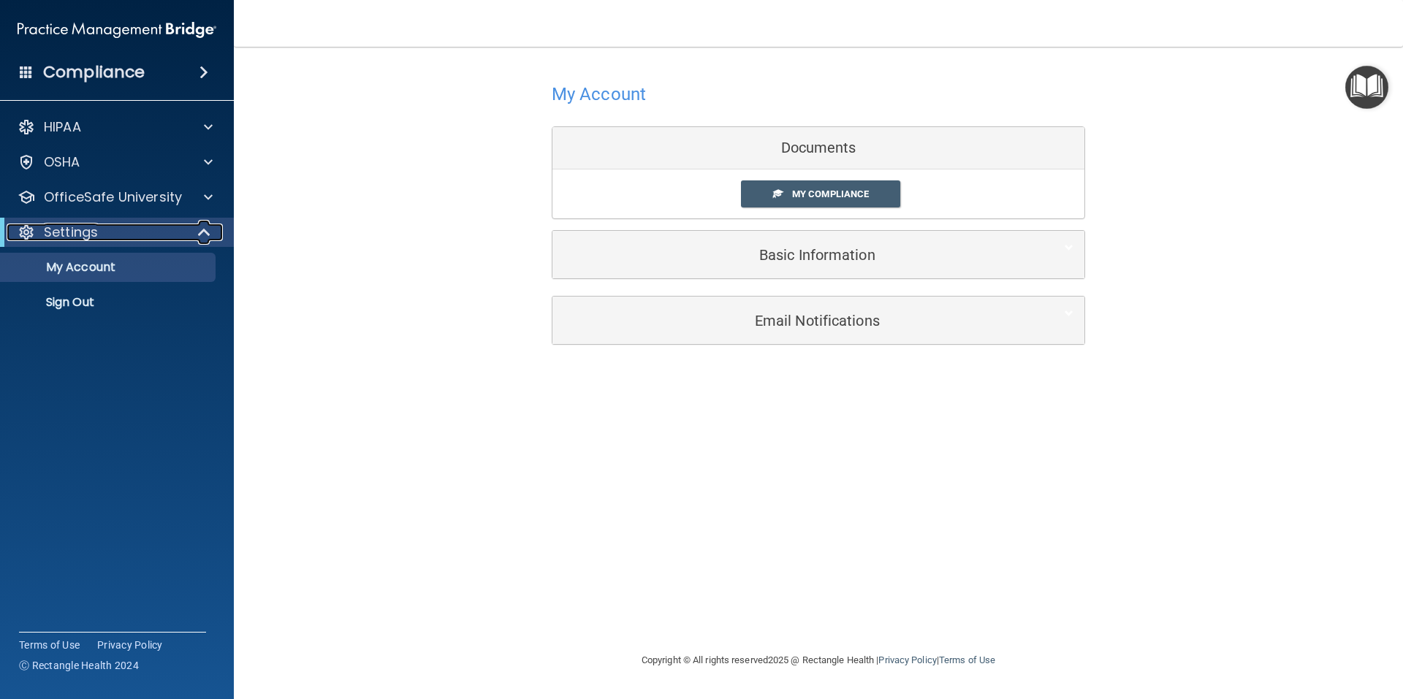
click at [200, 233] on span at bounding box center [206, 233] width 12 height 18
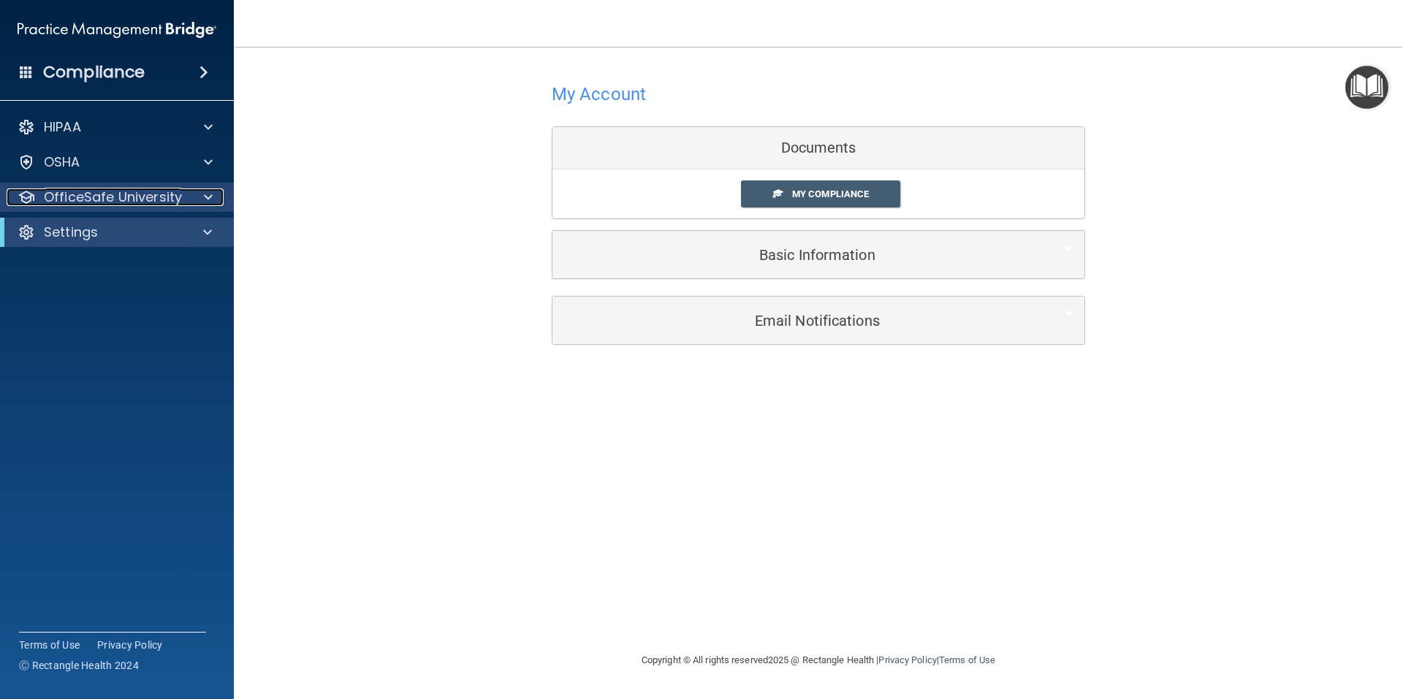
click at [210, 194] on span at bounding box center [208, 198] width 9 height 18
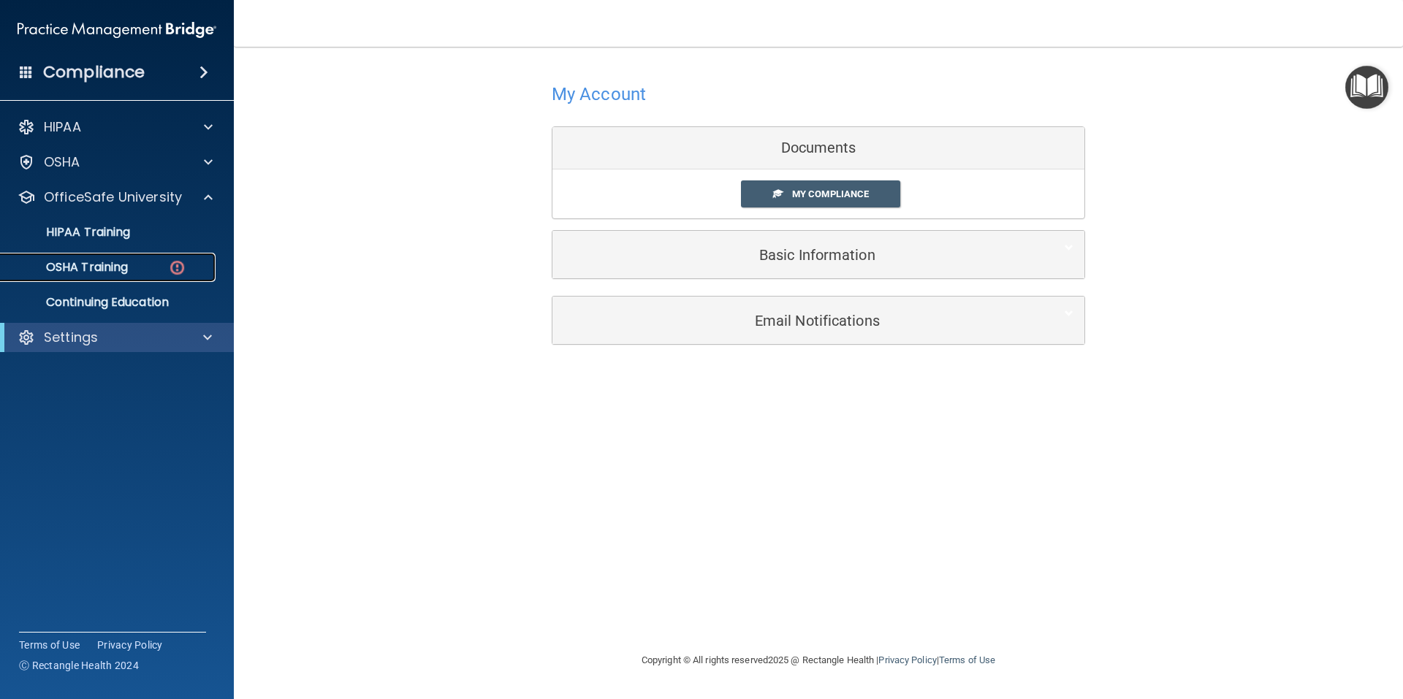
click at [121, 257] on link "OSHA Training" at bounding box center [100, 267] width 230 height 29
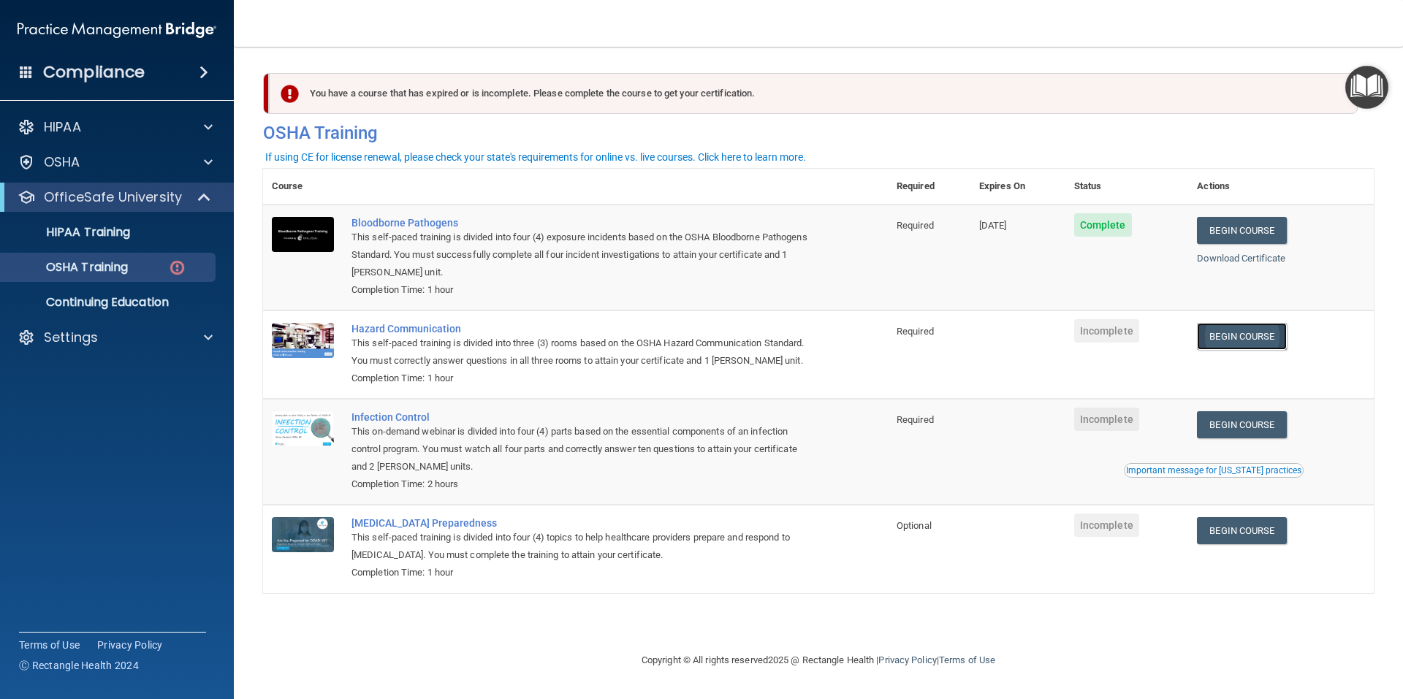
click at [1253, 338] on link "Begin Course" at bounding box center [1241, 336] width 89 height 27
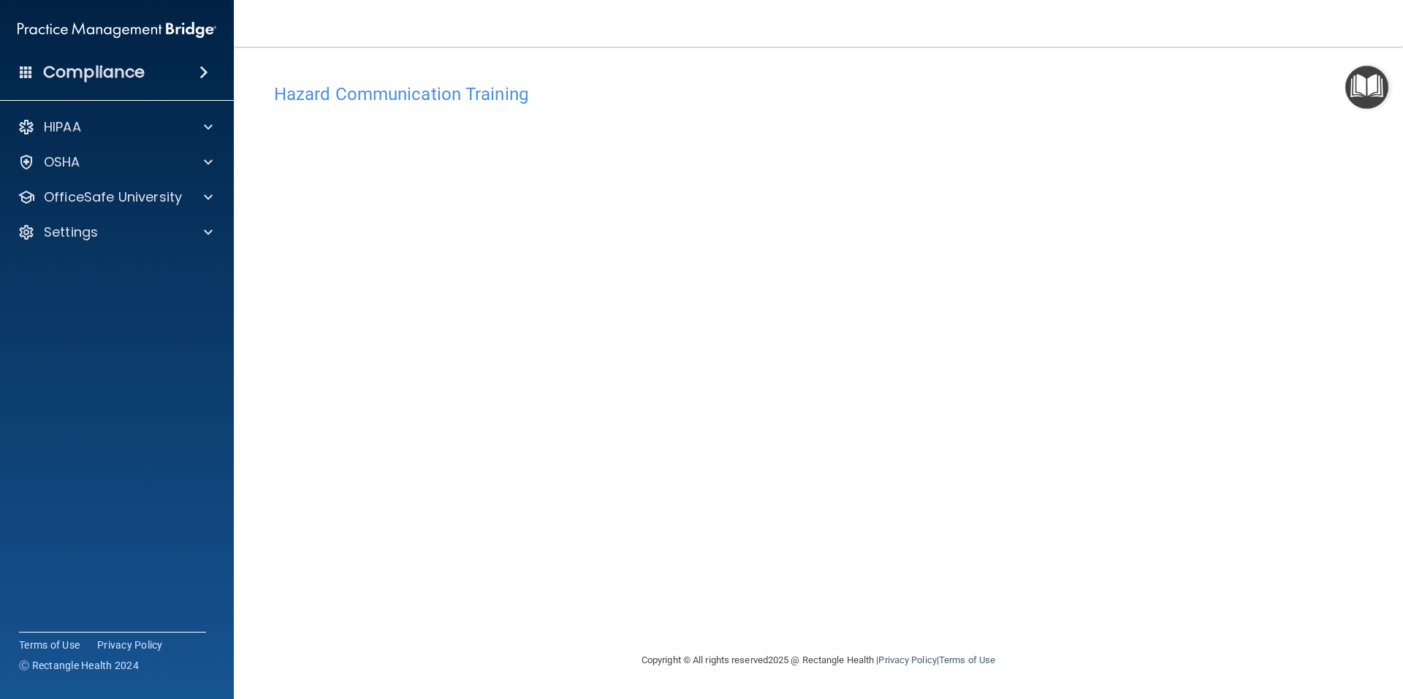
click at [1259, 178] on div "Hazard Communication Training This course doesn’t expire until . Are you sure y…" at bounding box center [818, 364] width 1111 height 576
click at [1025, 71] on div "Hazard Communication Training This course doesn’t expire until . Are you sure y…" at bounding box center [818, 349] width 1111 height 576
